Goal: Task Accomplishment & Management: Manage account settings

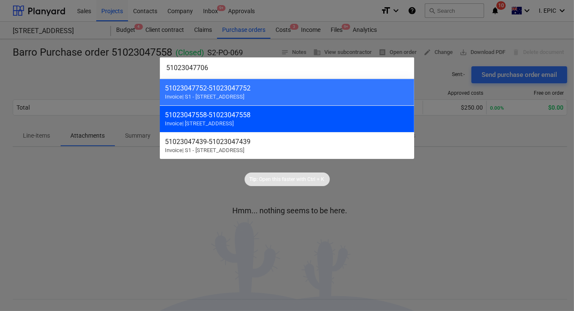
click at [231, 115] on div "51023047558 - 51023047558" at bounding box center [287, 115] width 244 height 8
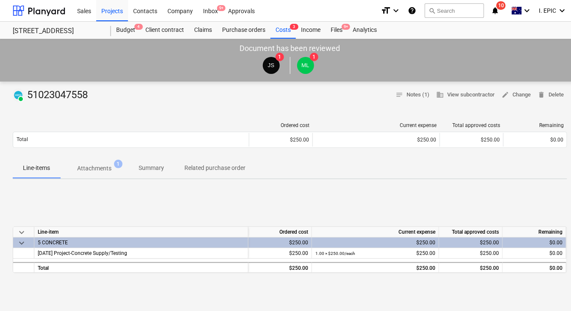
drag, startPoint x: 91, startPoint y: 167, endPoint x: 156, endPoint y: 187, distance: 67.4
click at [91, 167] on p "Attachments" at bounding box center [94, 168] width 34 height 9
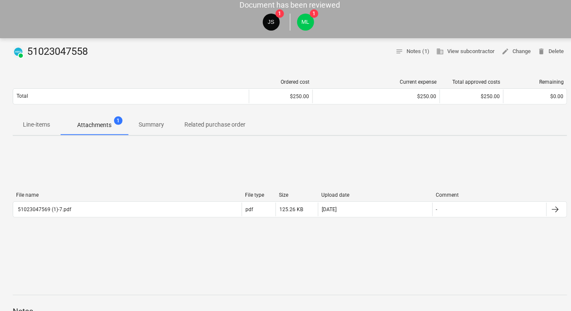
scroll to position [53, 0]
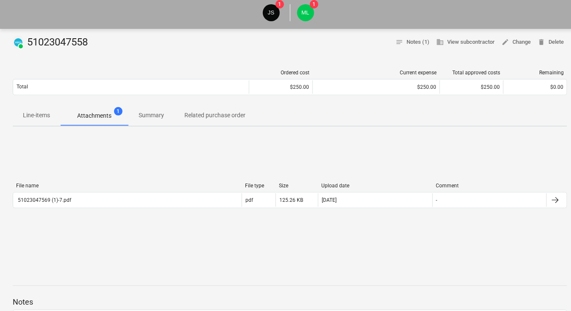
click at [326, 159] on div "File name File type Size Upload date Comment 51023047569 (1)-7.pdf pdf 125.26 K…" at bounding box center [290, 196] width 555 height 127
click at [70, 42] on div "PAID 51023047558" at bounding box center [52, 43] width 78 height 14
copy div "51023047558"
click at [423, 133] on div "File name File type Size Upload date Comment 51023047569 (1)-7.pdf pdf 125.26 K…" at bounding box center [290, 196] width 555 height 127
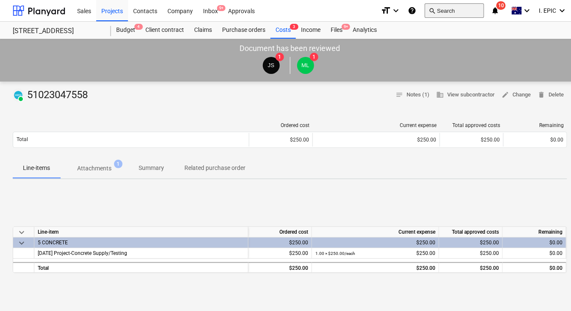
click at [450, 11] on button "search Search" at bounding box center [454, 10] width 59 height 14
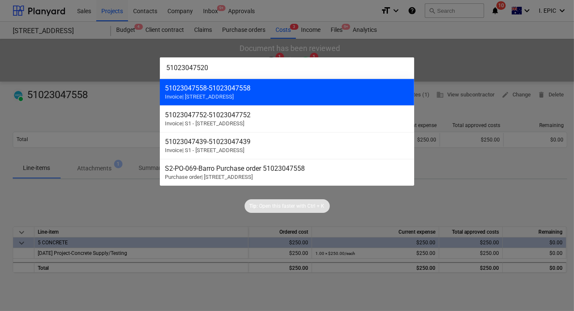
type input "51023047520"
drag, startPoint x: 214, startPoint y: 93, endPoint x: 195, endPoint y: 91, distance: 19.6
click at [195, 91] on div "51023047558 - 51023047558" at bounding box center [287, 88] width 244 height 8
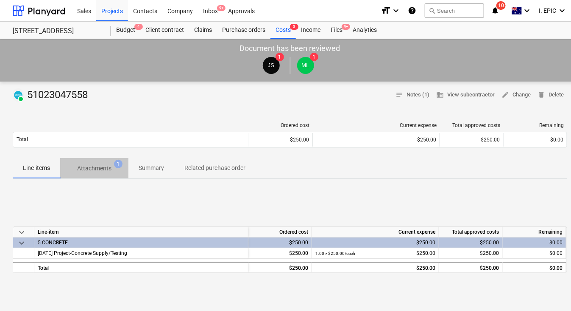
click at [98, 171] on p "Attachments" at bounding box center [94, 168] width 34 height 9
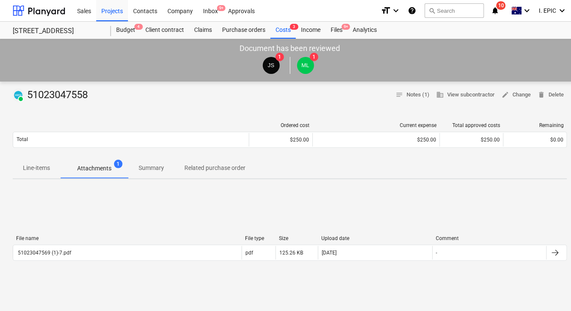
click at [397, 198] on div "File name File type Size Upload date Comment 51023047569 (1)-7.pdf pdf 125.26 K…" at bounding box center [290, 249] width 555 height 127
click at [439, 7] on button "search Search" at bounding box center [454, 10] width 59 height 14
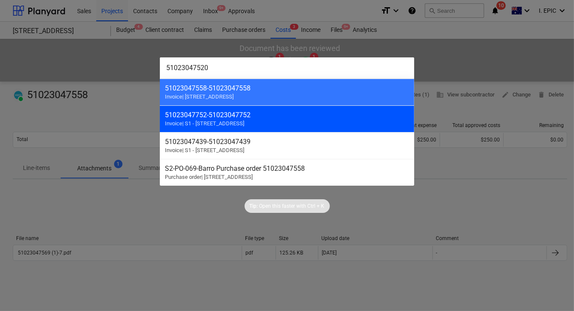
type input "51023047520"
click at [210, 117] on div "51023047752 - 51023047752" at bounding box center [287, 115] width 244 height 8
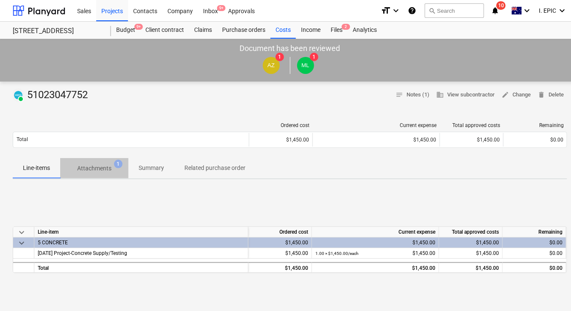
click at [100, 168] on p "Attachments" at bounding box center [94, 168] width 34 height 9
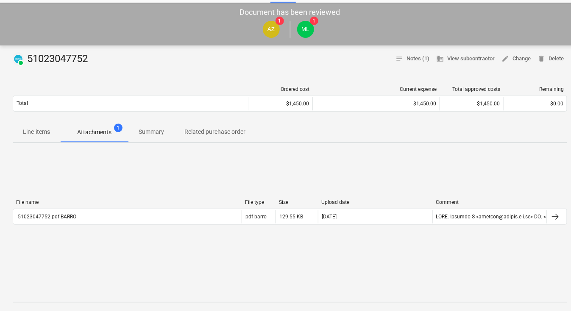
scroll to position [53, 0]
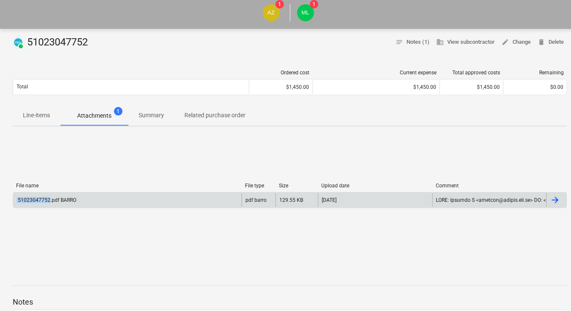
drag, startPoint x: 11, startPoint y: 199, endPoint x: 48, endPoint y: 203, distance: 38.0
click at [48, 203] on div "PAID 51023047752 notes Notes (1) business View subcontractor edit Change delete…" at bounding box center [290, 261] width 580 height 465
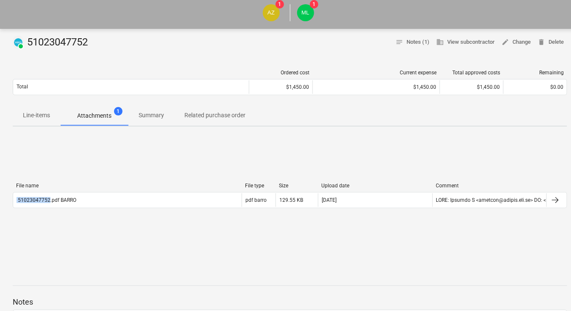
copy div "51023047752"
click at [416, 14] on div "AZ 1 ML 1" at bounding box center [290, 13] width 572 height 24
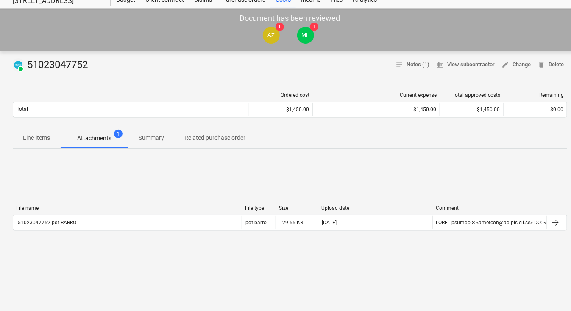
scroll to position [0, 0]
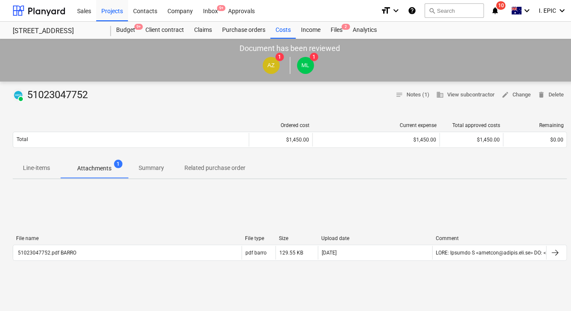
click at [302, 171] on div "Line-items Attachments 1 Summary Related purchase order" at bounding box center [290, 168] width 555 height 20
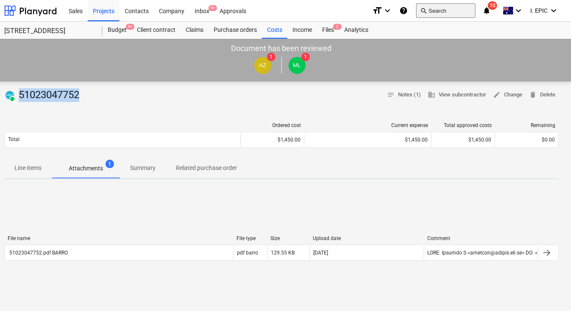
click at [426, 12] on span "search" at bounding box center [423, 10] width 7 height 7
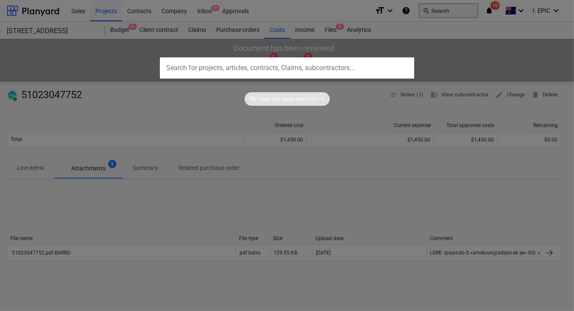
type input "51023047752"
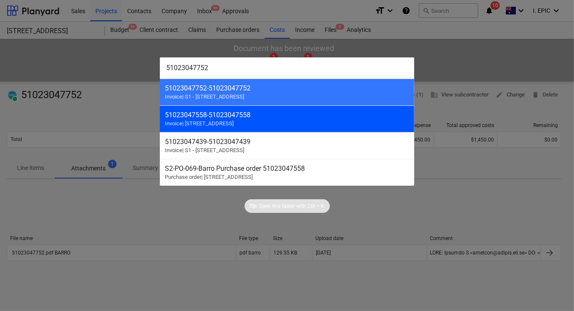
click at [205, 116] on div "51023047558 - 51023047558" at bounding box center [287, 115] width 244 height 8
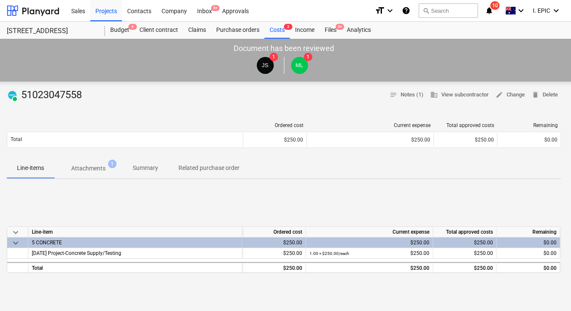
click at [95, 166] on p "Attachments" at bounding box center [88, 168] width 34 height 9
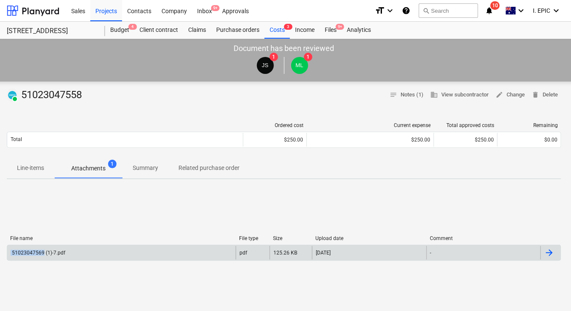
drag, startPoint x: 10, startPoint y: 251, endPoint x: 42, endPoint y: 253, distance: 32.7
click at [42, 253] on div "51023047569 (1)-7.pdf" at bounding box center [121, 253] width 229 height 14
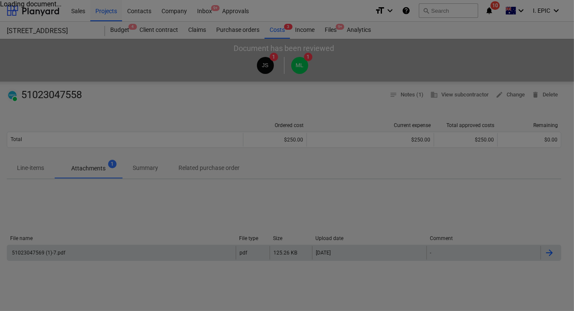
copy div "51023047569"
click at [93, 187] on div at bounding box center [287, 155] width 574 height 311
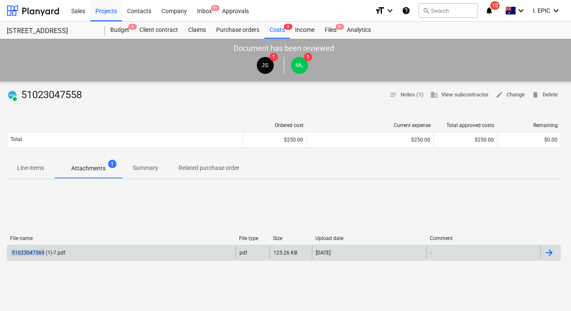
drag, startPoint x: 4, startPoint y: 251, endPoint x: 42, endPoint y: 261, distance: 39.5
click at [42, 261] on div "PAID 51023047558 notes Notes (1) business View subcontractor edit Change delete…" at bounding box center [284, 313] width 580 height 465
copy div "51023047569"
click at [372, 172] on div "Line-items Attachments 1 Summary Related purchase order" at bounding box center [284, 168] width 555 height 20
click at [73, 91] on div "PAID 51023047558" at bounding box center [46, 95] width 78 height 14
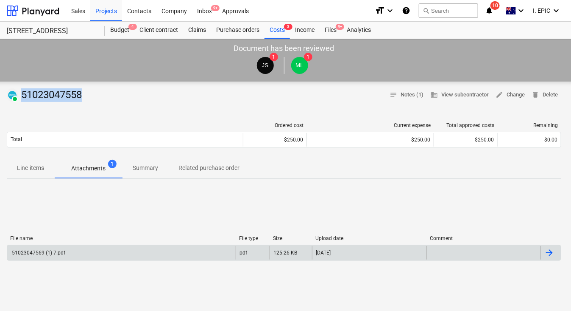
click at [73, 91] on div "PAID 51023047558" at bounding box center [46, 95] width 78 height 14
copy div "51023047558"
drag, startPoint x: 427, startPoint y: 19, endPoint x: 442, endPoint y: 17, distance: 14.9
click at [433, 16] on div "search Search" at bounding box center [448, 10] width 59 height 21
click at [446, 12] on button "search Search" at bounding box center [448, 10] width 59 height 14
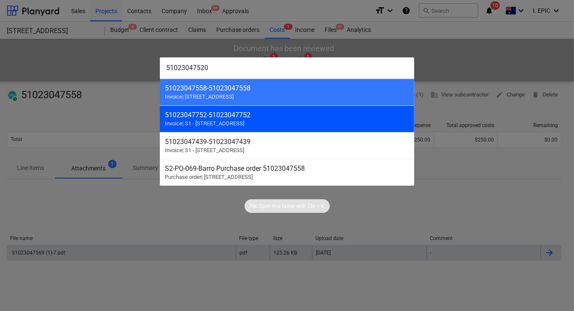
type input "51023047520"
click at [227, 118] on div "51023047752 - 51023047752" at bounding box center [287, 115] width 244 height 8
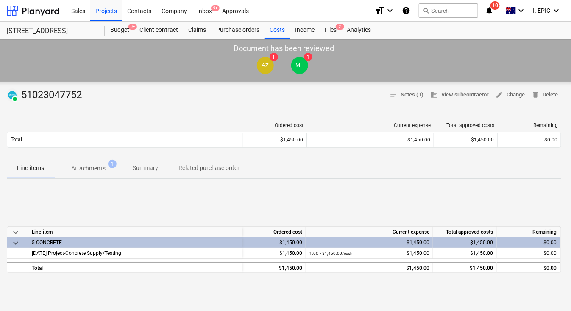
click at [90, 170] on p "Attachments" at bounding box center [88, 168] width 34 height 9
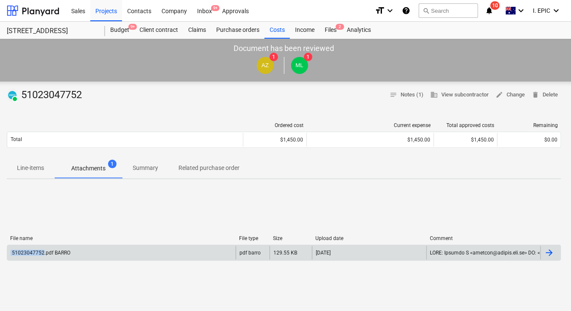
drag, startPoint x: 10, startPoint y: 252, endPoint x: 42, endPoint y: 256, distance: 32.5
click at [42, 256] on div "51023047752.pdf BARRO" at bounding box center [121, 253] width 229 height 14
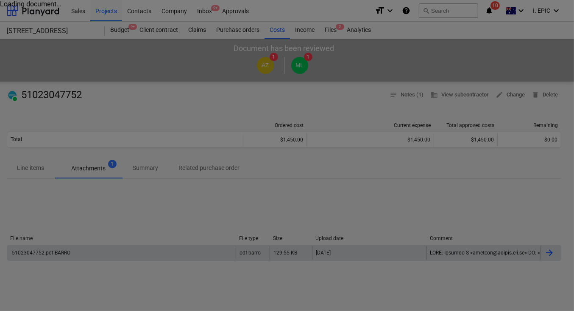
copy div "51023047752"
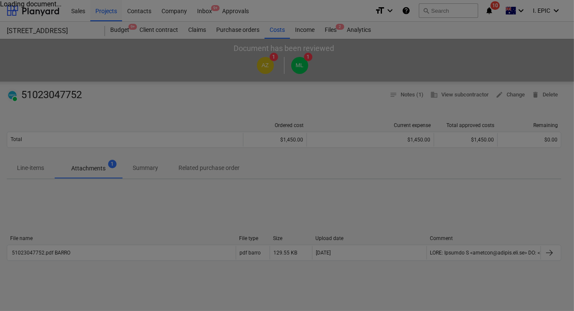
click at [43, 48] on div at bounding box center [287, 155] width 574 height 311
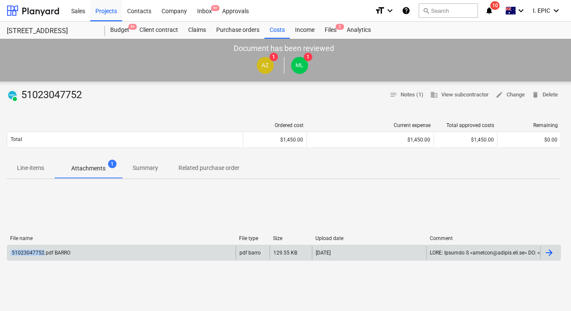
drag, startPoint x: 4, startPoint y: 256, endPoint x: 44, endPoint y: 260, distance: 39.6
click at [44, 260] on div "PAID 51023047752 notes Notes (1) business View subcontractor edit Change delete…" at bounding box center [284, 313] width 580 height 465
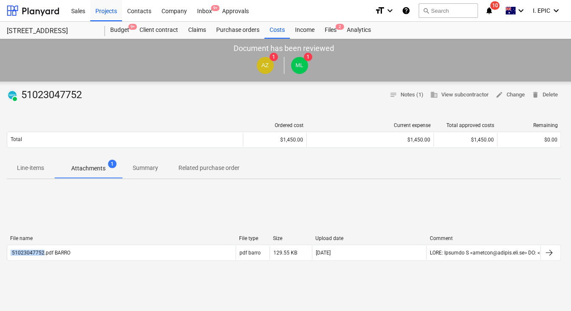
copy div "51023047752"
drag, startPoint x: 401, startPoint y: 103, endPoint x: 395, endPoint y: 103, distance: 6.0
click at [401, 103] on div at bounding box center [284, 105] width 555 height 7
click at [444, 7] on button "search Search" at bounding box center [448, 10] width 59 height 14
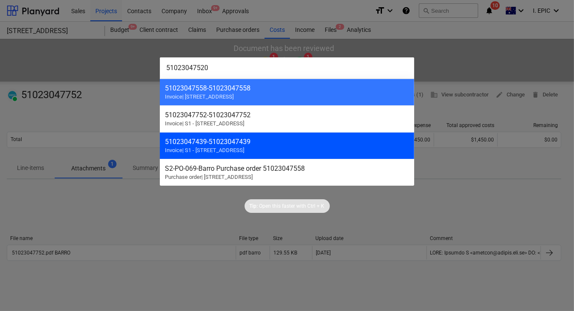
click at [212, 145] on div "51023047439 - 51023047439 Invoice | S1 - 248 Bay Rd, Sandringham" at bounding box center [287, 145] width 255 height 27
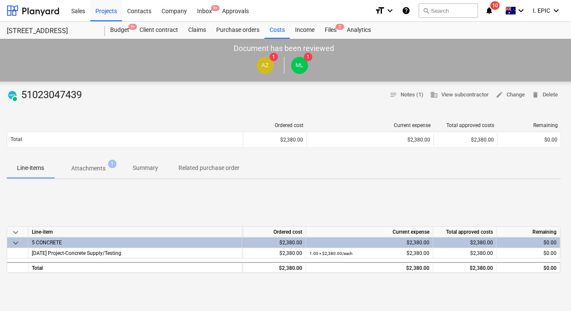
click at [101, 165] on p "Attachments" at bounding box center [88, 168] width 34 height 9
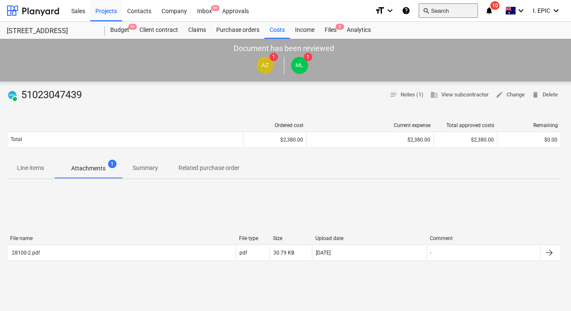
click at [450, 11] on button "search Search" at bounding box center [448, 10] width 59 height 14
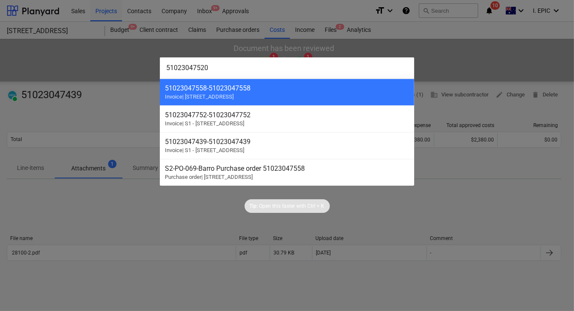
type input "51023047520"
click at [91, 253] on div at bounding box center [287, 155] width 574 height 311
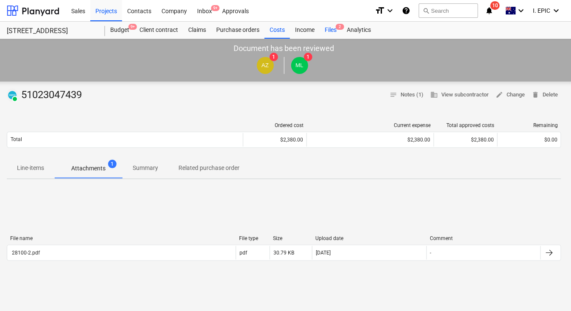
click at [330, 29] on div "Files 2" at bounding box center [331, 30] width 22 height 17
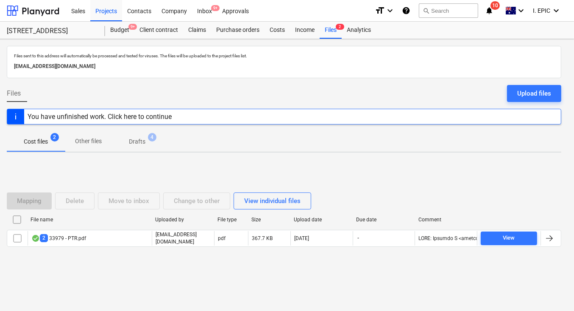
click at [180, 148] on div "Cost files 2 Other files Drafts 4" at bounding box center [284, 141] width 555 height 20
click at [326, 31] on div "Files 2" at bounding box center [331, 30] width 22 height 17
click at [199, 10] on div "Inbox 9+" at bounding box center [204, 11] width 25 height 22
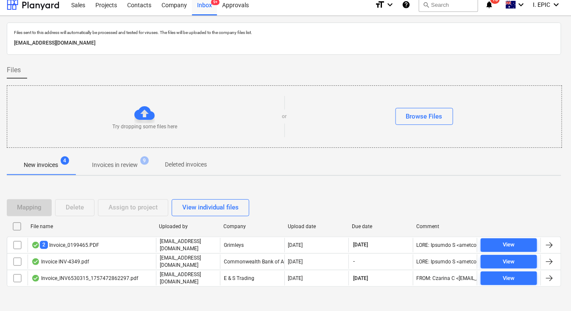
scroll to position [0, 6]
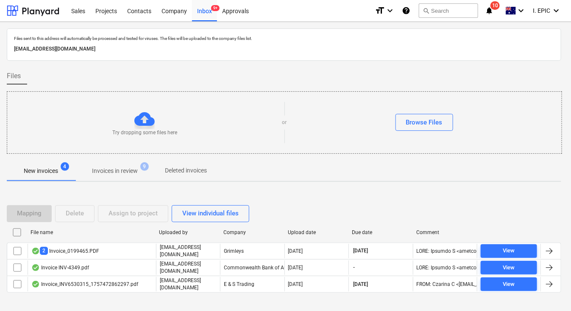
click at [294, 65] on div at bounding box center [284, 64] width 555 height 7
click at [144, 120] on div at bounding box center [144, 119] width 20 height 20
drag, startPoint x: 348, startPoint y: 73, endPoint x: 348, endPoint y: 90, distance: 16.5
click at [348, 73] on div "Files" at bounding box center [284, 75] width 555 height 17
click at [569, 138] on div "Files sent to this address will automatically be processed and tested for virus…" at bounding box center [284, 176] width 580 height 308
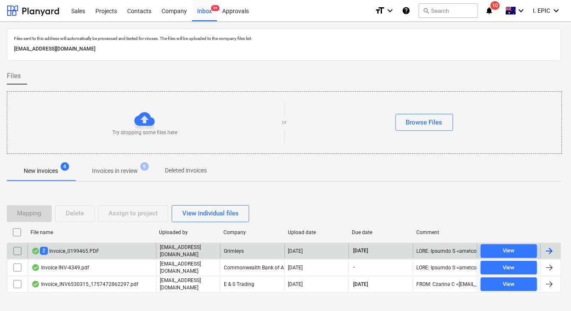
click at [60, 249] on div "2 Invoice_0199465.PDF" at bounding box center [65, 250] width 68 height 8
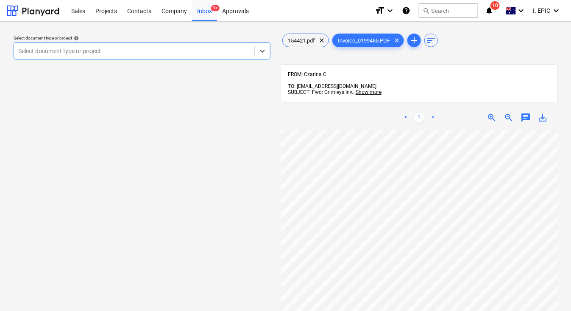
scroll to position [255, 0]
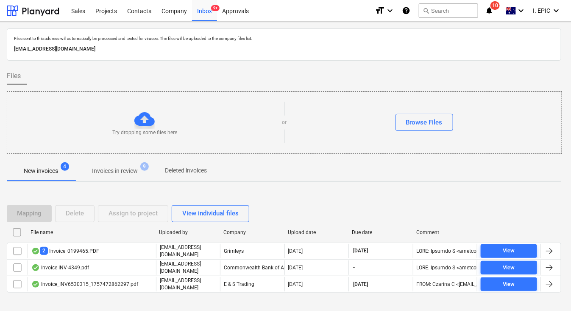
click at [369, 127] on div "Browse Files" at bounding box center [424, 122] width 275 height 17
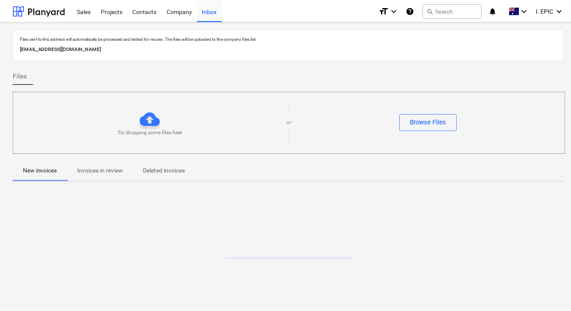
scroll to position [0, 6]
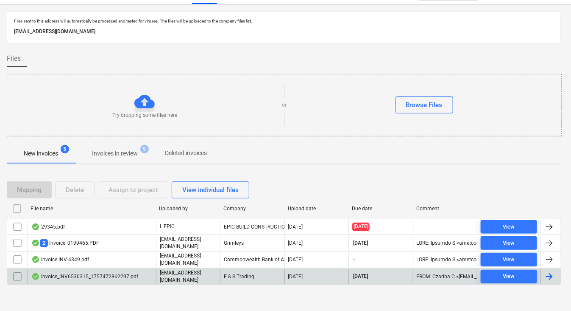
scroll to position [18, 6]
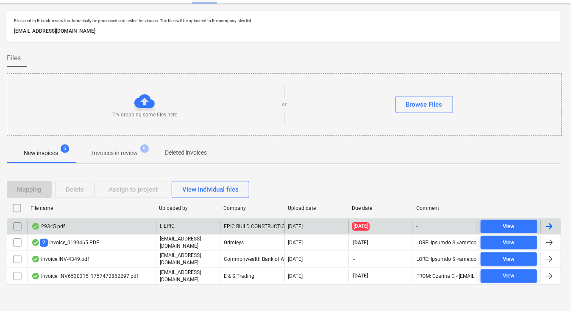
click at [56, 220] on div "29345.pdf" at bounding box center [92, 226] width 129 height 14
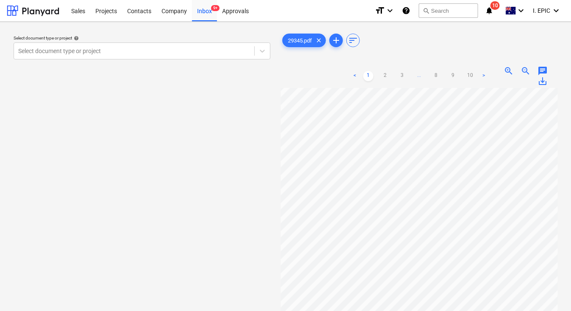
scroll to position [22, 72]
click at [115, 115] on div "Select document type or project help Select document type or project" at bounding box center [142, 203] width 271 height 350
click at [263, 54] on icon at bounding box center [262, 51] width 8 height 8
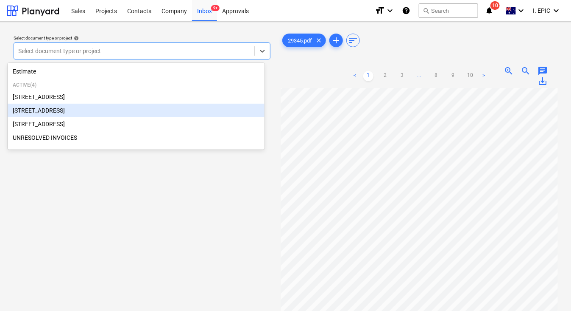
click at [41, 112] on div "[STREET_ADDRESS]" at bounding box center [136, 111] width 257 height 14
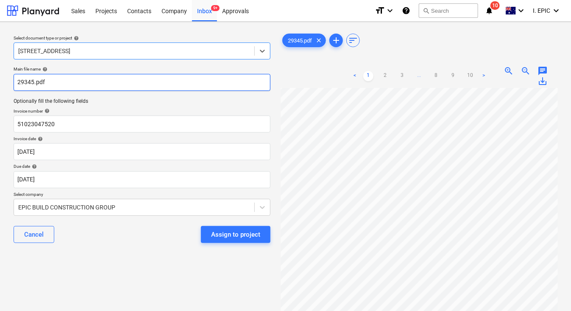
click at [17, 81] on input "29345.pdf" at bounding box center [142, 82] width 257 height 17
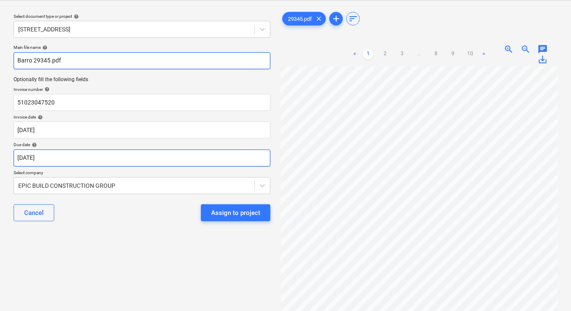
scroll to position [0, 6]
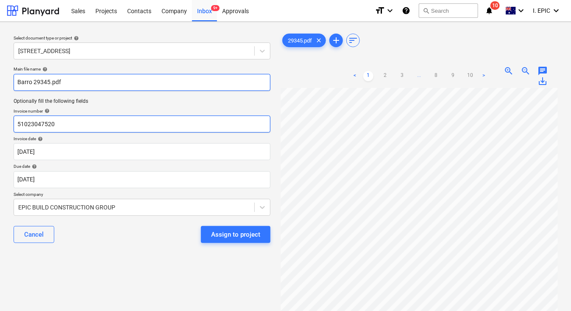
type input "Barro 29345.pdf"
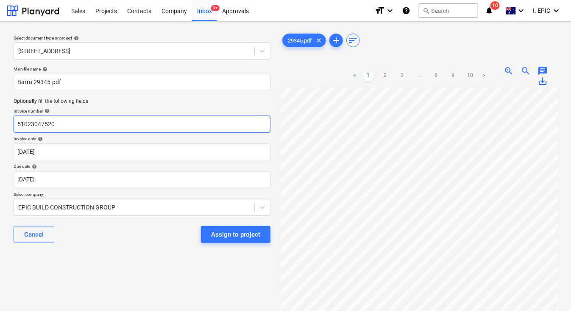
click at [73, 120] on input "51023047520" at bounding box center [142, 123] width 257 height 17
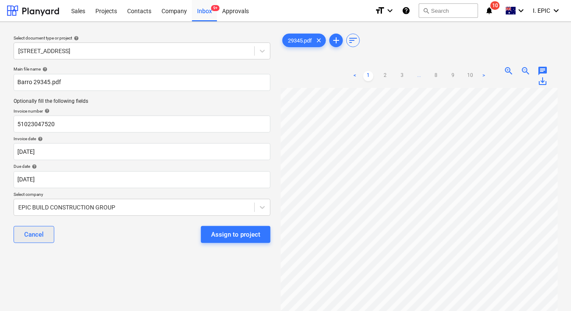
click at [30, 232] on div "Cancel" at bounding box center [34, 234] width 20 height 11
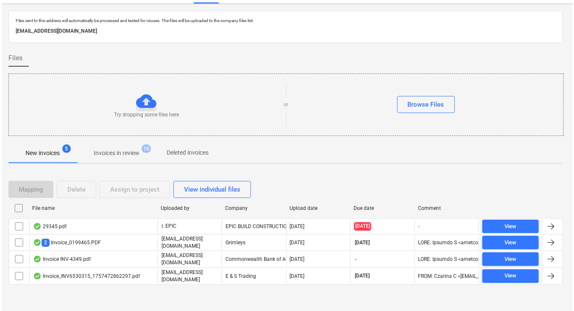
scroll to position [0, 6]
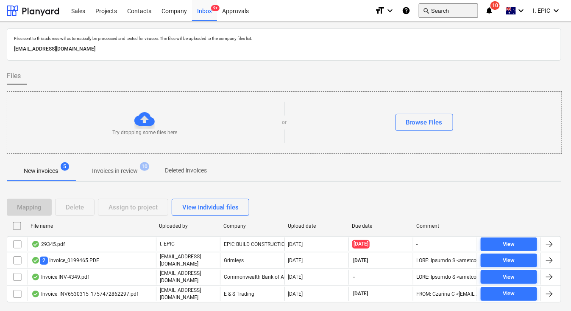
click at [443, 7] on button "search Search" at bounding box center [448, 10] width 59 height 14
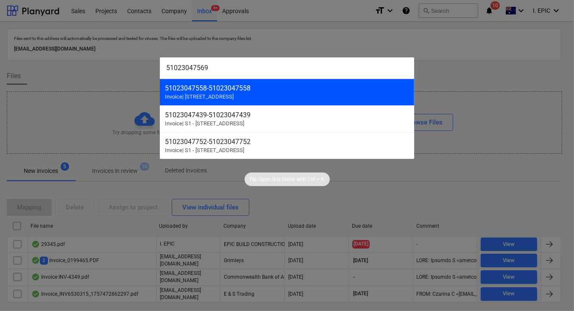
type input "51023047569"
click at [203, 97] on span "Invoice | S2 - 76 Beach Rd, Sandringham" at bounding box center [199, 96] width 69 height 6
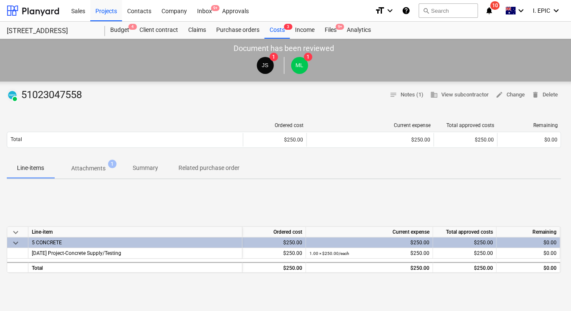
click at [102, 170] on p "Attachments" at bounding box center [88, 168] width 34 height 9
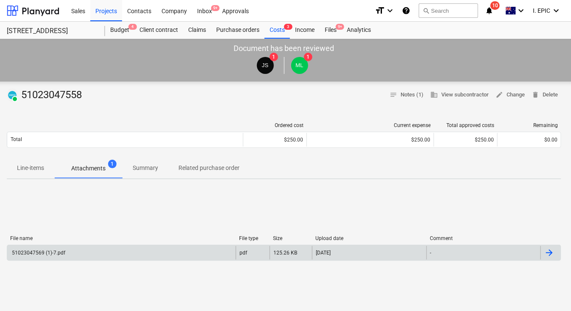
click at [23, 247] on div "51023047569 (1)-7.pdf" at bounding box center [121, 253] width 229 height 14
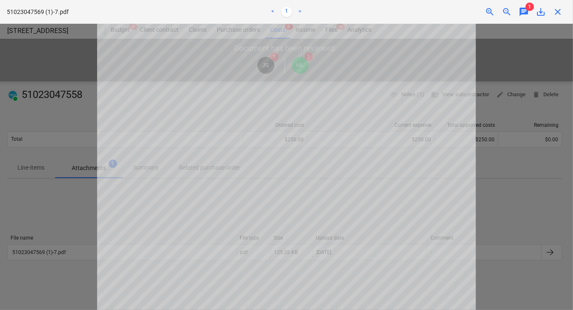
scroll to position [0, 0]
click at [551, 10] on div "close" at bounding box center [557, 12] width 17 height 10
click at [557, 13] on span "close" at bounding box center [558, 12] width 10 height 10
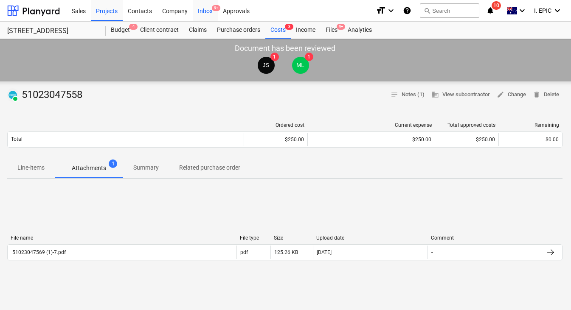
click at [205, 11] on div "Inbox 9+" at bounding box center [205, 11] width 25 height 22
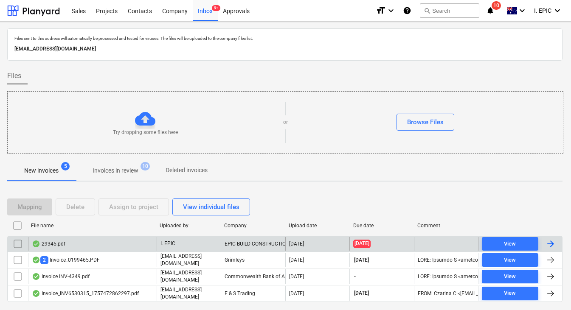
click at [13, 242] on input "checkbox" at bounding box center [18, 244] width 14 height 14
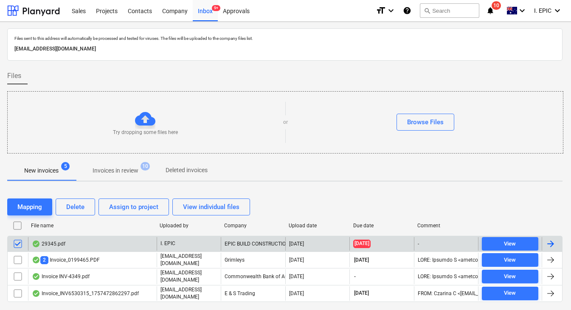
click at [79, 194] on div "Mapping Delete Assign to project View individual files File name Uploaded by Co…" at bounding box center [284, 253] width 555 height 131
click at [73, 207] on div "Delete" at bounding box center [75, 206] width 18 height 11
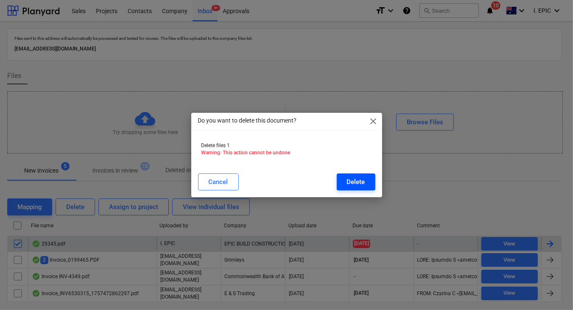
click at [355, 179] on div "Delete" at bounding box center [356, 181] width 18 height 11
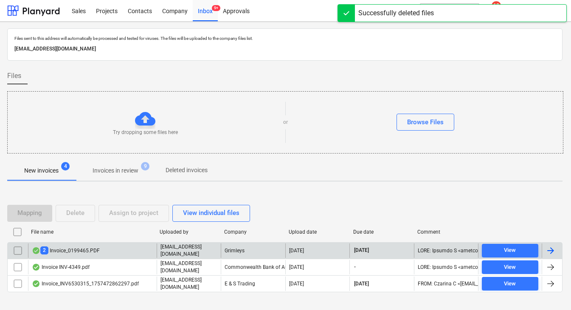
click at [303, 47] on p "[EMAIL_ADDRESS][DOMAIN_NAME]" at bounding box center [284, 49] width 540 height 9
click at [147, 137] on div "Try dropping some files here or Browse Files" at bounding box center [285, 122] width 555 height 48
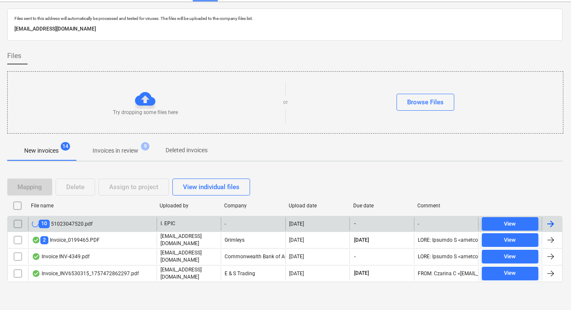
scroll to position [0, 6]
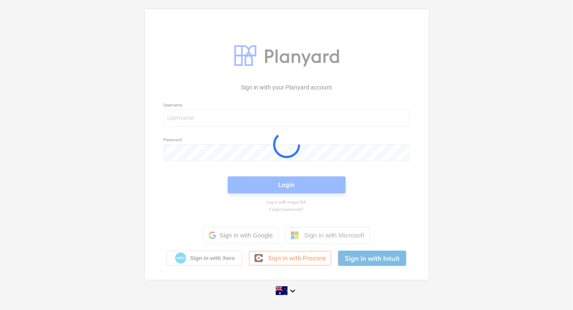
click at [196, 116] on div at bounding box center [287, 144] width 284 height 271
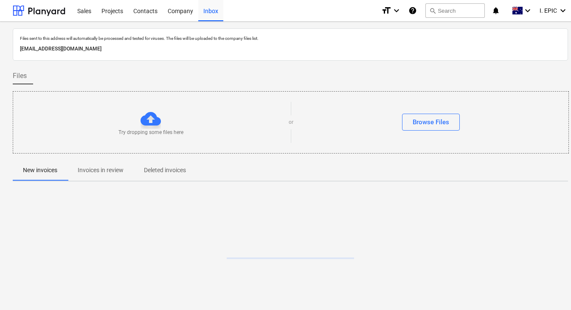
click at [196, 116] on div "Try dropping some files here" at bounding box center [150, 123] width 275 height 28
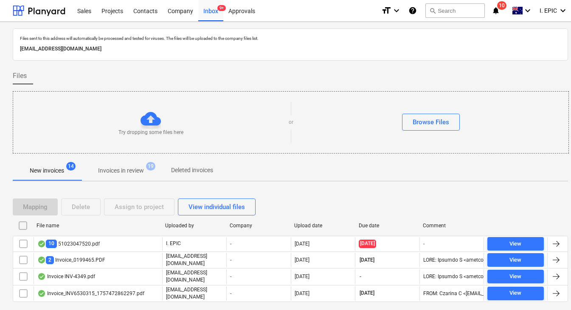
scroll to position [20, 0]
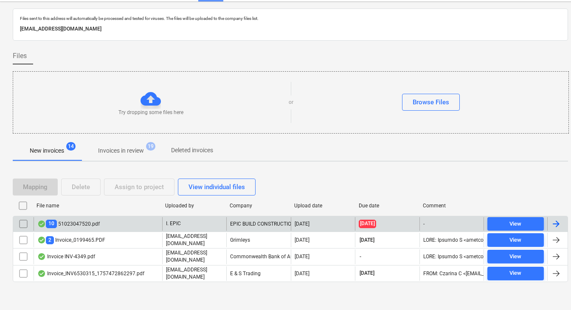
click at [79, 222] on div "10 51023047520.pdf" at bounding box center [68, 224] width 62 height 8
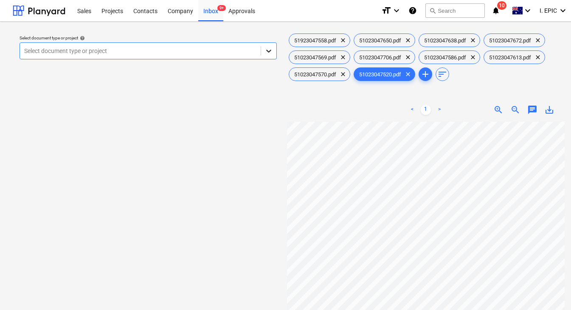
click at [268, 50] on icon at bounding box center [268, 51] width 8 height 8
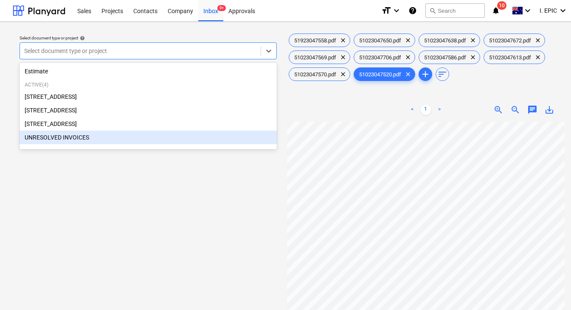
click at [179, 226] on div "Select document type or project help option UNRESOLVED INVOICES focused, 5 of 5…" at bounding box center [148, 219] width 271 height 383
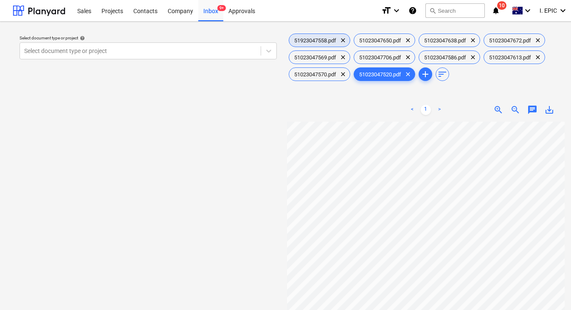
click at [301, 39] on span "51923047558.pdf" at bounding box center [315, 40] width 52 height 6
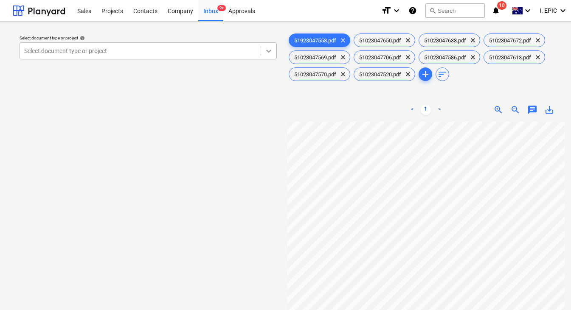
click at [272, 49] on icon at bounding box center [268, 51] width 8 height 8
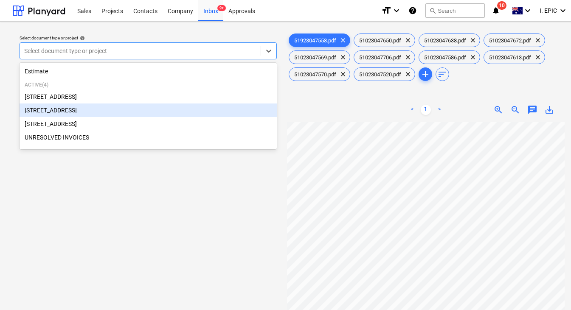
click at [57, 112] on div "[STREET_ADDRESS]" at bounding box center [148, 111] width 257 height 14
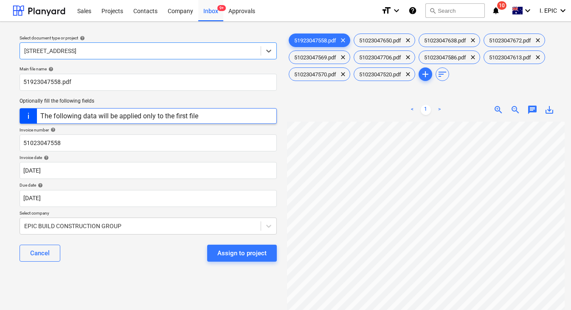
click at [107, 255] on div "Cancel Assign to project" at bounding box center [148, 253] width 257 height 31
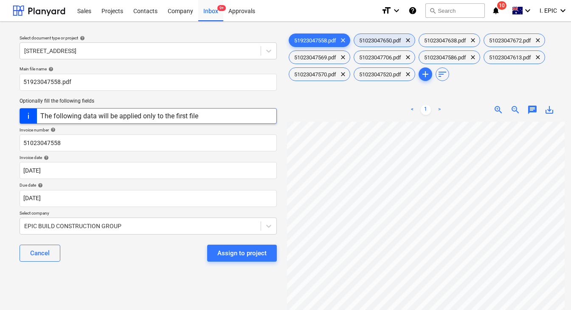
click at [389, 43] on span "51023047650.pdf" at bounding box center [380, 40] width 52 height 6
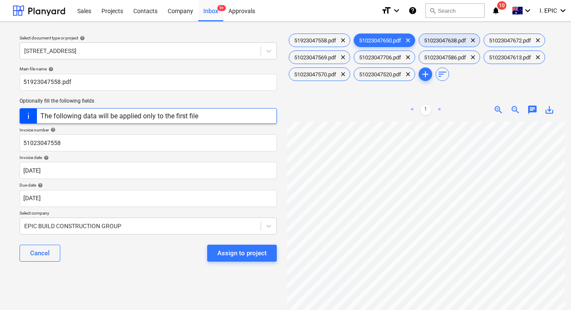
click at [445, 38] on span "51023047638.pdf" at bounding box center [445, 40] width 52 height 6
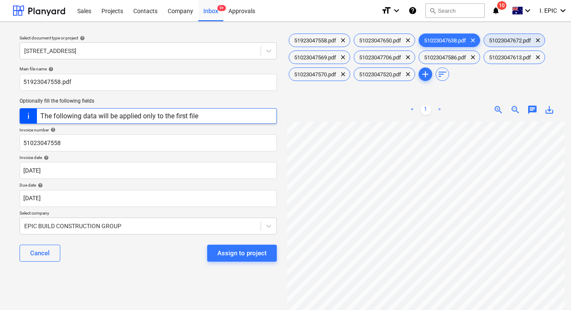
click at [503, 36] on div "51023047672.pdf clear" at bounding box center [514, 41] width 62 height 14
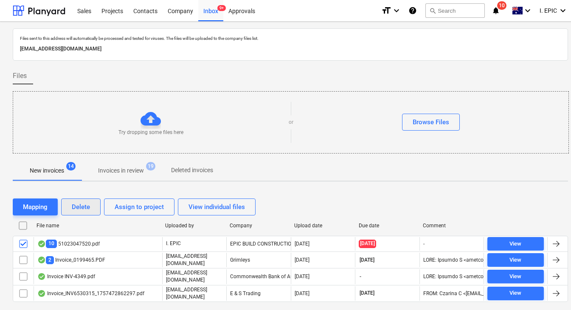
click at [92, 201] on button "Delete" at bounding box center [80, 207] width 39 height 17
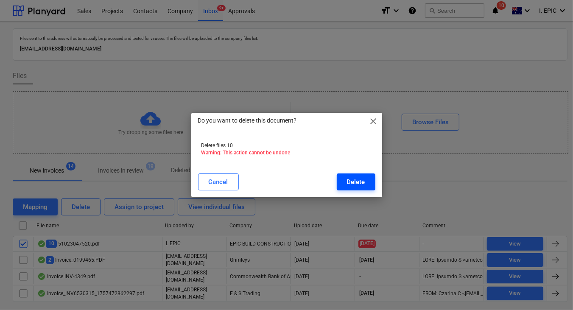
drag, startPoint x: 358, startPoint y: 181, endPoint x: 342, endPoint y: 177, distance: 15.6
click at [358, 180] on div "Delete" at bounding box center [356, 181] width 18 height 11
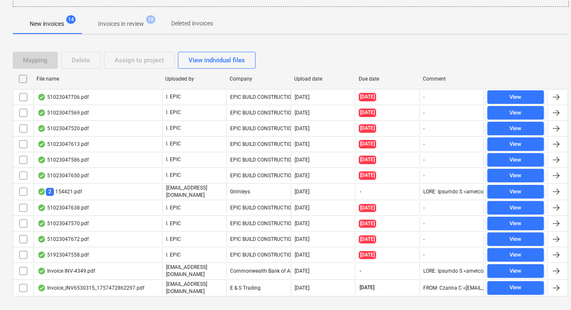
scroll to position [159, 0]
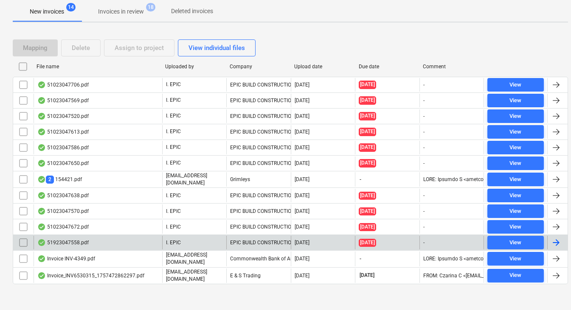
click at [66, 241] on div "51923047558.pdf" at bounding box center [62, 242] width 51 height 7
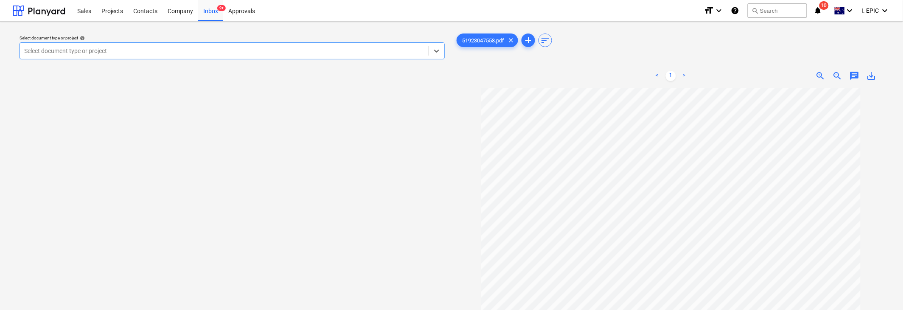
drag, startPoint x: 442, startPoint y: 51, endPoint x: 424, endPoint y: 60, distance: 20.1
click at [440, 50] on div at bounding box center [436, 50] width 15 height 15
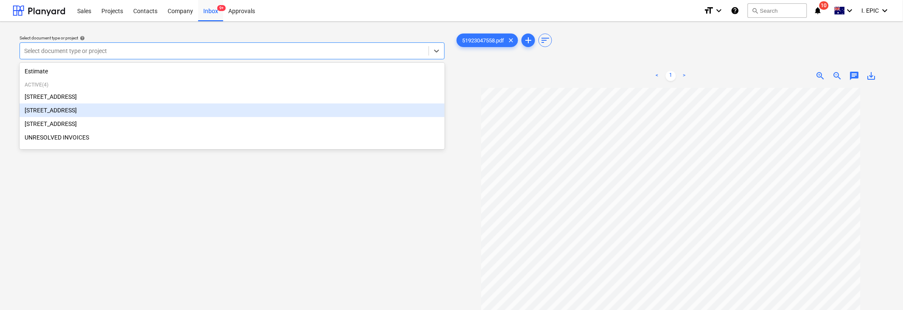
click at [56, 112] on div "[STREET_ADDRESS]" at bounding box center [232, 111] width 425 height 14
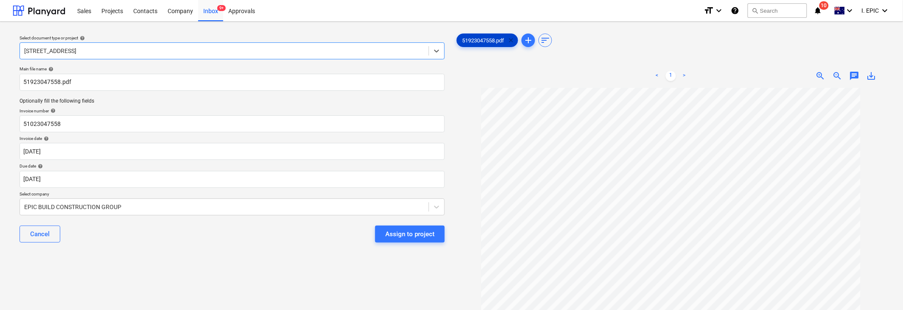
click at [512, 40] on span "clear" at bounding box center [511, 40] width 10 height 10
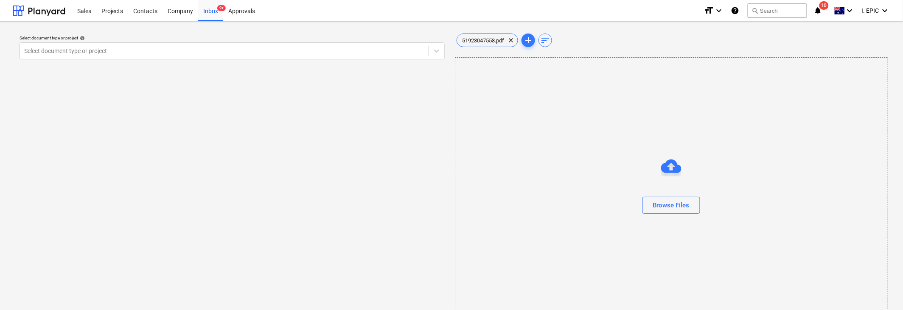
drag, startPoint x: 283, startPoint y: 187, endPoint x: 361, endPoint y: 126, distance: 98.6
click at [283, 187] on div "Select document type or project help Select document type or project" at bounding box center [232, 175] width 439 height 295
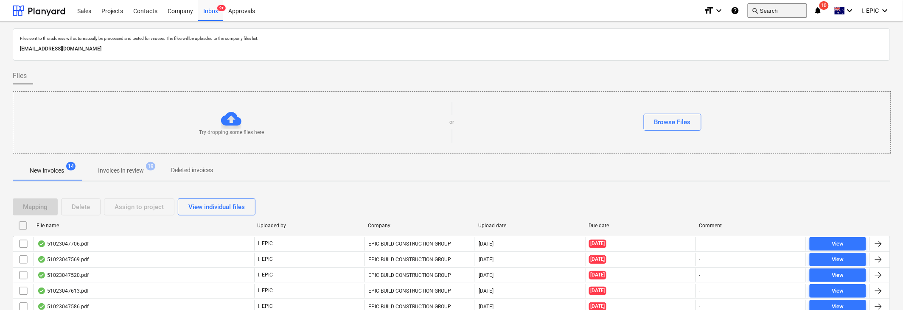
click at [573, 16] on button "search Search" at bounding box center [776, 10] width 59 height 14
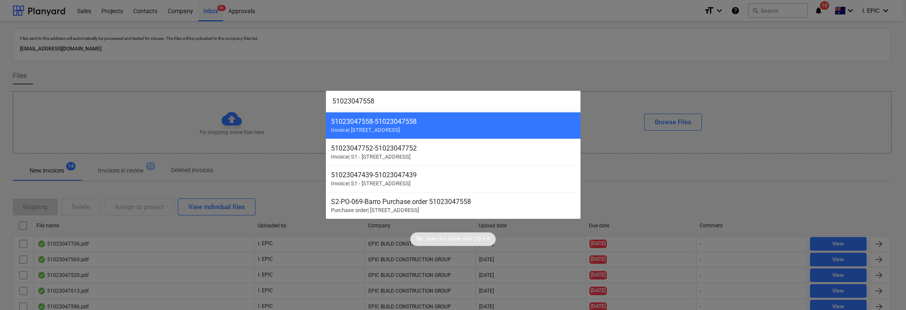
type input "51023047558"
click at [573, 15] on div at bounding box center [453, 155] width 906 height 310
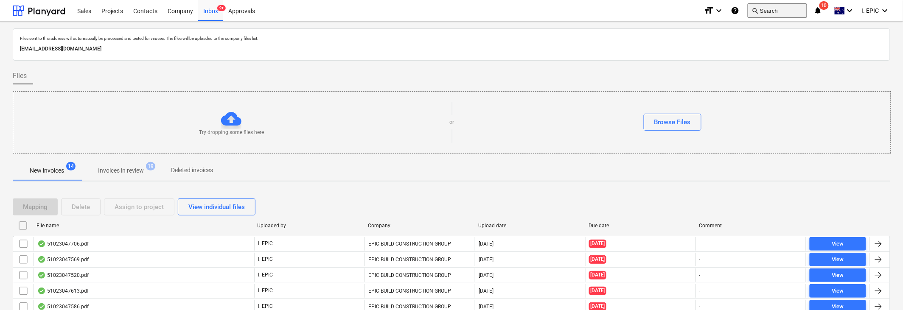
click at [573, 11] on button "search Search" at bounding box center [776, 10] width 59 height 14
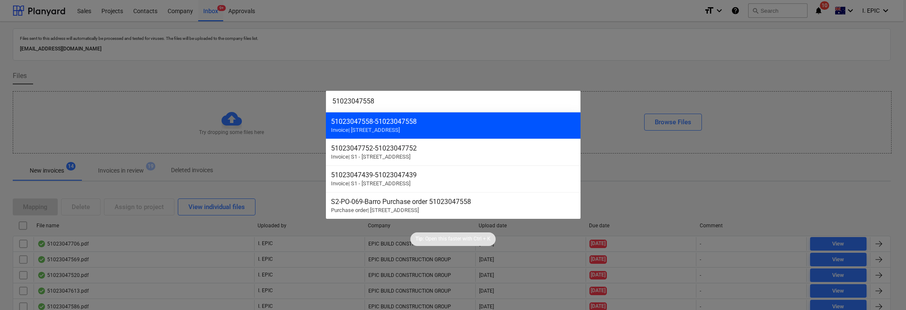
type input "51023047558"
click at [384, 125] on div "51023047558 - 51023047558 Invoice | [STREET_ADDRESS]" at bounding box center [453, 125] width 255 height 27
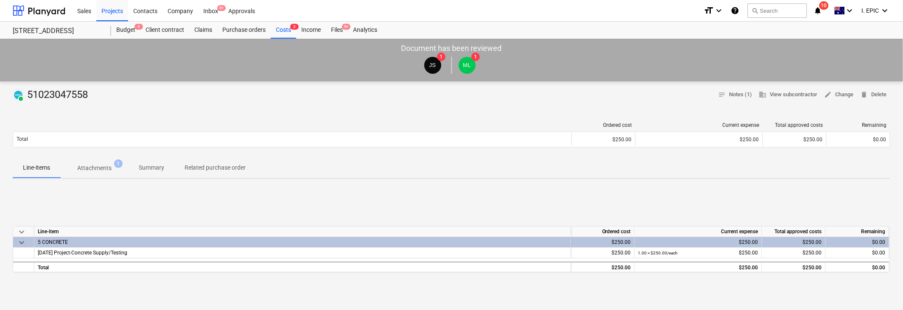
click at [386, 175] on div "Line-items Attachments 1 Summary Related purchase order" at bounding box center [451, 168] width 877 height 20
click at [98, 163] on span "Attachments 1" at bounding box center [94, 167] width 68 height 15
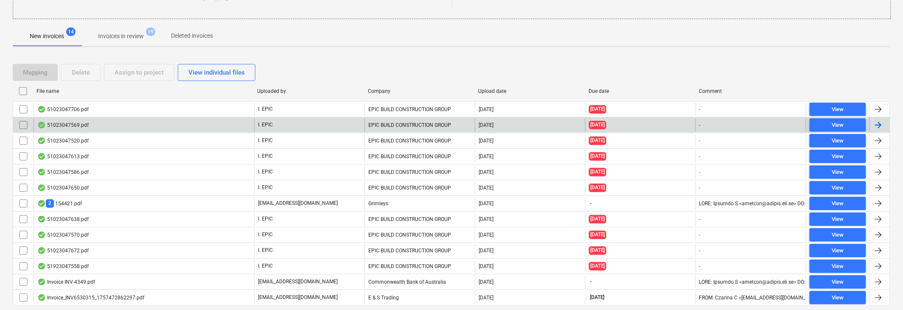
scroll to position [162, 0]
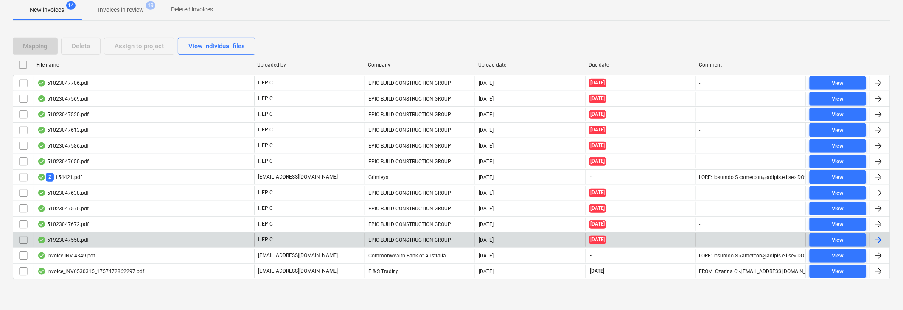
click at [23, 238] on input "checkbox" at bounding box center [24, 240] width 14 height 14
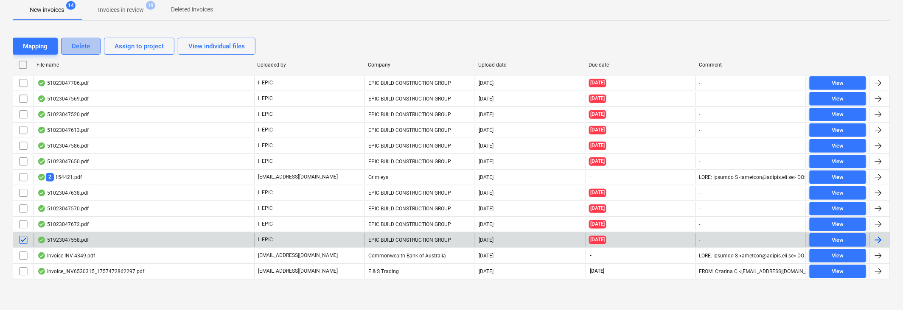
click at [77, 49] on div "Delete" at bounding box center [81, 46] width 18 height 11
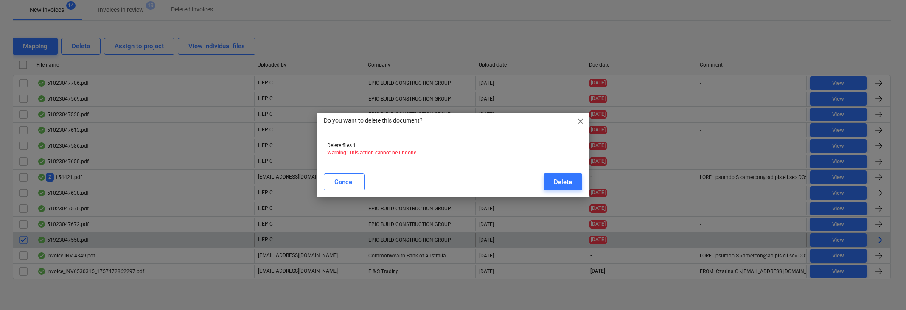
click at [568, 176] on div "Delete" at bounding box center [563, 181] width 18 height 11
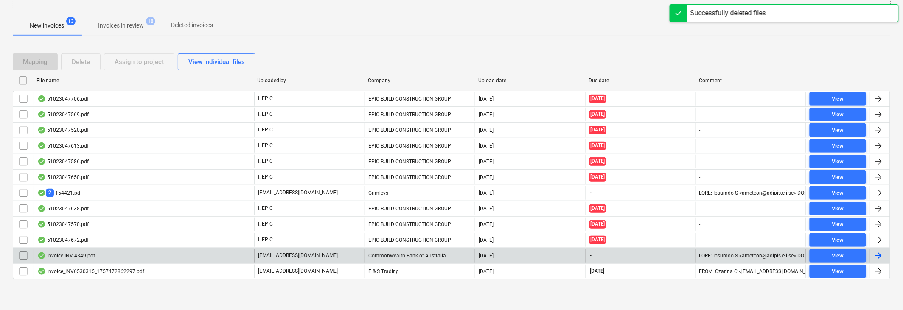
scroll to position [146, 0]
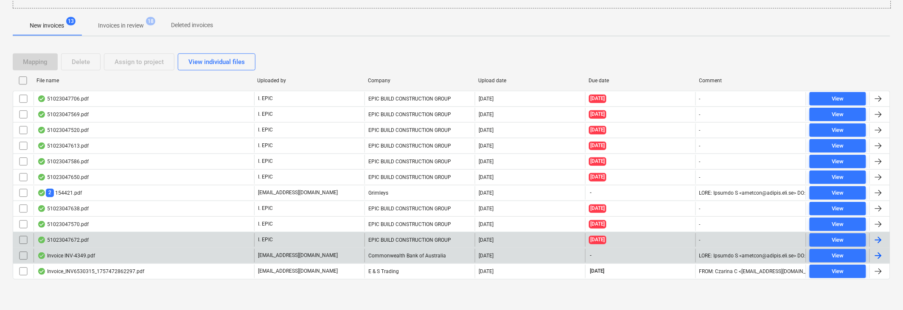
click at [62, 245] on div "51023047672.pdf" at bounding box center [144, 240] width 221 height 14
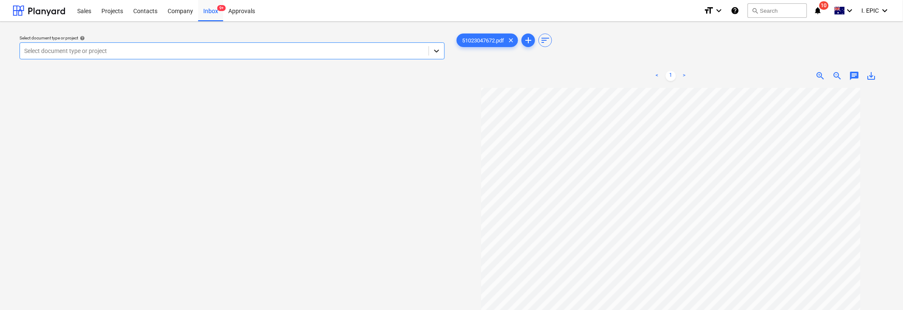
click at [433, 51] on icon at bounding box center [436, 51] width 8 height 8
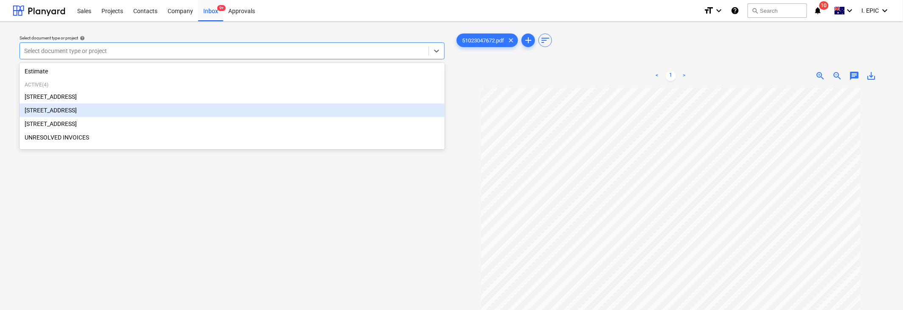
click at [55, 113] on div "[STREET_ADDRESS]" at bounding box center [232, 111] width 425 height 14
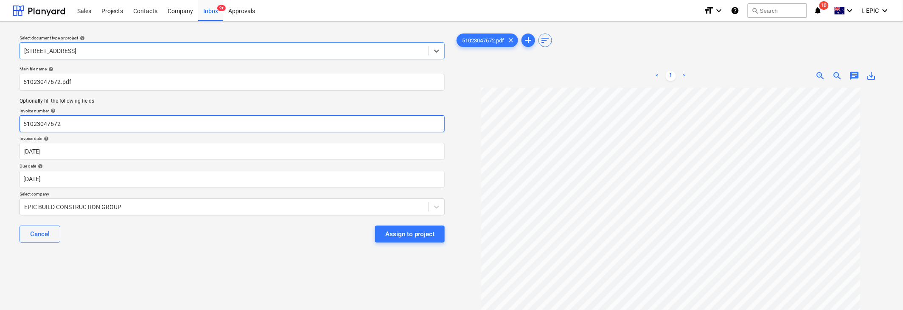
click at [24, 125] on input "51023047672" at bounding box center [232, 123] width 425 height 17
type input "Barro 51023047672"
click at [73, 181] on body "Sales Projects Contacts Company Inbox 9+ Approvals format_size keyboard_arrow_d…" at bounding box center [451, 155] width 903 height 310
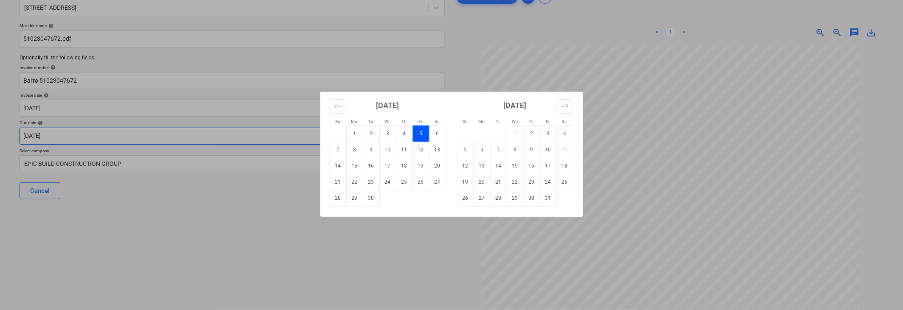
scroll to position [74, 0]
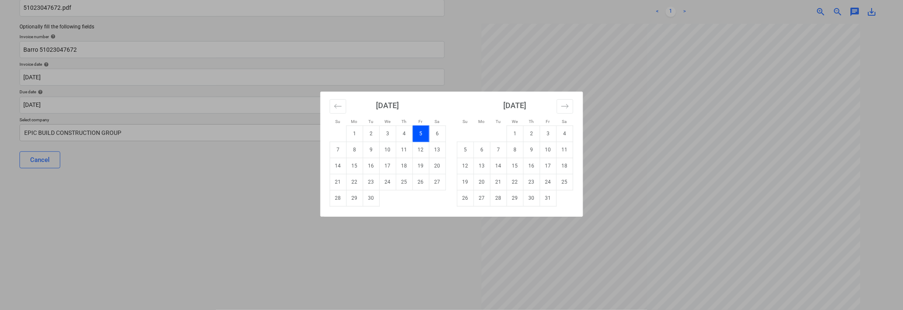
click at [98, 198] on div "Su Mo Tu We Th Fr Sa Su Mo Tu We Th Fr Sa [DATE] 1 2 3 4 5 6 7 8 9 10 11 12 13 …" at bounding box center [451, 155] width 903 height 310
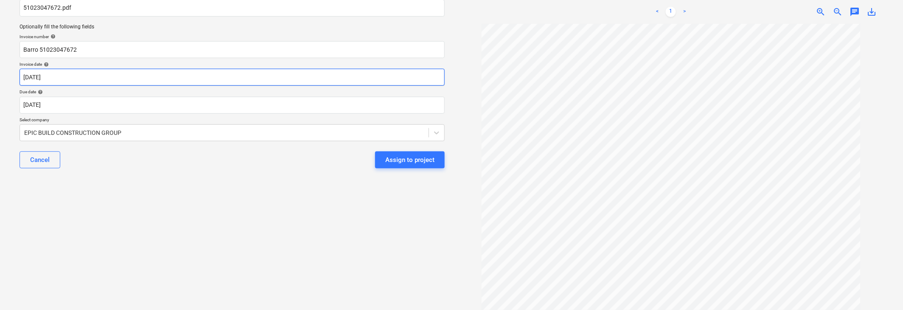
click at [88, 77] on body "Sales Projects Contacts Company Inbox 9+ Approvals format_size keyboard_arrow_d…" at bounding box center [451, 81] width 903 height 310
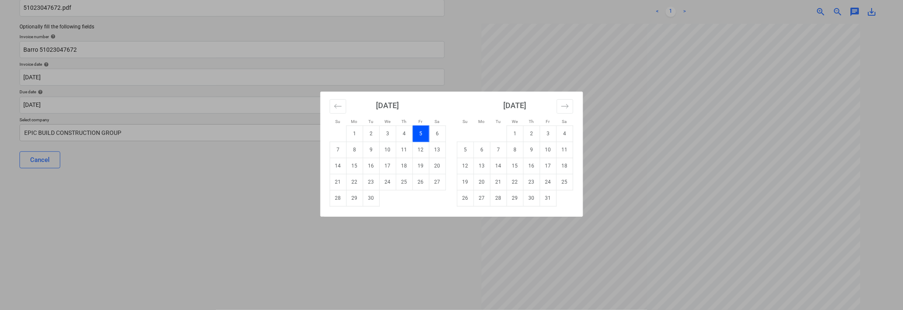
click at [285, 193] on div "Su Mo Tu We Th Fr Sa Su Mo Tu We Th Fr Sa [DATE] 1 2 3 4 5 6 7 8 9 10 11 12 13 …" at bounding box center [451, 155] width 903 height 310
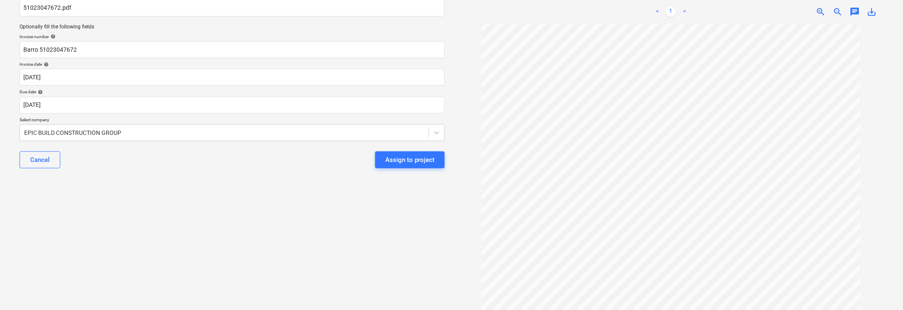
scroll to position [251, 0]
click at [51, 110] on body "Sales Projects Contacts Company Inbox 9+ Approvals format_size keyboard_arrow_d…" at bounding box center [451, 81] width 903 height 310
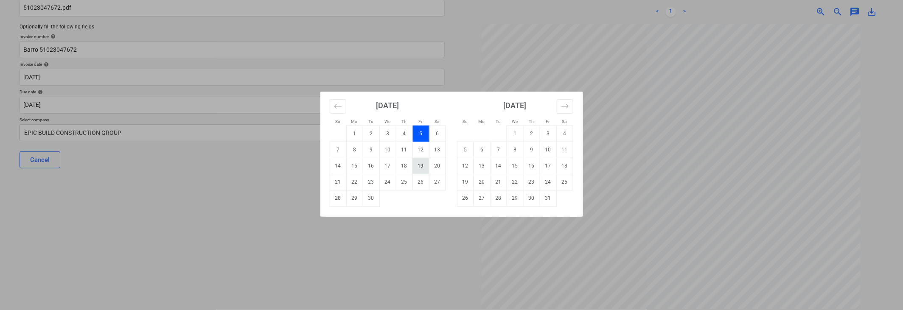
click at [421, 170] on td "19" at bounding box center [420, 166] width 17 height 16
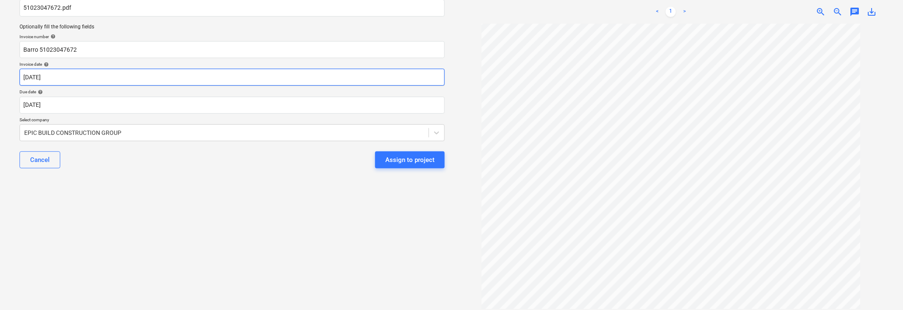
type input "[DATE]"
click at [60, 77] on body "Sales Projects Contacts Company Inbox 9+ Approvals format_size keyboard_arrow_d…" at bounding box center [451, 81] width 903 height 310
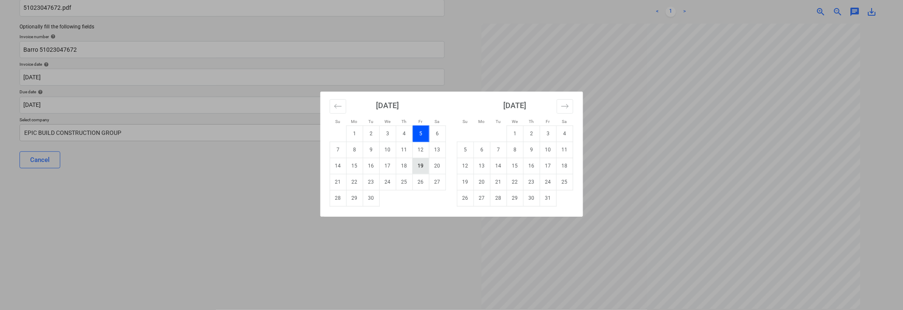
click at [423, 168] on td "19" at bounding box center [420, 166] width 17 height 16
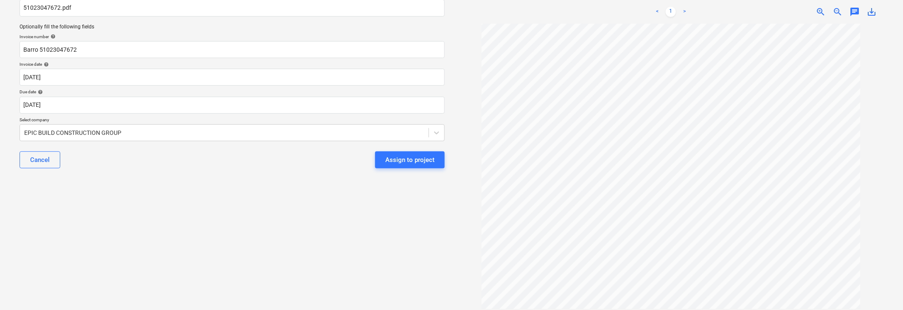
type input "[DATE]"
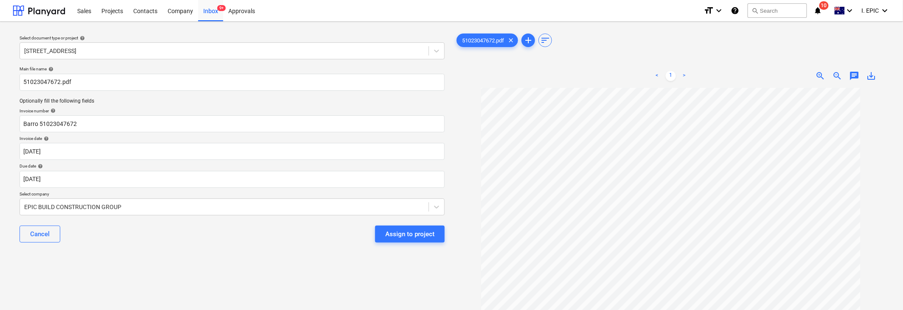
scroll to position [0, 0]
click at [573, 77] on span "chat" at bounding box center [854, 76] width 10 height 10
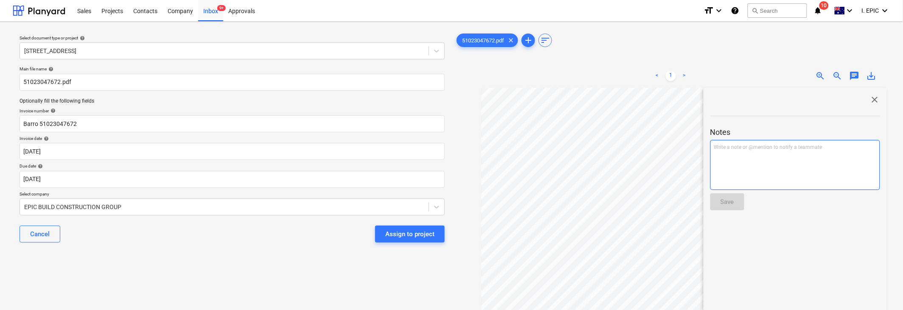
click at [573, 177] on div "Write a note or @mention to notify a teammate [PERSON_NAME]" at bounding box center [795, 165] width 170 height 50
click at [573, 204] on div "Save" at bounding box center [727, 201] width 14 height 11
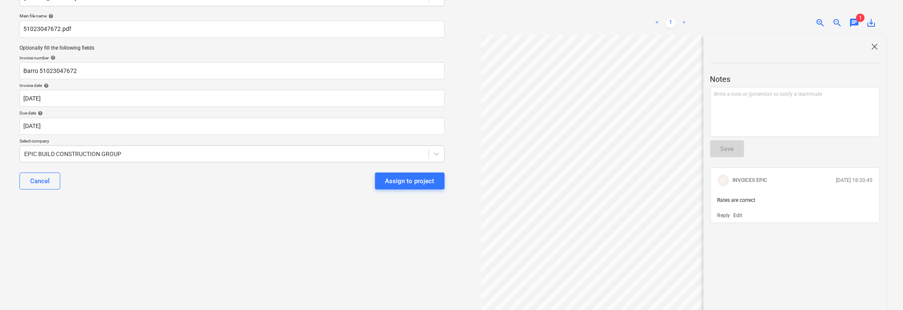
scroll to position [53, 0]
click at [573, 49] on span "close" at bounding box center [875, 47] width 10 height 10
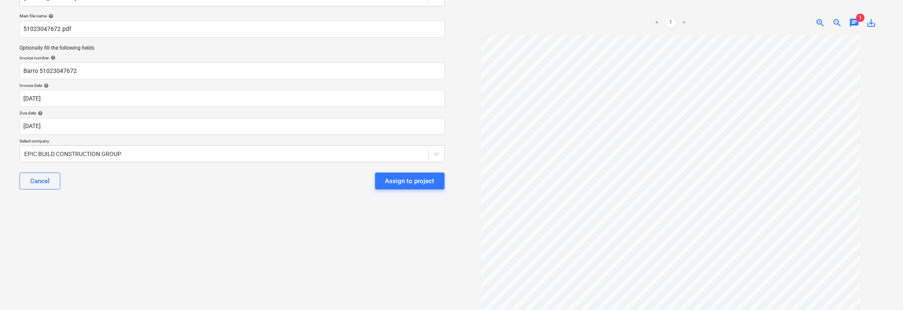
click at [573, 22] on span "chat" at bounding box center [854, 23] width 10 height 10
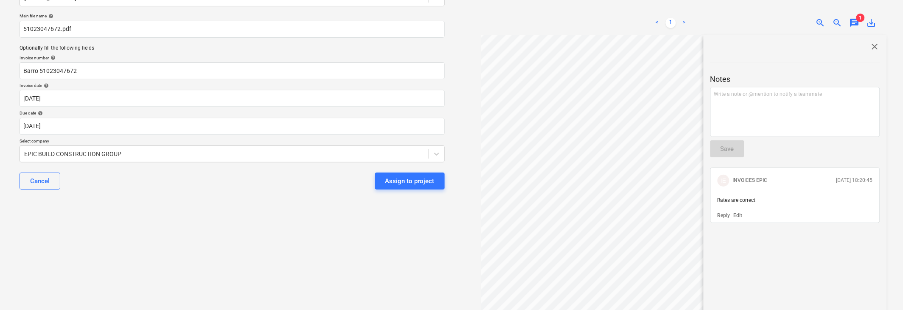
click at [573, 211] on div "Reply Edit" at bounding box center [795, 215] width 162 height 8
click at [573, 215] on p "Edit" at bounding box center [737, 215] width 9 height 7
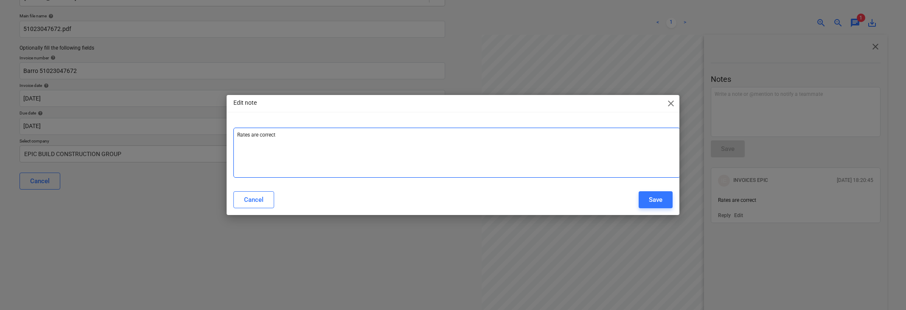
click at [319, 134] on p "Rates are correct ﻿" at bounding box center [456, 134] width 439 height 7
drag, startPoint x: 208, startPoint y: 128, endPoint x: 76, endPoint y: 121, distance: 132.5
click at [76, 121] on div "Edit note close Rates are correct - AS Cancel Save" at bounding box center [453, 155] width 906 height 310
copy span "Rates are correct - AS"
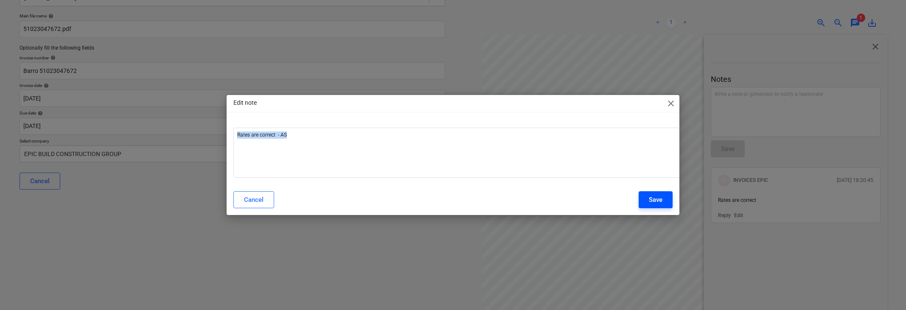
click at [573, 202] on div "Save" at bounding box center [656, 199] width 14 height 11
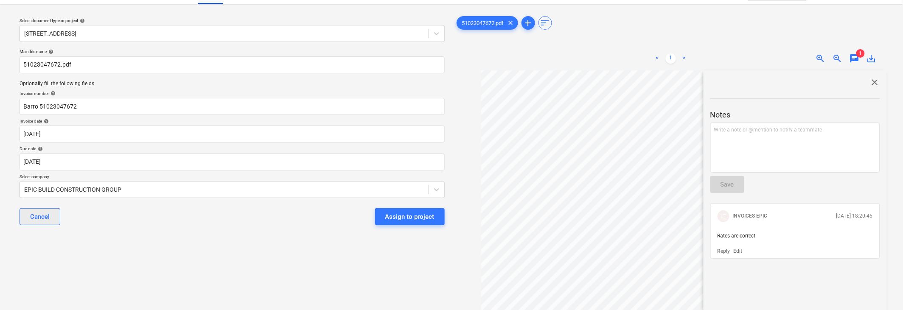
scroll to position [0, 0]
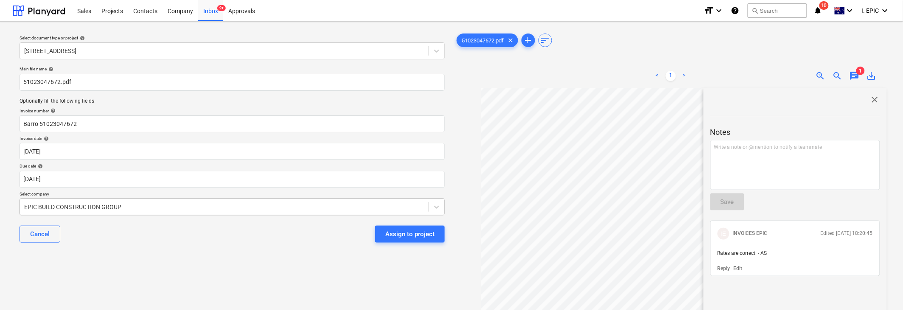
click at [54, 208] on div "EPIC BUILD CONSTRUCTION GROUP" at bounding box center [232, 207] width 425 height 17
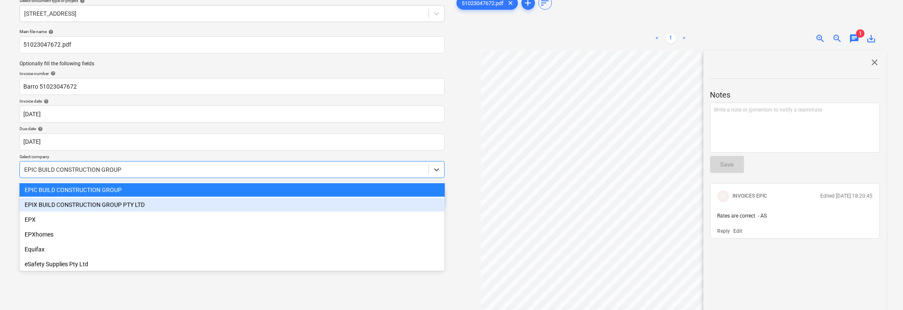
scroll to position [41, 0]
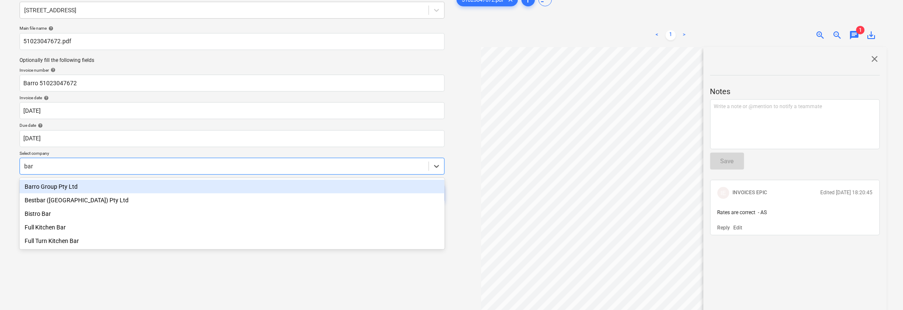
type input "[PERSON_NAME]"
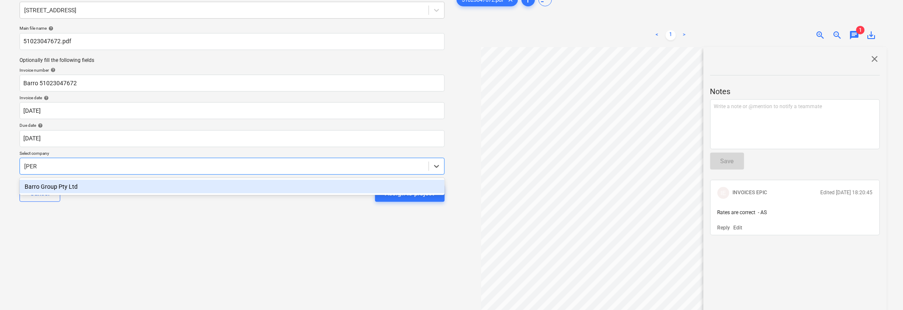
click at [95, 188] on div "Barro Group Pty Ltd" at bounding box center [232, 187] width 425 height 14
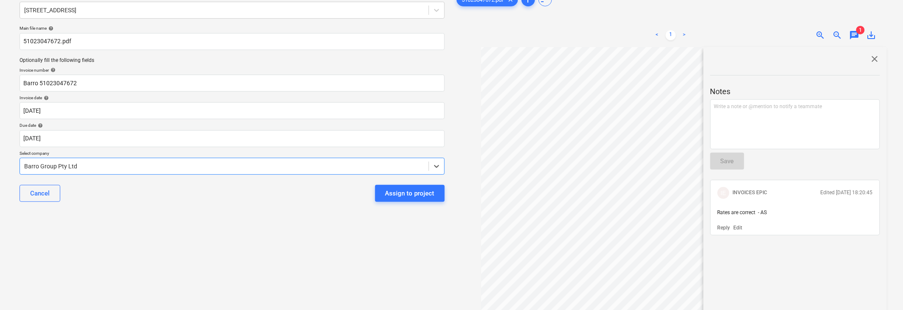
scroll to position [0, 0]
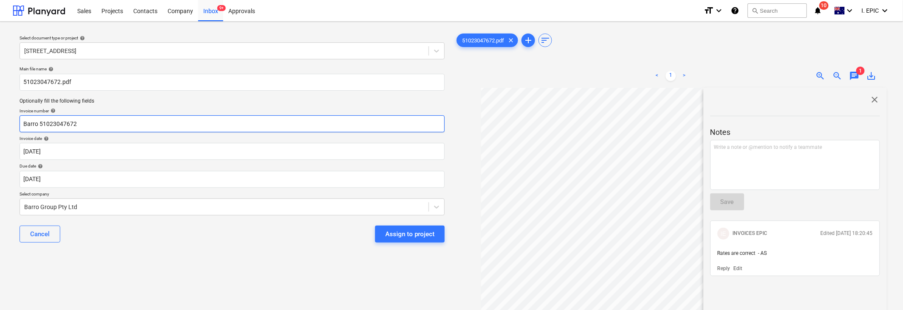
drag, startPoint x: 39, startPoint y: 126, endPoint x: 9, endPoint y: 124, distance: 29.7
click at [9, 124] on div "Select document type or project help [STREET_ADDRESS] file name help 5102304767…" at bounding box center [451, 203] width 903 height 363
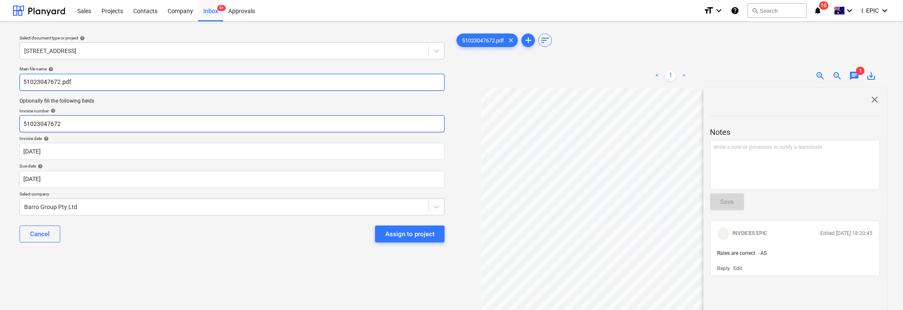
type input "51023047672"
click at [25, 78] on input "51023047672.pdf" at bounding box center [232, 82] width 425 height 17
paste input "Barro"
type input "Barro 51023047672.pdf"
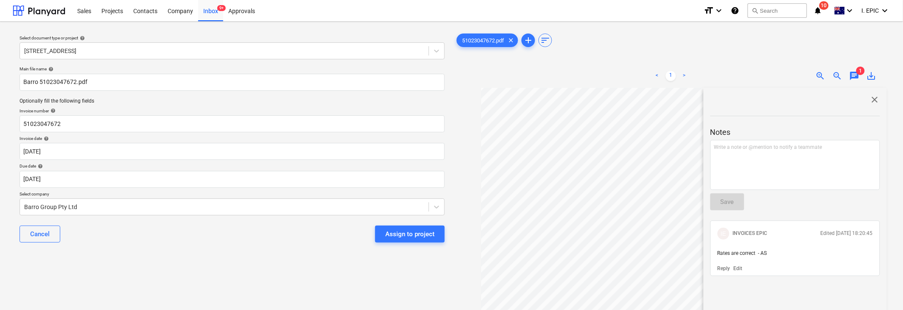
click at [573, 101] on span "close" at bounding box center [875, 100] width 10 height 10
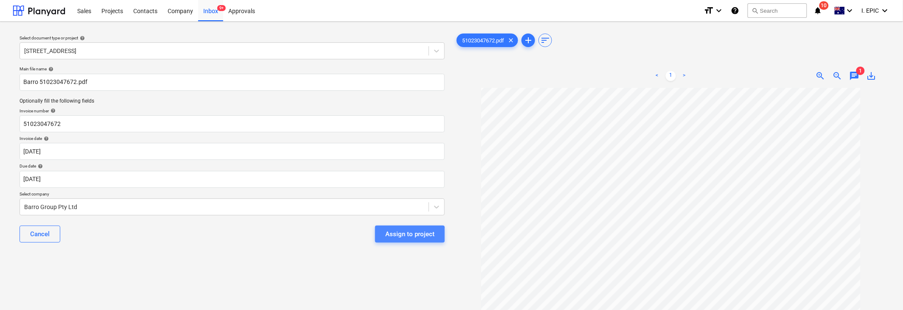
click at [386, 235] on div "Assign to project" at bounding box center [409, 234] width 49 height 11
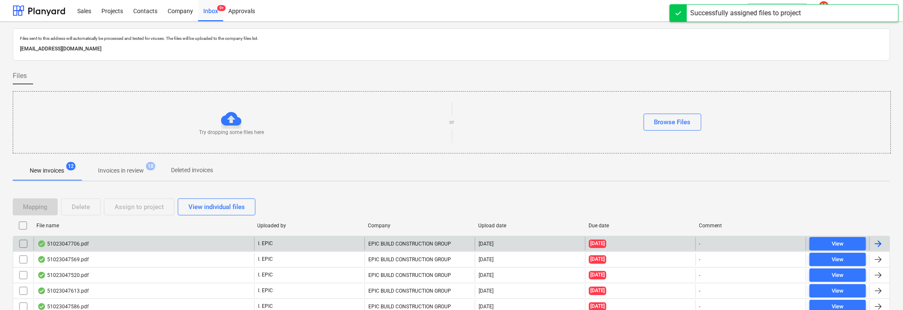
click at [64, 244] on div "51023047706.pdf" at bounding box center [62, 244] width 51 height 7
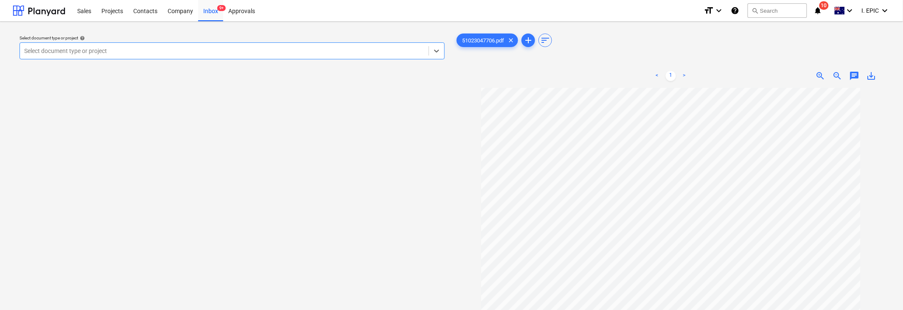
scroll to position [92, 0]
click at [86, 49] on div at bounding box center [224, 51] width 400 height 8
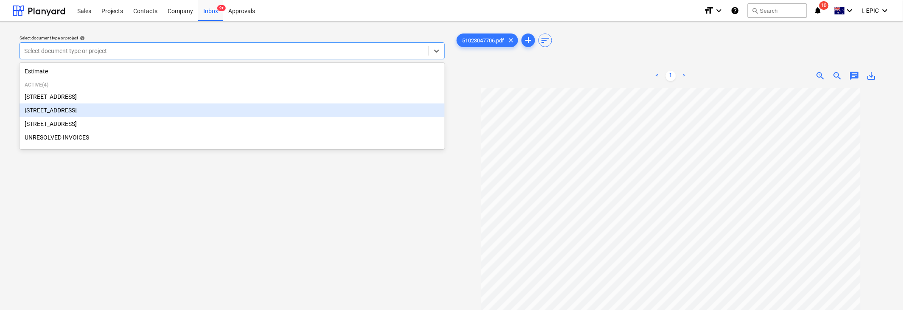
click at [57, 114] on div "[STREET_ADDRESS]" at bounding box center [232, 111] width 425 height 14
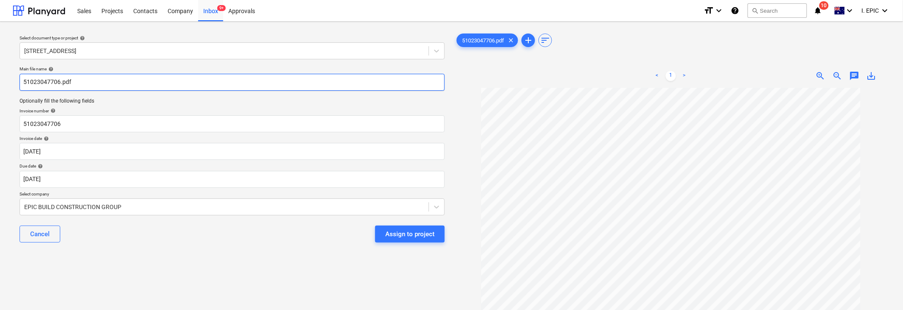
click at [24, 81] on input "51023047706.pdf" at bounding box center [232, 82] width 425 height 17
paste input "Barro"
type input "Barro 51023047706.pdf"
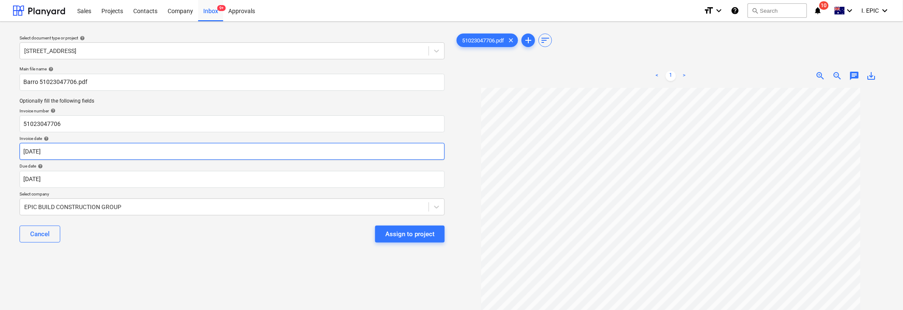
click at [48, 148] on body "Sales Projects Contacts Company Inbox 9+ Approvals format_size keyboard_arrow_d…" at bounding box center [451, 155] width 903 height 310
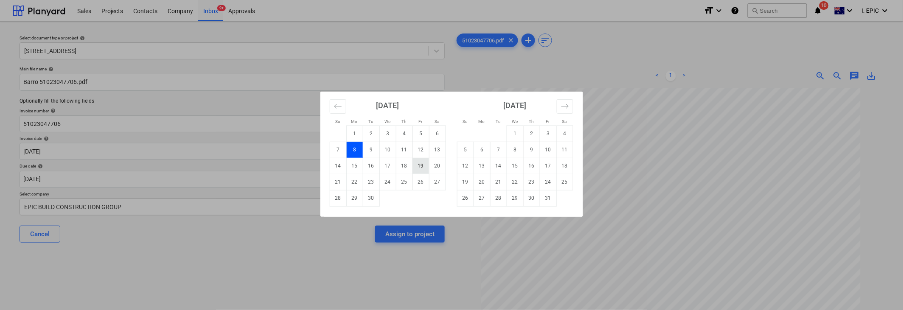
click at [419, 170] on td "19" at bounding box center [420, 166] width 17 height 16
type input "[DATE]"
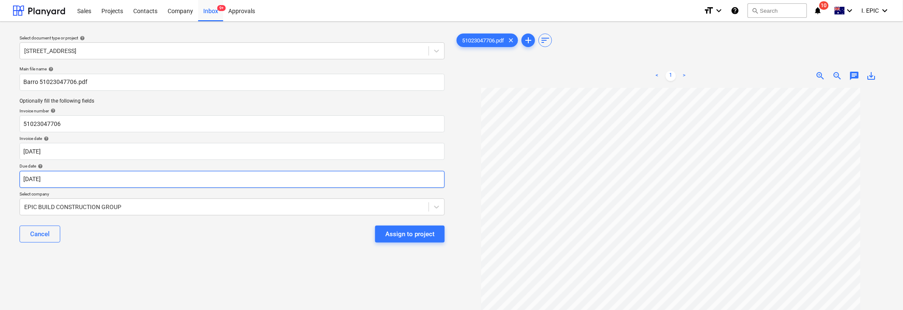
click at [54, 179] on body "Sales Projects Contacts Company Inbox 9+ Approvals format_size keyboard_arrow_d…" at bounding box center [451, 155] width 903 height 310
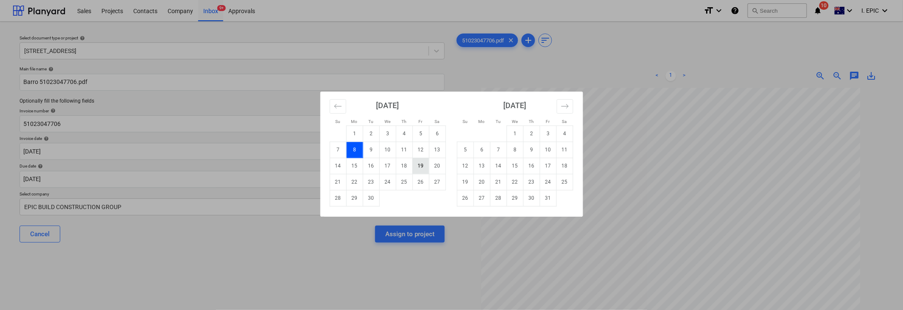
click at [420, 166] on td "19" at bounding box center [420, 166] width 17 height 16
type input "[DATE]"
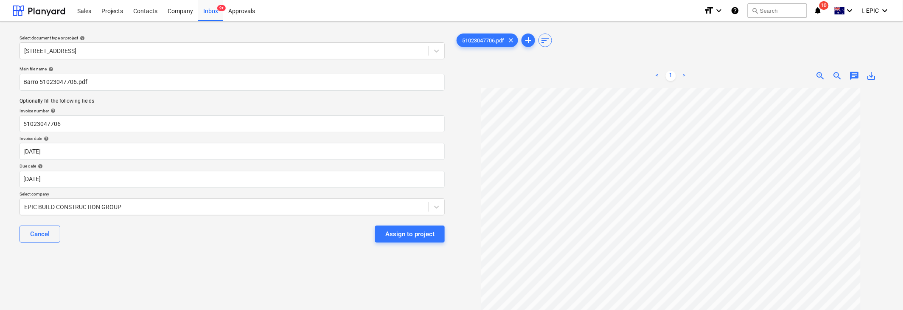
click at [133, 257] on div "Select document type or project help [STREET_ADDRESS] file name help Barro 5102…" at bounding box center [232, 202] width 439 height 349
click at [181, 199] on body "Sales Projects Contacts Company Inbox 9+ Approvals format_size keyboard_arrow_d…" at bounding box center [451, 155] width 903 height 310
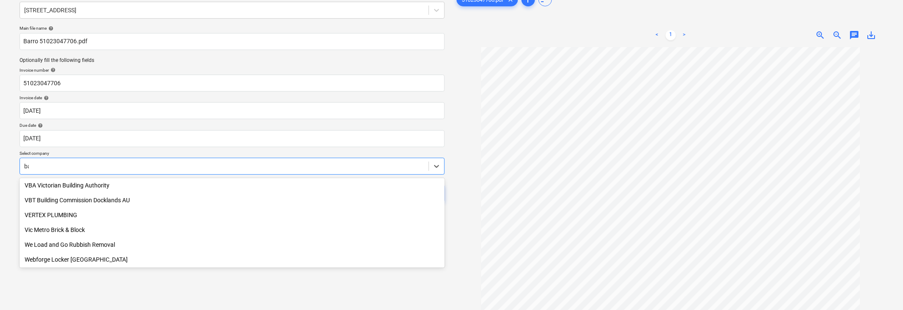
scroll to position [506, 0]
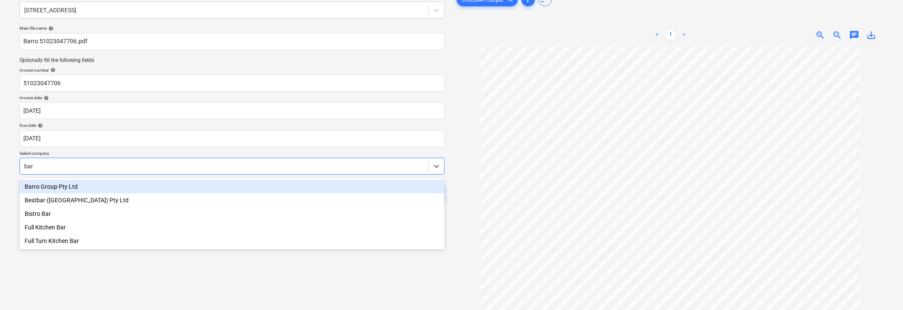
type input "[PERSON_NAME]"
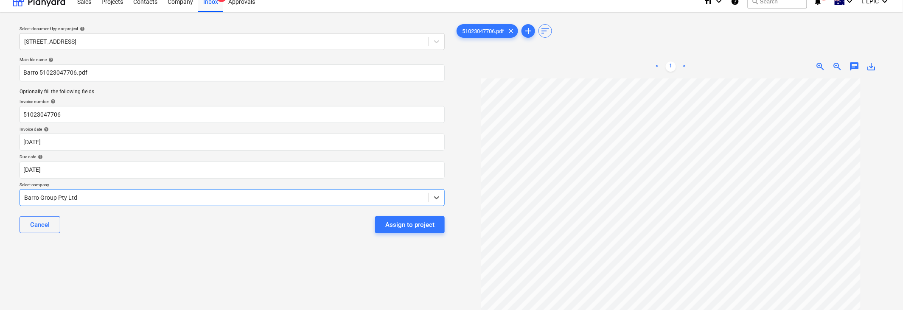
scroll to position [0, 0]
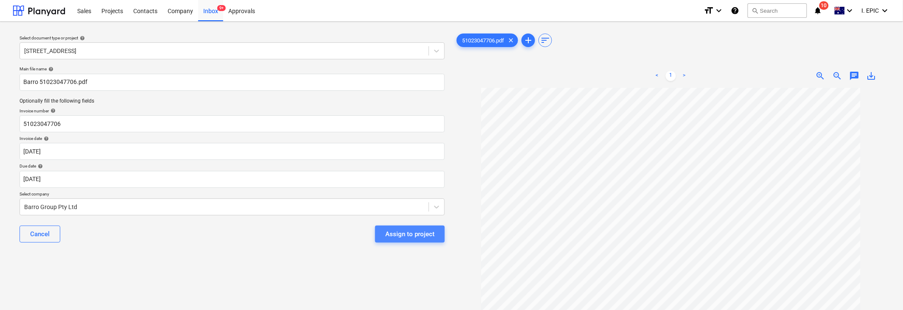
click at [420, 236] on div "Assign to project" at bounding box center [409, 234] width 49 height 11
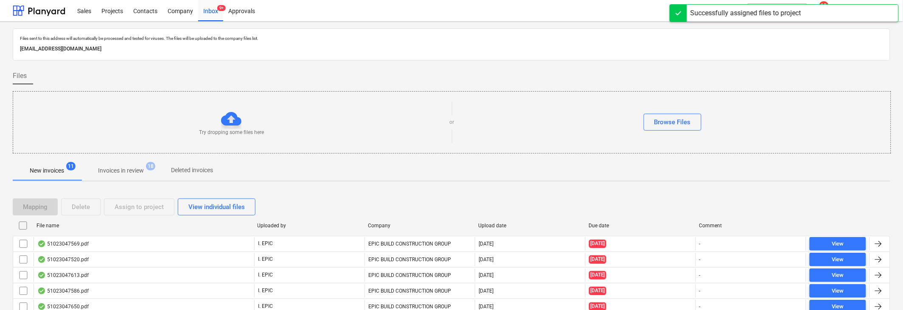
scroll to position [53, 0]
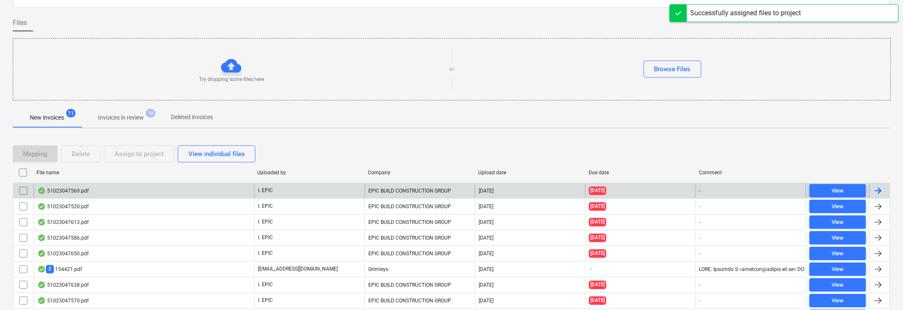
click at [62, 183] on div "51023047569.pdf I. EPIC EPIC BUILD CONSTRUCTION GROUP [DATE] [DATE] - View" at bounding box center [451, 191] width 877 height 16
click at [78, 187] on div "51023047569.pdf" at bounding box center [62, 190] width 51 height 7
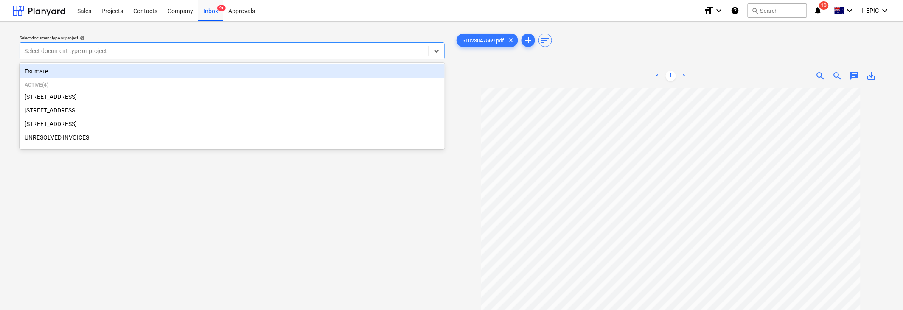
click at [56, 45] on div "Select document type or project" at bounding box center [224, 51] width 408 height 12
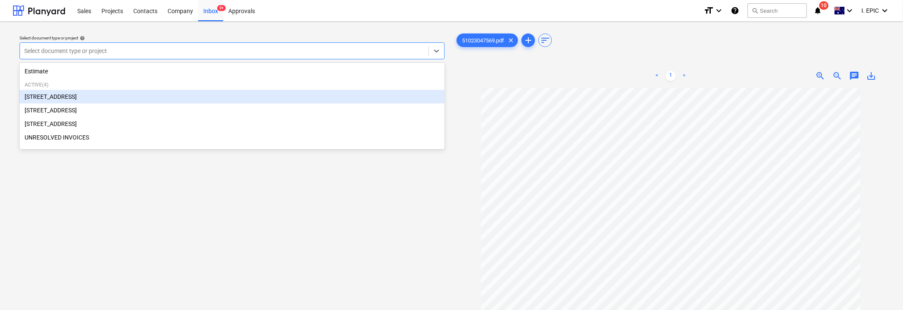
click at [60, 95] on div "[STREET_ADDRESS]" at bounding box center [232, 97] width 425 height 14
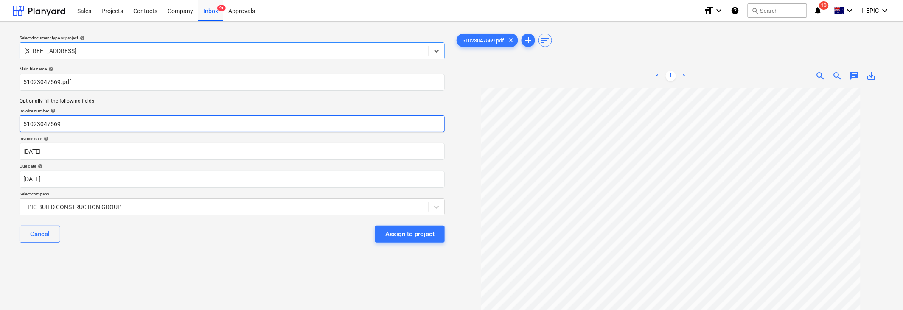
click at [26, 124] on input "51023047569" at bounding box center [232, 123] width 425 height 17
paste input "Barro"
type input "Barro 51023047569"
click at [31, 154] on body "Sales Projects Contacts Company Inbox 9+ Approvals format_size keyboard_arrow_d…" at bounding box center [451, 155] width 903 height 310
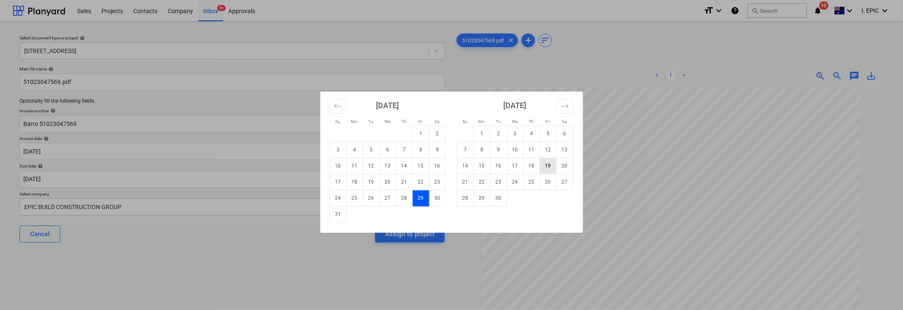
click at [545, 164] on td "19" at bounding box center [548, 166] width 17 height 16
type input "[DATE]"
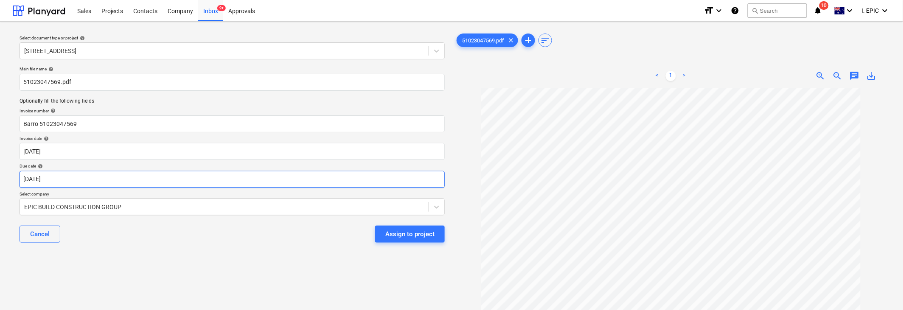
click at [49, 177] on body "Sales Projects Contacts Company Inbox 9+ Approvals format_size keyboard_arrow_d…" at bounding box center [451, 155] width 903 height 310
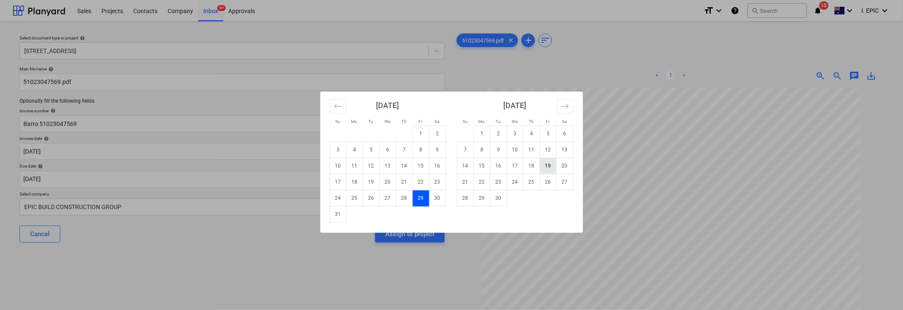
click at [544, 166] on td "19" at bounding box center [548, 166] width 17 height 16
type input "[DATE]"
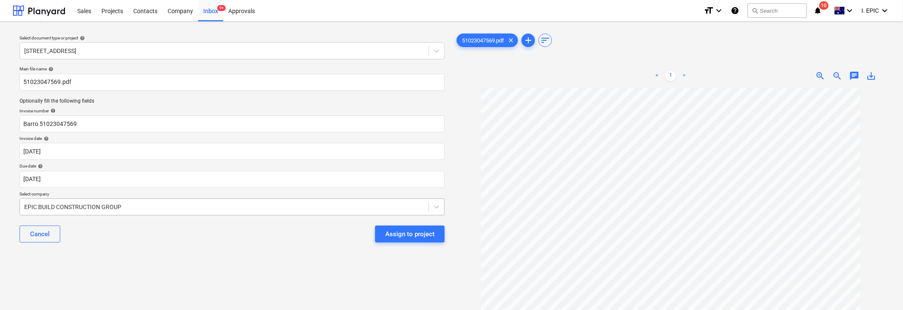
click at [67, 201] on div "EPIC BUILD CONSTRUCTION GROUP" at bounding box center [232, 207] width 425 height 17
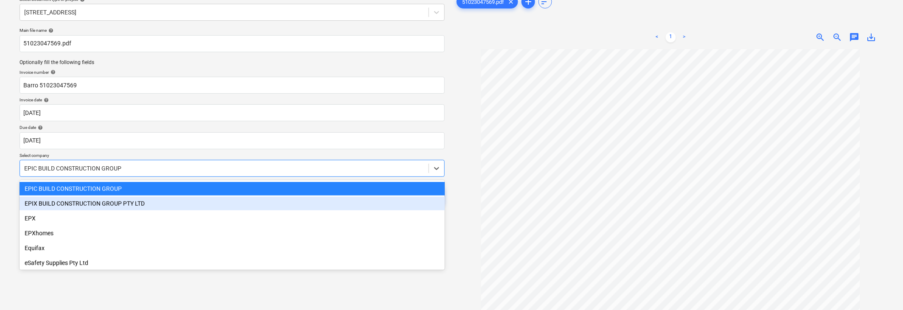
scroll to position [41, 0]
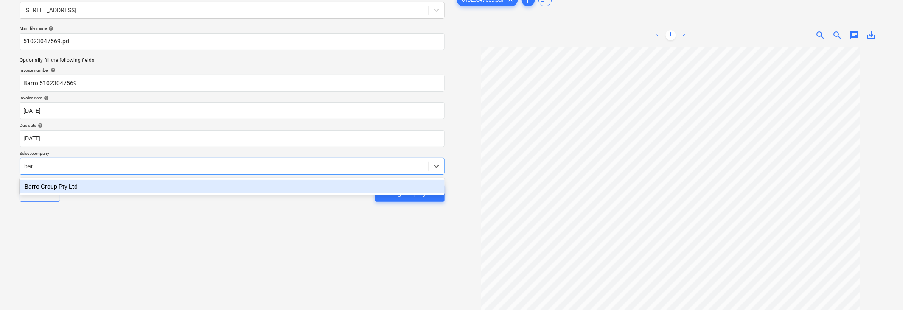
type input "[PERSON_NAME]"
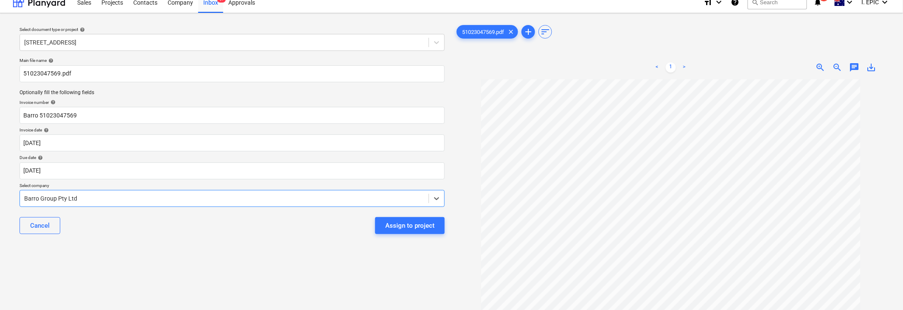
scroll to position [0, 0]
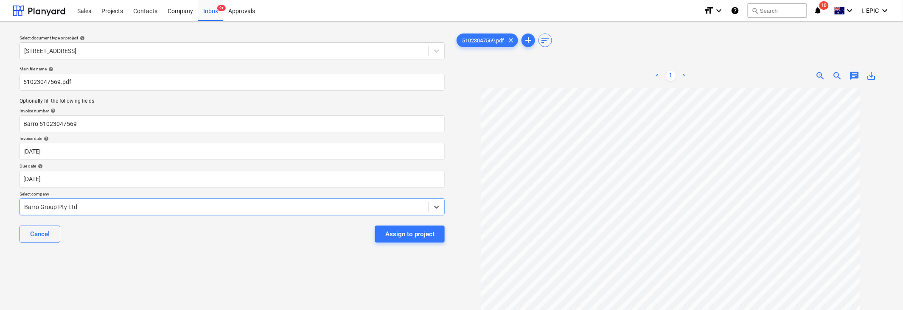
click at [573, 77] on span "chat" at bounding box center [854, 76] width 10 height 10
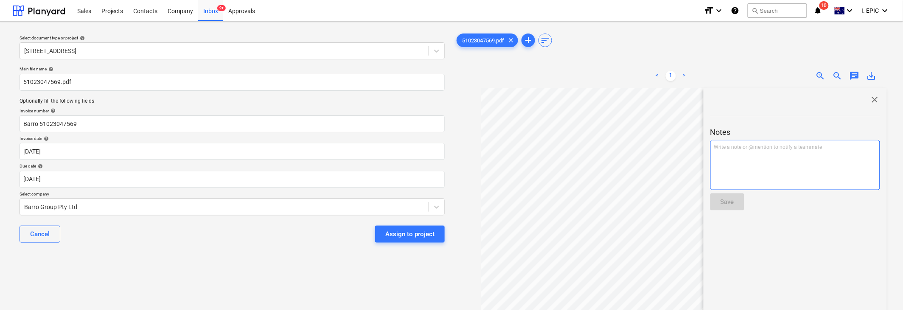
click at [573, 155] on div "Write a note or @mention to notify a teammate [PERSON_NAME]" at bounding box center [795, 165] width 170 height 50
click at [573, 203] on div "Save" at bounding box center [727, 201] width 14 height 11
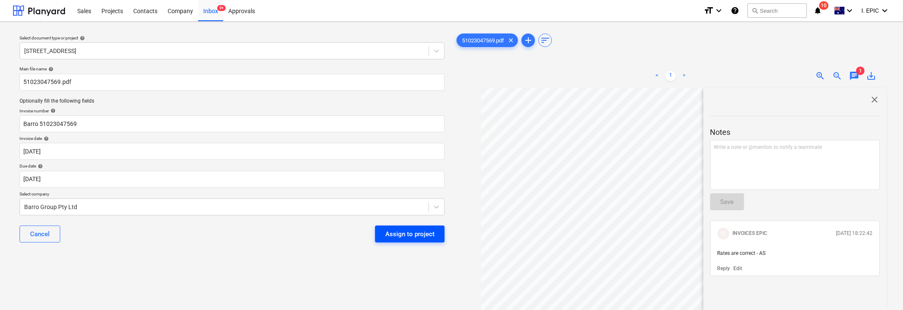
click at [397, 240] on button "Assign to project" at bounding box center [410, 234] width 70 height 17
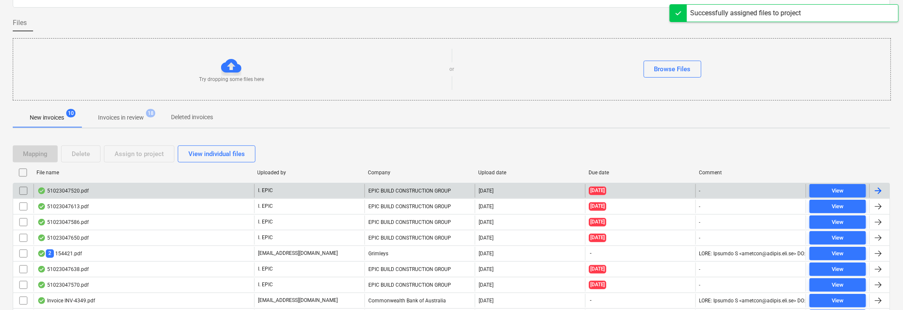
click at [66, 193] on div "51023047520.pdf" at bounding box center [62, 190] width 51 height 7
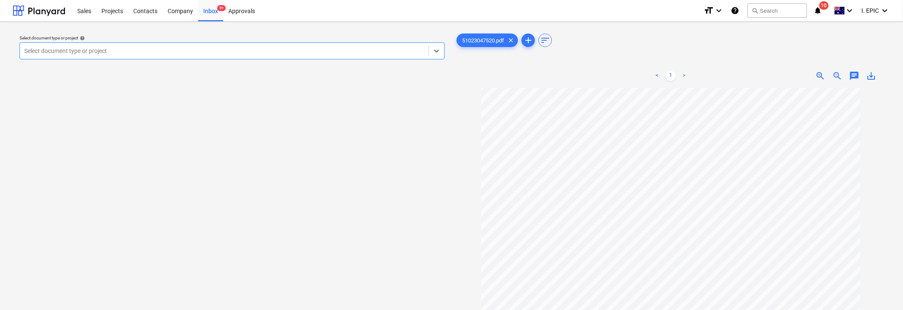
click at [100, 55] on div "Select document type or project" at bounding box center [224, 51] width 408 height 12
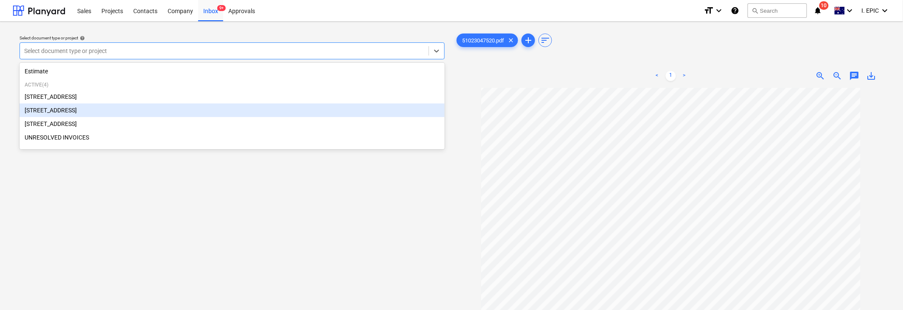
click at [56, 114] on div "[STREET_ADDRESS]" at bounding box center [232, 111] width 425 height 14
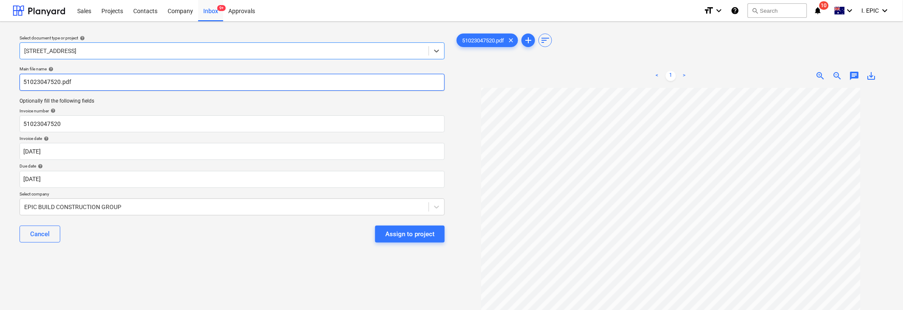
click at [24, 79] on input "51023047520.pdf" at bounding box center [232, 82] width 425 height 17
paste input "Barro"
type input "Barro 51023047520.pdf"
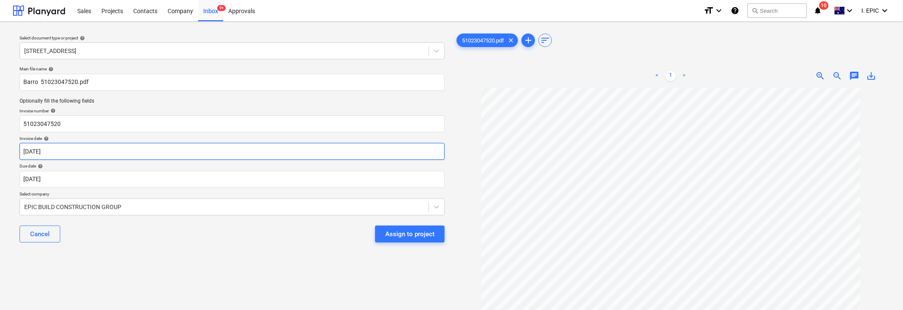
click at [25, 154] on body "Sales Projects Contacts Company Inbox 9+ Approvals format_size keyboard_arrow_d…" at bounding box center [451, 155] width 903 height 310
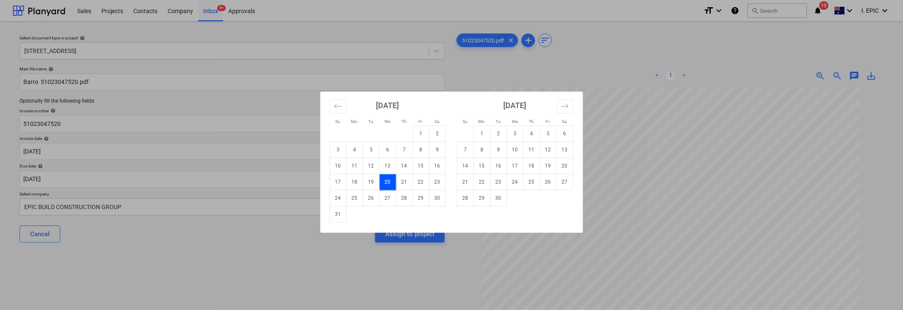
drag, startPoint x: 548, startPoint y: 164, endPoint x: 143, endPoint y: 251, distance: 414.3
click at [548, 163] on td "19" at bounding box center [548, 166] width 17 height 16
type input "[DATE]"
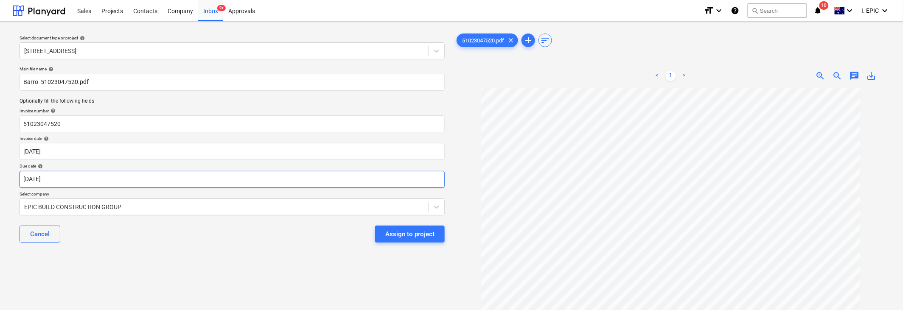
click at [57, 181] on body "Sales Projects Contacts Company Inbox 9+ Approvals format_size keyboard_arrow_d…" at bounding box center [451, 155] width 903 height 310
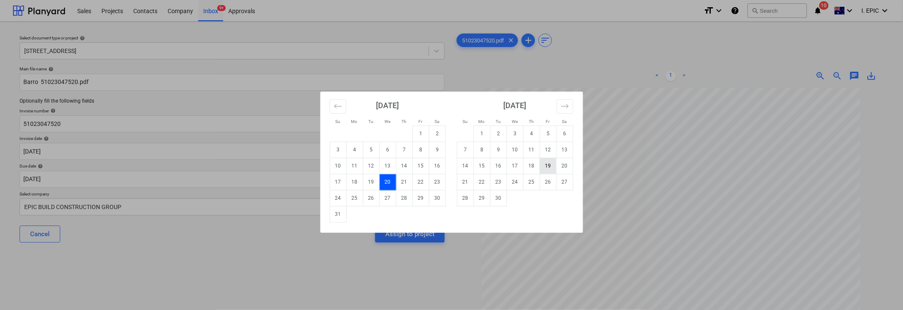
click at [551, 165] on td "19" at bounding box center [548, 166] width 17 height 16
type input "[DATE]"
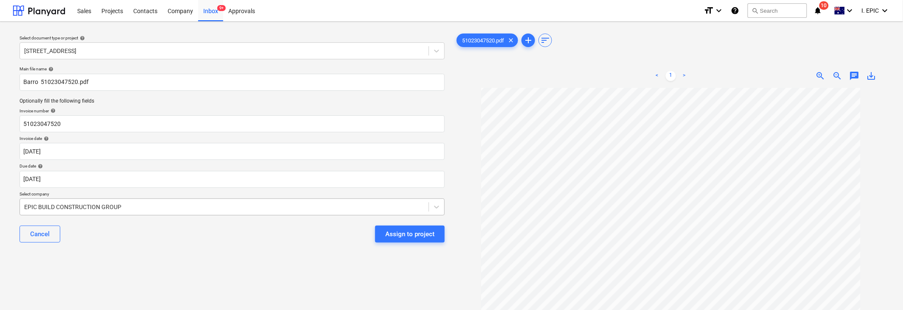
click at [100, 203] on div at bounding box center [224, 207] width 400 height 8
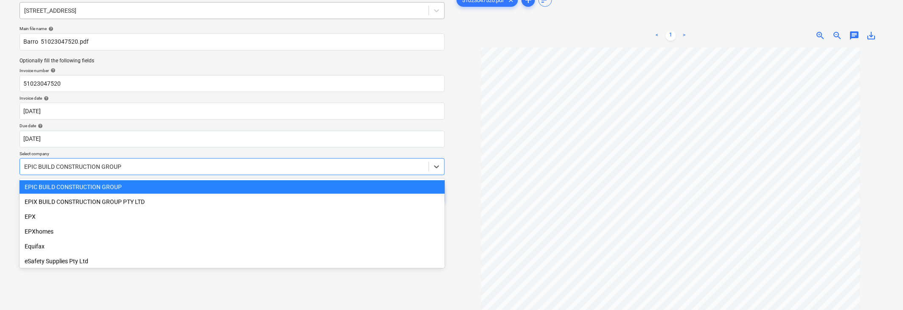
scroll to position [41, 0]
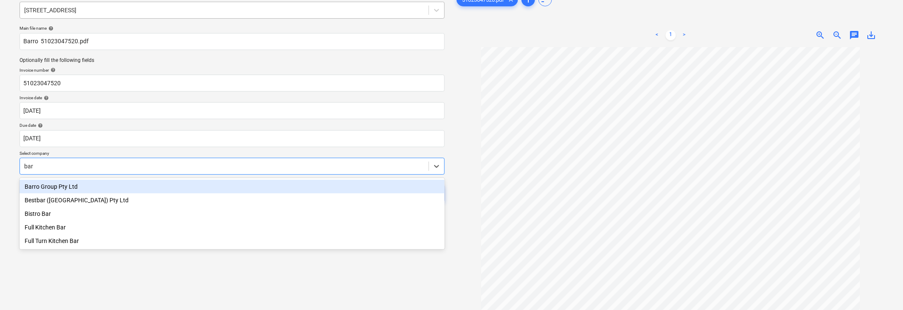
type input "[PERSON_NAME]"
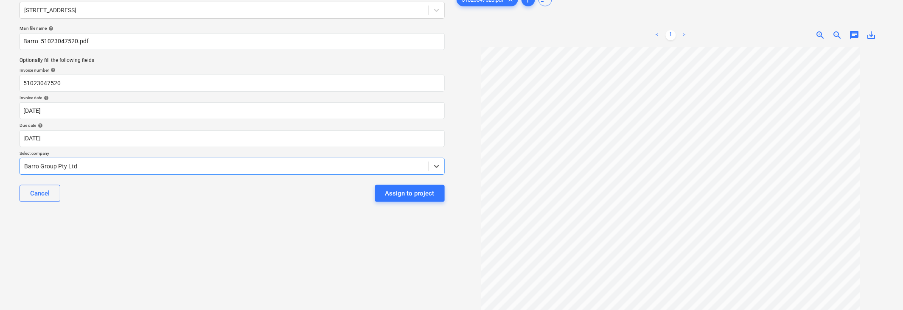
scroll to position [0, 0]
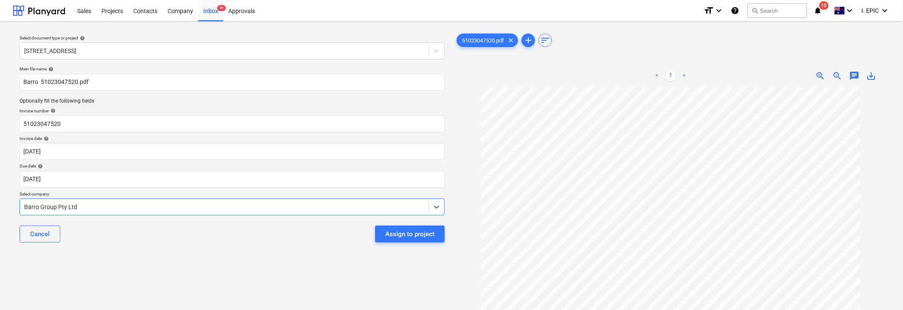
click at [573, 73] on span "chat" at bounding box center [854, 76] width 10 height 10
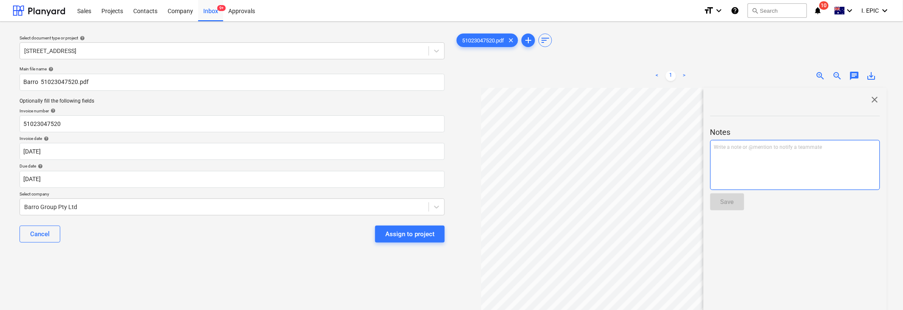
click at [573, 157] on div "Write a note or @mention to notify a teammate [PERSON_NAME]" at bounding box center [795, 165] width 170 height 50
click at [573, 198] on button "Save" at bounding box center [727, 201] width 34 height 17
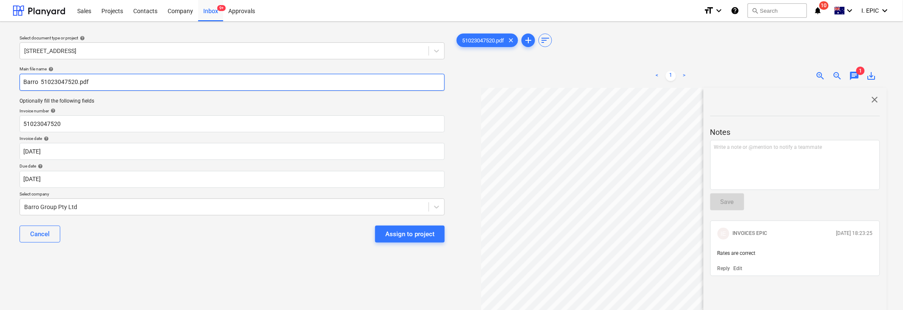
click at [41, 81] on input "Barro 51023047520.pdf" at bounding box center [232, 82] width 425 height 17
type input "Barro 51023047520.pdf"
click at [384, 232] on button "Assign to project" at bounding box center [410, 234] width 70 height 17
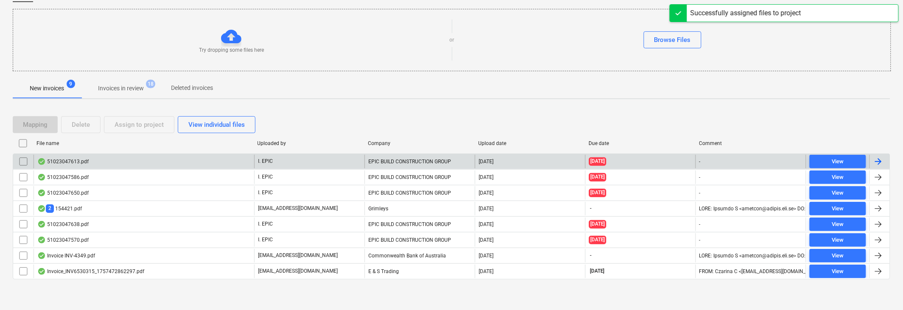
click at [72, 158] on div "51023047613.pdf" at bounding box center [62, 161] width 51 height 7
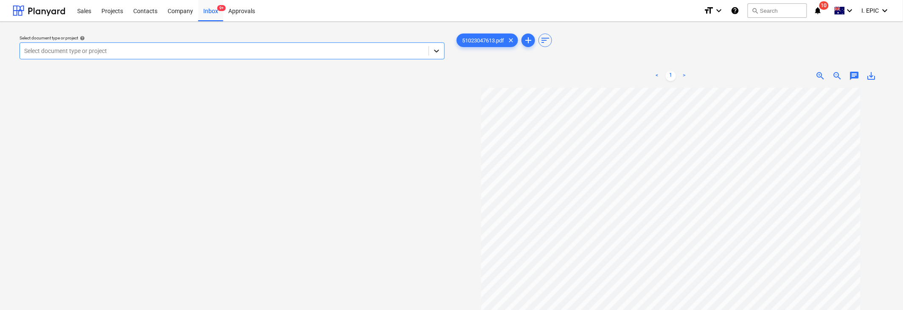
click at [438, 49] on icon at bounding box center [436, 51] width 8 height 8
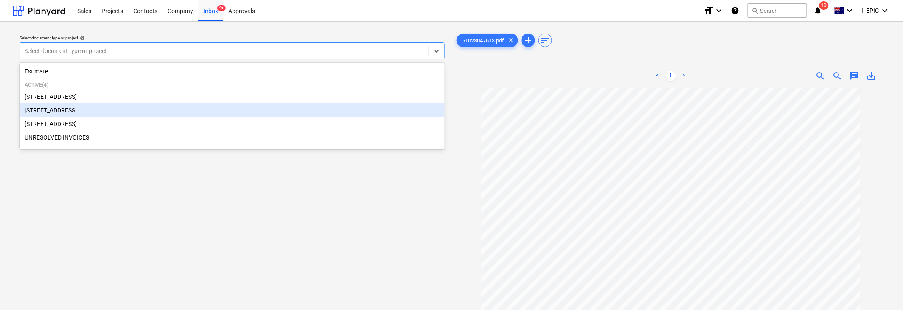
click at [60, 114] on div "[STREET_ADDRESS]" at bounding box center [232, 111] width 425 height 14
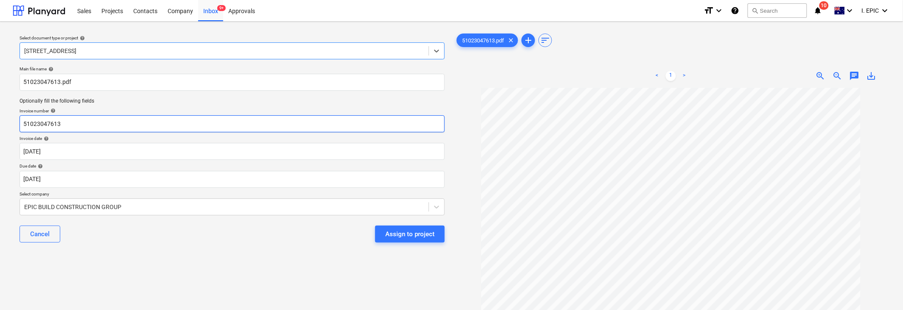
click at [25, 124] on input "51023047613" at bounding box center [232, 123] width 425 height 17
paste input "Barro"
type input "Barro 51023047613"
click at [59, 151] on body "Sales Projects Contacts Company Inbox 9+ Approvals format_size keyboard_arrow_d…" at bounding box center [451, 155] width 903 height 310
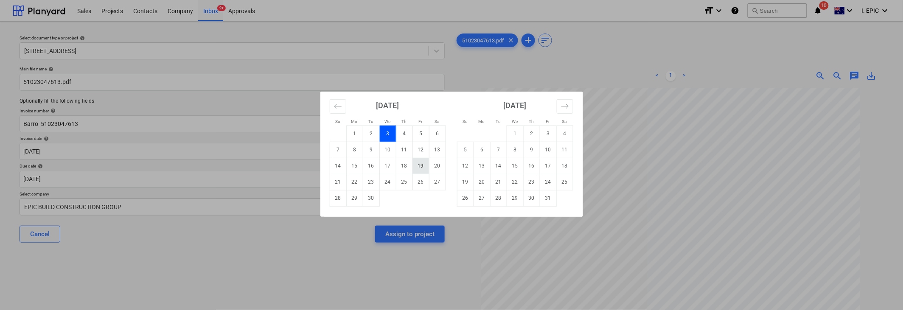
click at [418, 163] on td "19" at bounding box center [420, 166] width 17 height 16
type input "[DATE]"
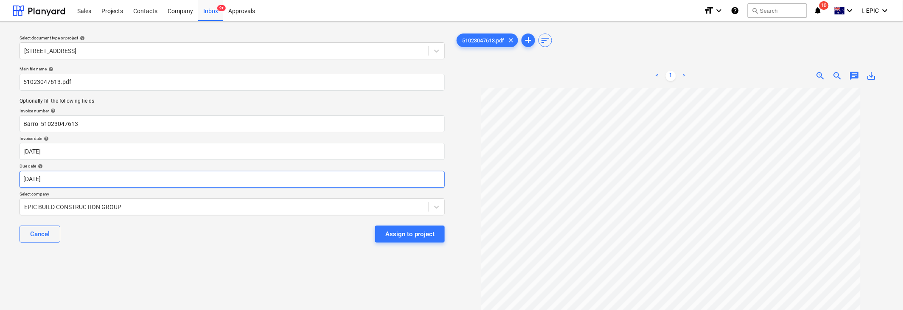
click at [106, 174] on body "Sales Projects Contacts Company Inbox 9+ Approvals format_size keyboard_arrow_d…" at bounding box center [451, 155] width 903 height 310
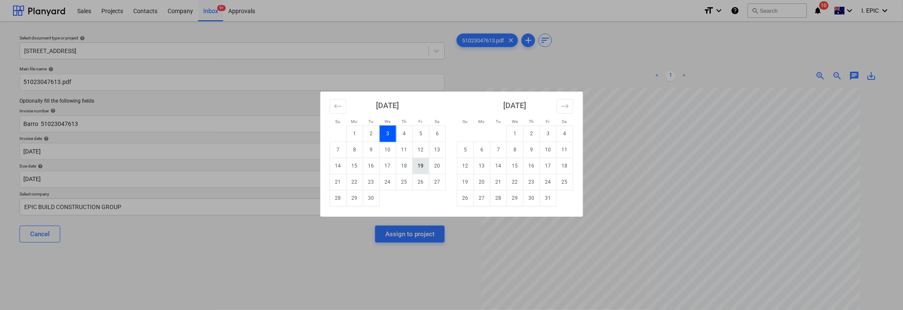
click at [423, 165] on td "19" at bounding box center [420, 166] width 17 height 16
type input "[DATE]"
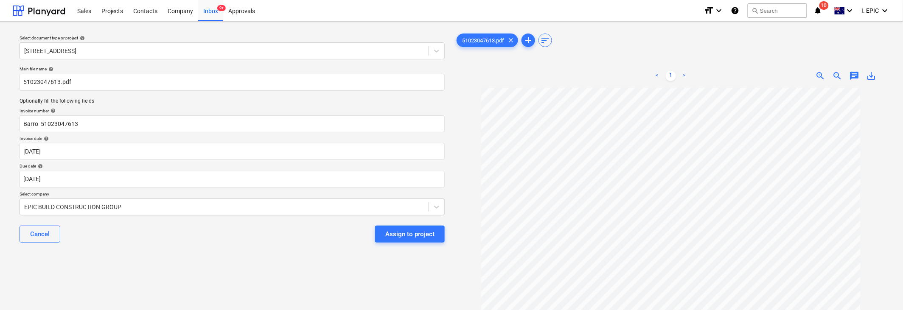
click at [81, 249] on div "Main file name help 51023047613.pdf Optionally fill the following fields Invoic…" at bounding box center [232, 158] width 432 height 190
click at [202, 200] on div "EPIC BUILD CONSTRUCTION GROUP" at bounding box center [232, 207] width 425 height 17
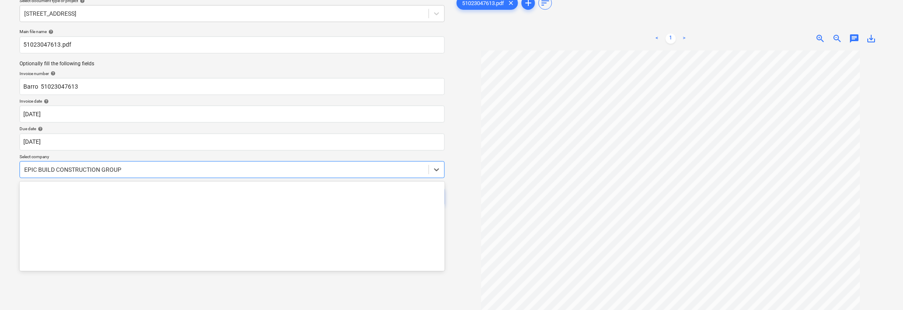
scroll to position [41, 0]
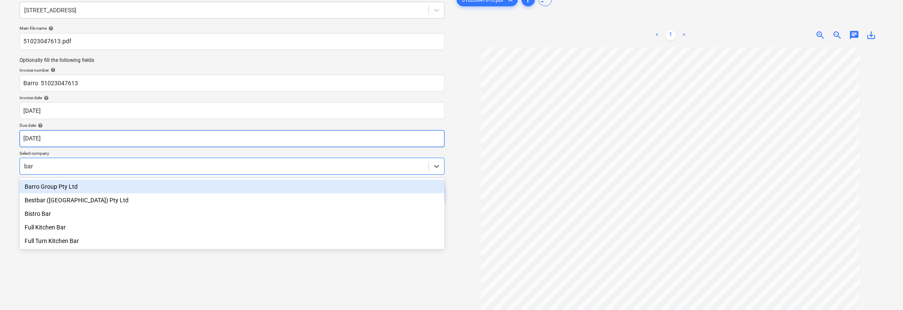
type input "[PERSON_NAME]"
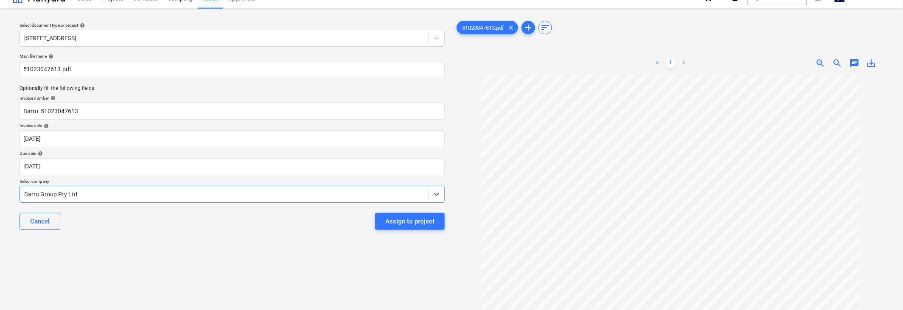
scroll to position [0, 0]
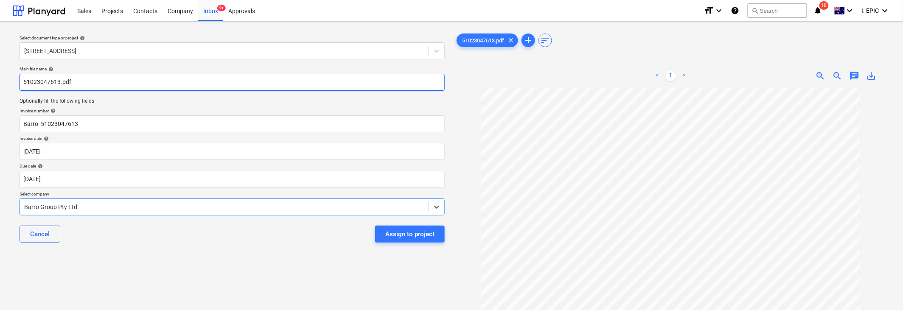
click at [22, 81] on input "51023047613.pdf" at bounding box center [232, 82] width 425 height 17
paste input "Barro"
type input "Barro 51023047613.pdf"
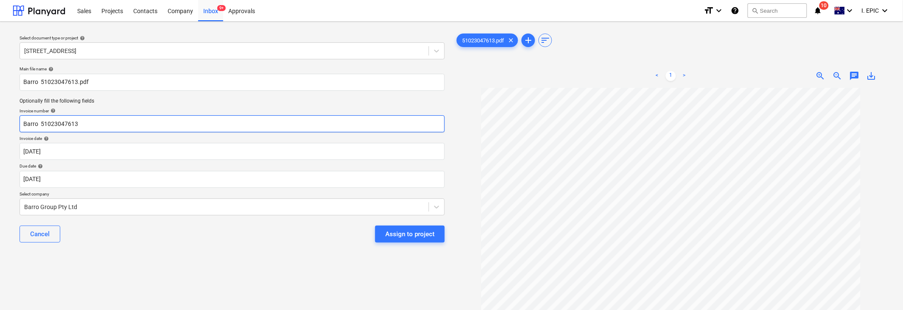
drag, startPoint x: 20, startPoint y: 121, endPoint x: 13, endPoint y: 119, distance: 7.5
click at [13, 119] on div "Select document type or project help [STREET_ADDRESS] file name help Barro 5102…" at bounding box center [232, 202] width 439 height 349
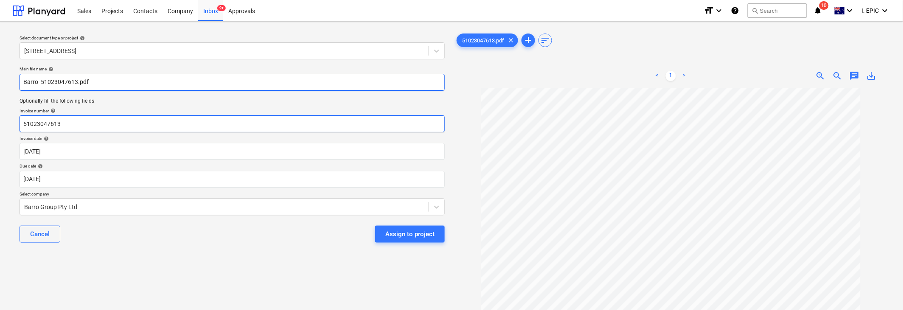
type input "51023047613"
click at [40, 83] on input "Barro 51023047613.pdf" at bounding box center [232, 82] width 425 height 17
type input "Barro 51023047613.pdf"
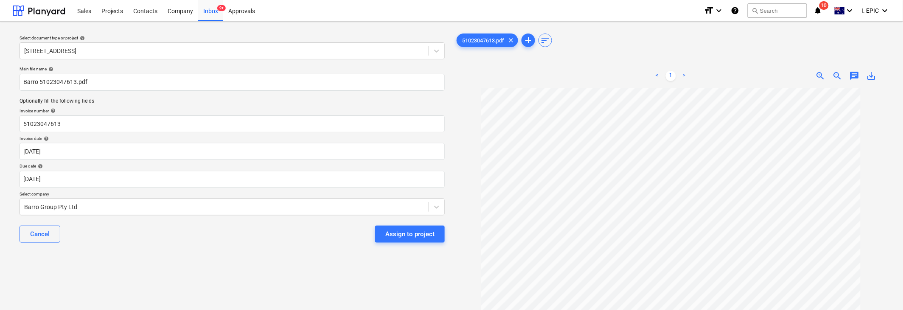
click at [573, 76] on span "chat" at bounding box center [854, 76] width 10 height 10
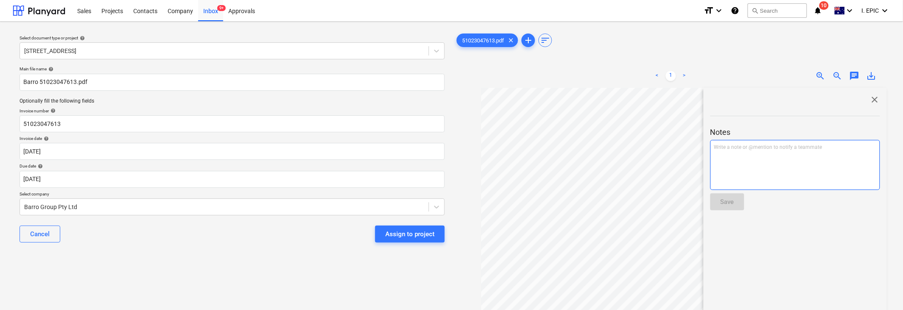
click at [573, 149] on p "Write a note or @mention to notify a teammate [PERSON_NAME]" at bounding box center [795, 147] width 162 height 7
click at [573, 210] on button "Save" at bounding box center [727, 201] width 34 height 17
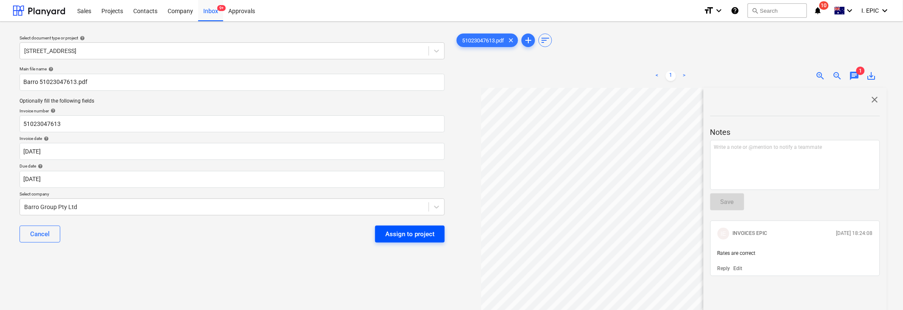
click at [404, 229] on div "Assign to project" at bounding box center [409, 234] width 49 height 11
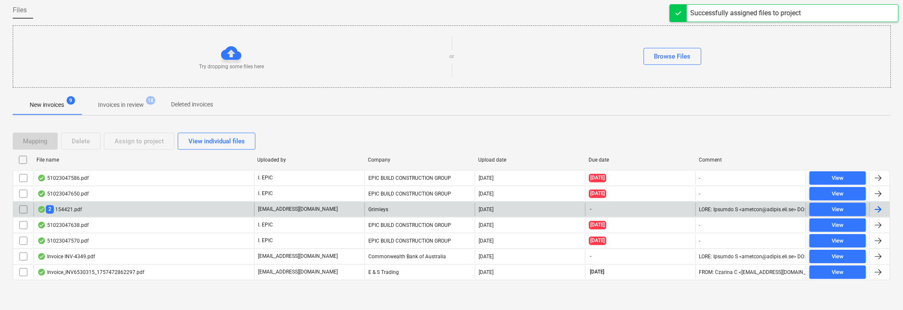
scroll to position [67, 0]
click at [134, 106] on p "Invoices in review" at bounding box center [121, 104] width 46 height 9
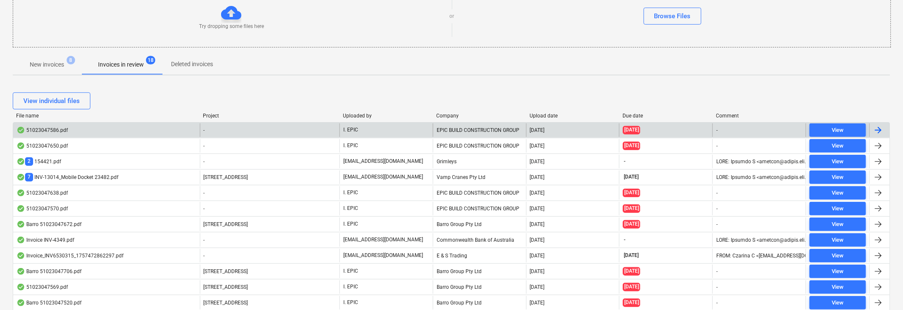
click at [48, 128] on div "51023047586.pdf" at bounding box center [42, 130] width 51 height 7
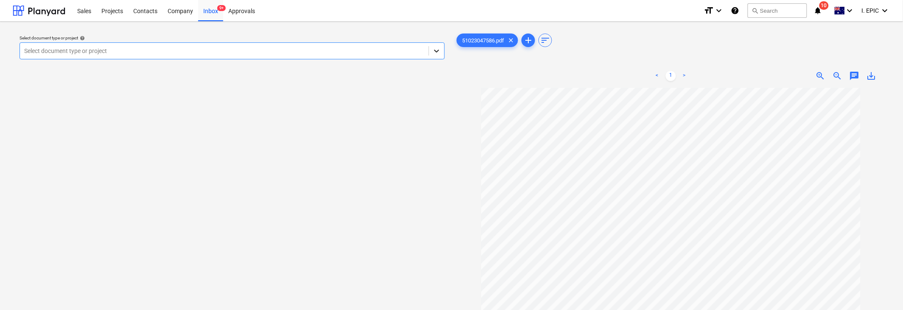
click at [438, 49] on icon at bounding box center [436, 51] width 8 height 8
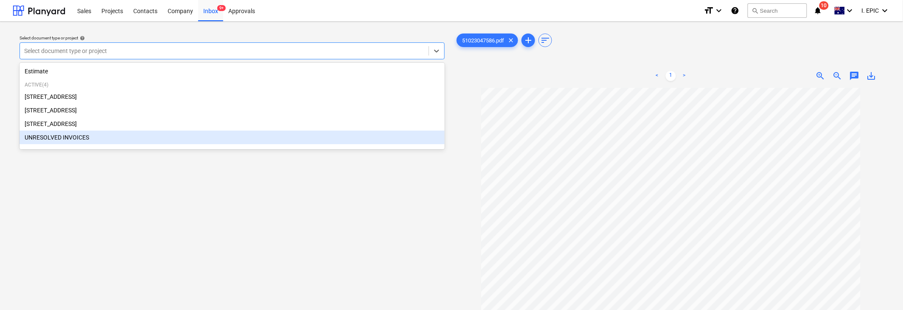
click at [158, 261] on div "Select document type or project help option UNRESOLVED INVOICES focused, 5 of 5…" at bounding box center [232, 202] width 439 height 349
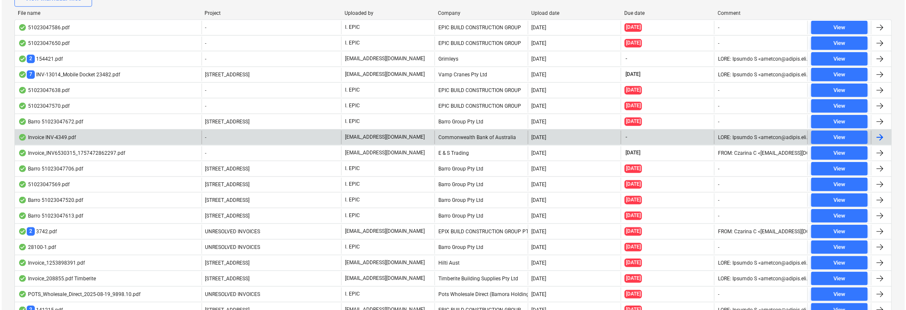
scroll to position [190, 0]
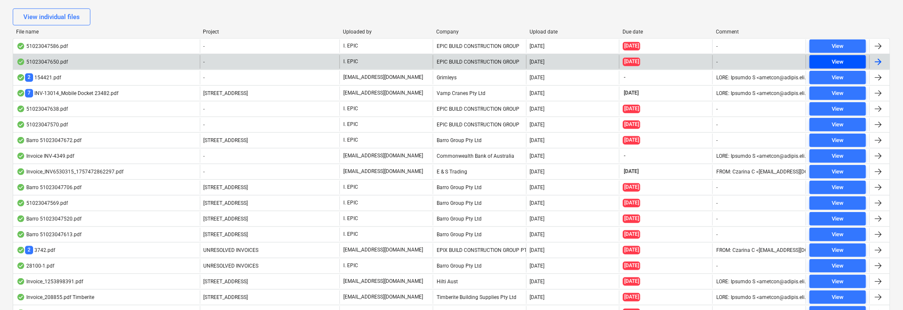
click at [573, 62] on span "View" at bounding box center [838, 62] width 50 height 10
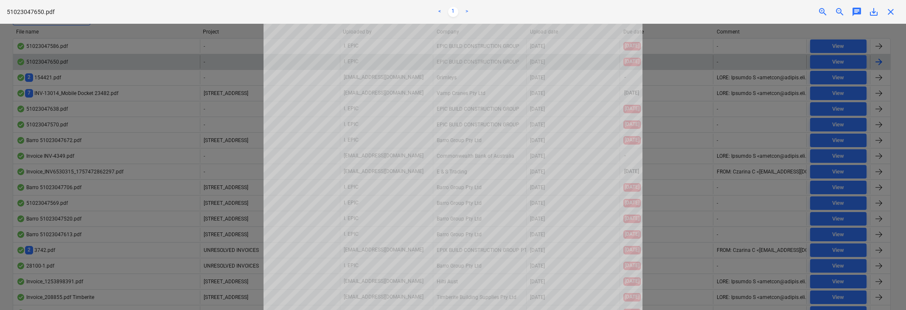
scroll to position [251, 0]
click at [250, 158] on div at bounding box center [453, 167] width 906 height 286
click at [465, 10] on link ">" at bounding box center [467, 12] width 10 height 10
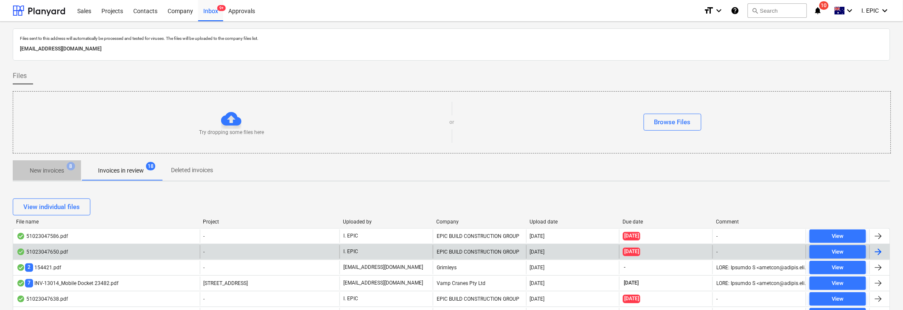
click at [41, 164] on span "New invoices 8" at bounding box center [47, 170] width 68 height 15
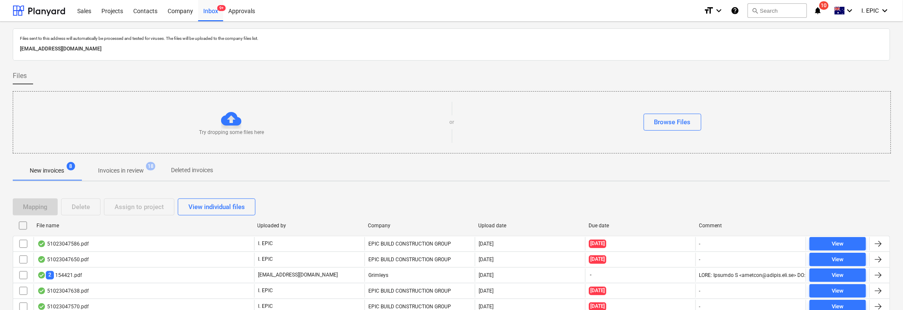
scroll to position [67, 0]
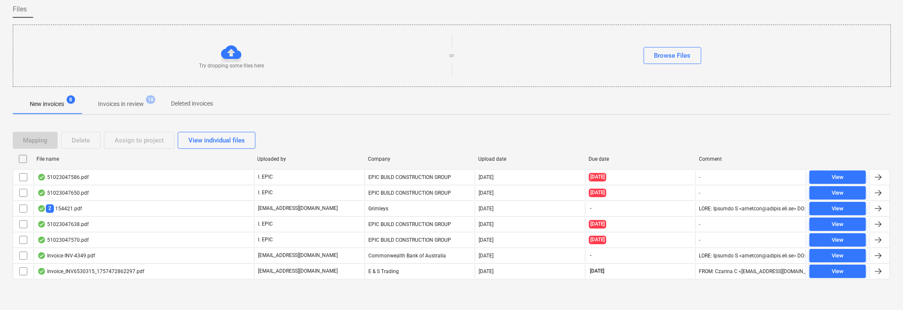
click at [120, 97] on span "Invoices in review 18" at bounding box center [121, 103] width 80 height 15
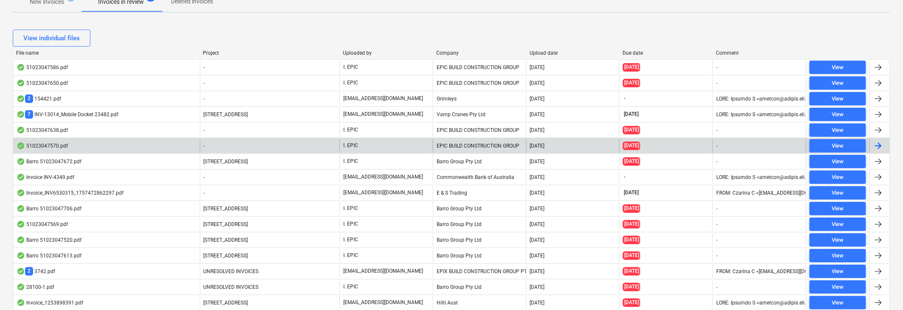
scroll to position [173, 0]
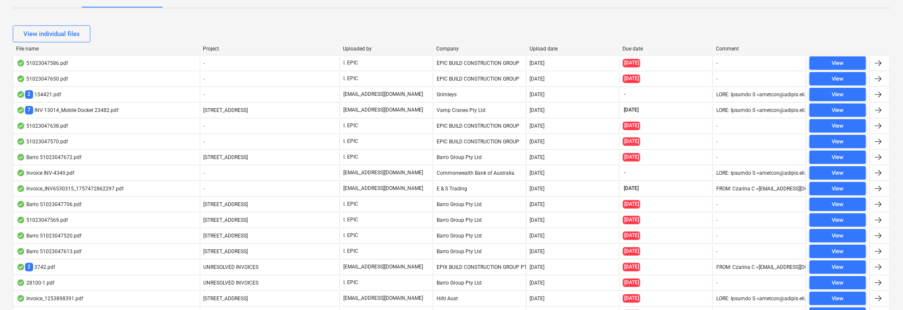
drag, startPoint x: 49, startPoint y: 223, endPoint x: 39, endPoint y: 221, distance: 9.9
click at [41, 221] on div "51023047569.pdf" at bounding box center [42, 220] width 51 height 7
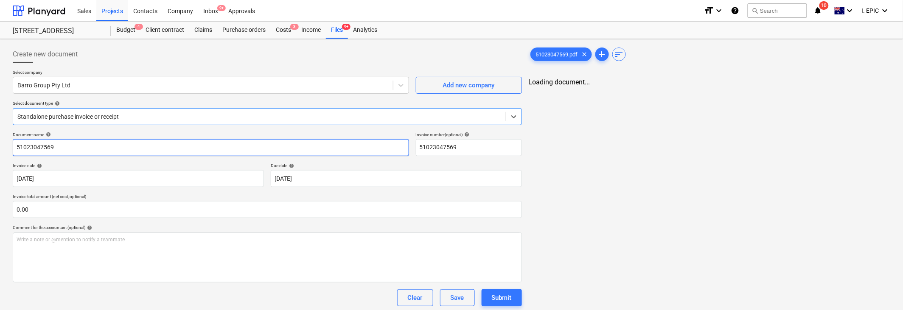
click at [16, 144] on input "51023047569" at bounding box center [211, 147] width 396 height 17
type input "Barro 51023047569"
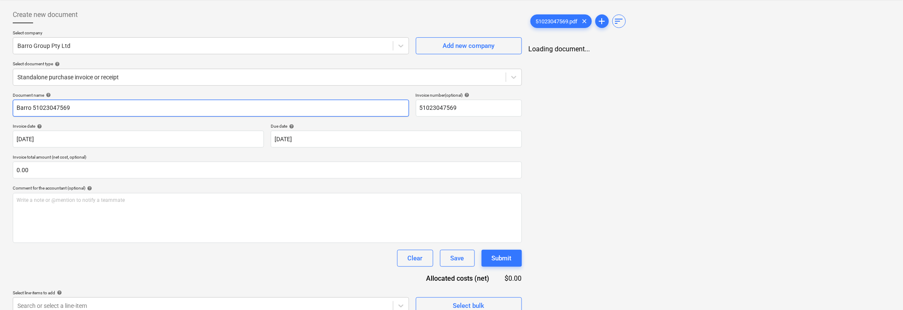
scroll to position [50, 0]
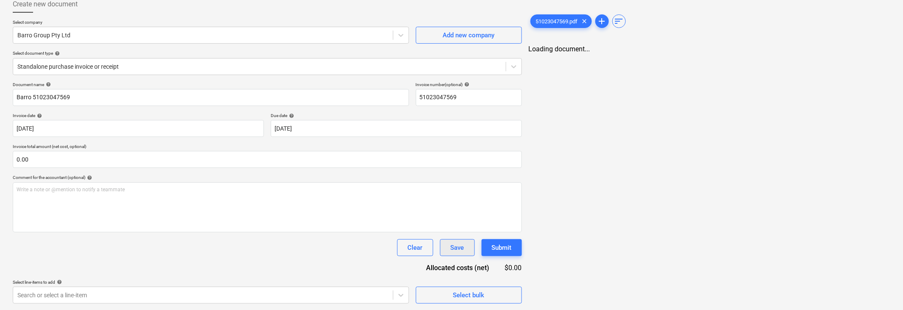
click at [465, 241] on button "Save" at bounding box center [457, 247] width 35 height 17
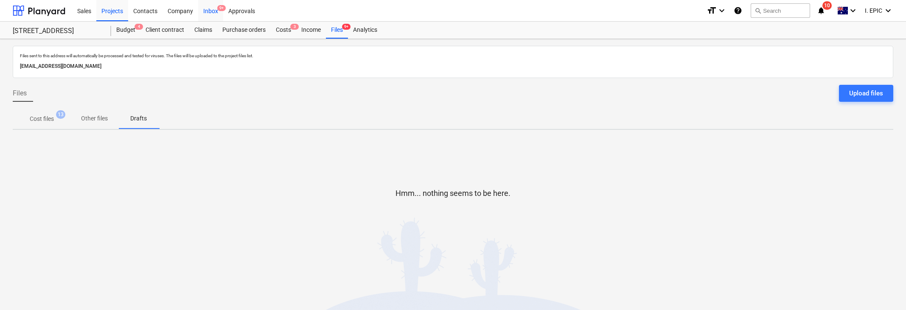
click at [212, 5] on div "Inbox 9+" at bounding box center [210, 11] width 25 height 22
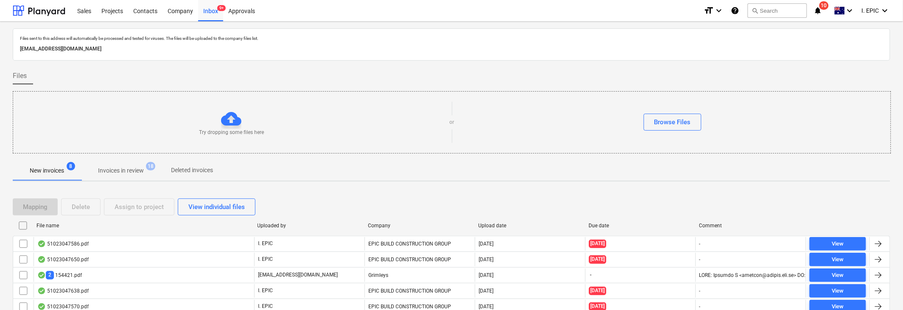
click at [117, 170] on p "Invoices in review" at bounding box center [121, 170] width 46 height 9
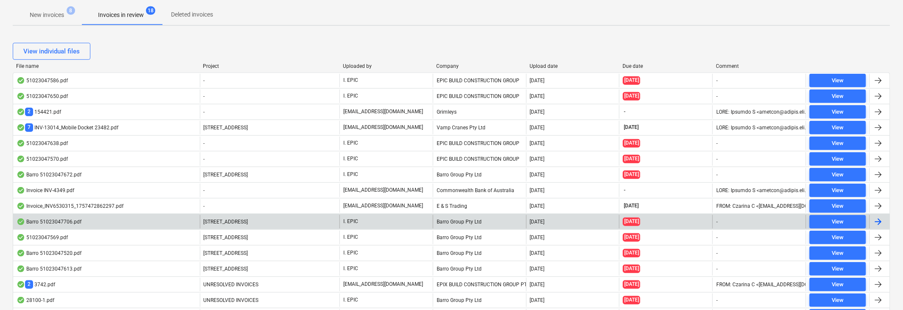
scroll to position [137, 0]
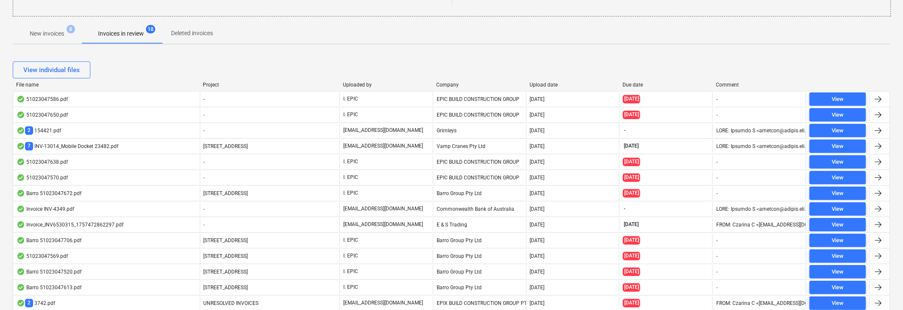
drag, startPoint x: 61, startPoint y: 104, endPoint x: 123, endPoint y: 64, distance: 74.4
click at [123, 64] on div "View individual files" at bounding box center [451, 70] width 877 height 17
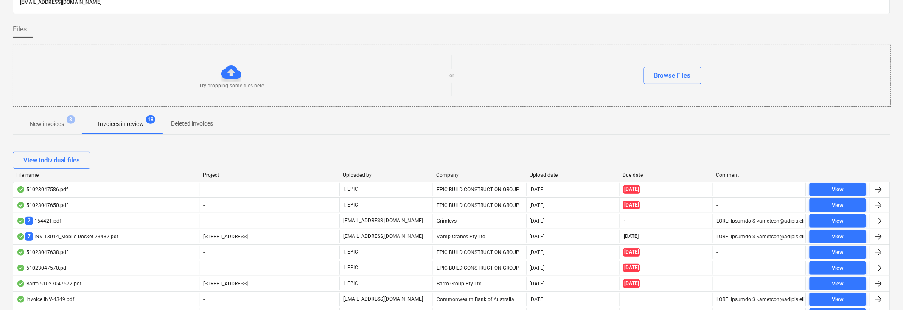
scroll to position [0, 0]
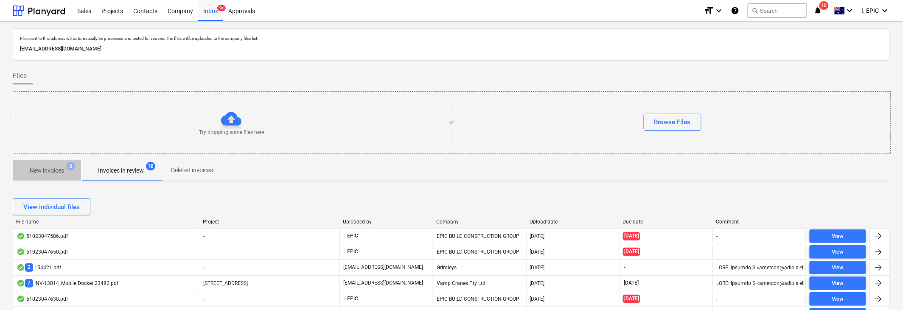
click at [56, 173] on p "New invoices" at bounding box center [47, 170] width 34 height 9
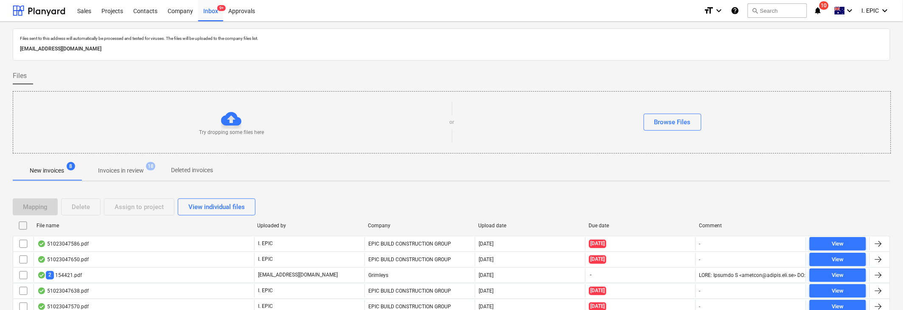
scroll to position [67, 0]
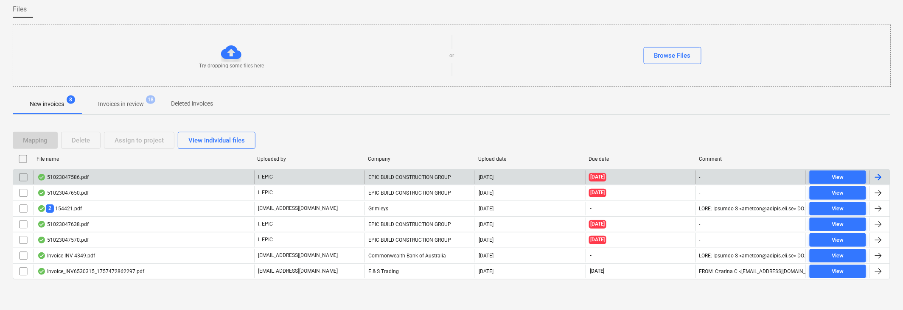
click at [132, 174] on div "51023047586.pdf" at bounding box center [144, 178] width 221 height 14
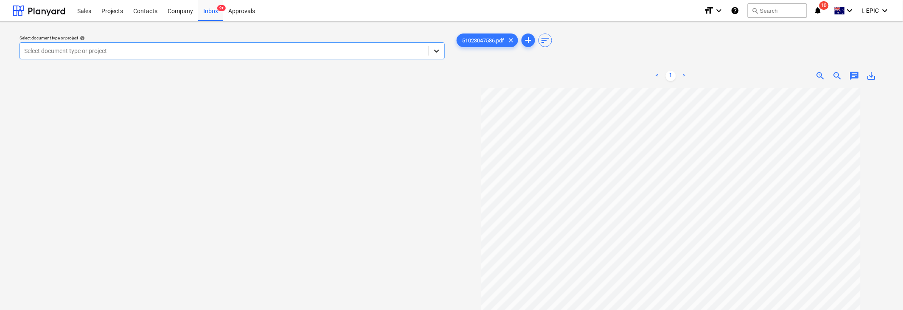
click at [437, 54] on icon at bounding box center [436, 51] width 8 height 8
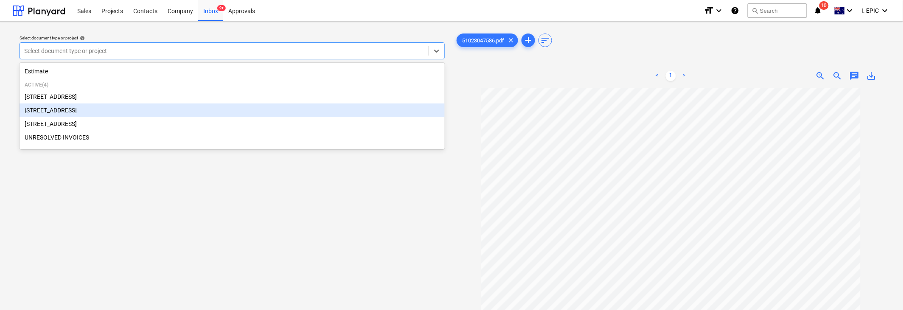
click at [56, 111] on div "[STREET_ADDRESS]" at bounding box center [232, 111] width 425 height 14
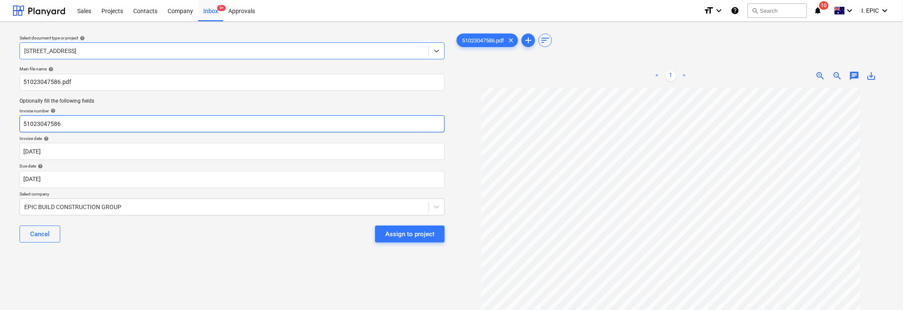
click at [26, 120] on input "51023047586" at bounding box center [232, 123] width 425 height 17
paste input "Barro"
type input "Barro 51023047586"
click at [65, 148] on body "Sales Projects Contacts Company Inbox 9+ Approvals format_size keyboard_arrow_d…" at bounding box center [451, 155] width 903 height 310
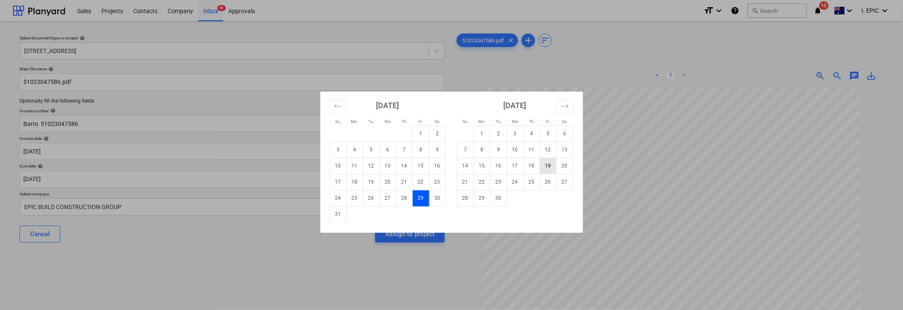
click at [551, 164] on td "19" at bounding box center [548, 166] width 17 height 16
type input "[DATE]"
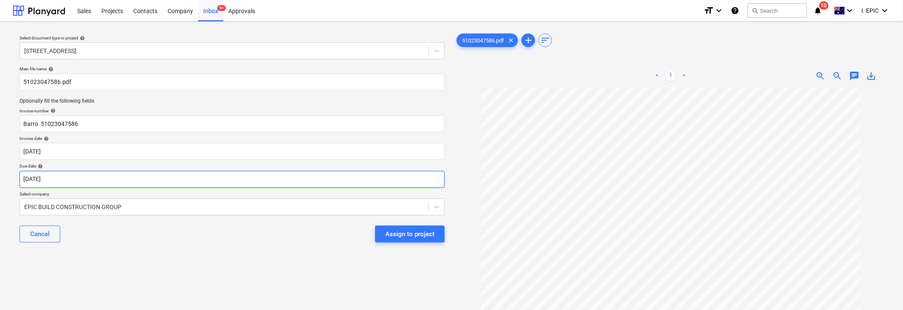
click at [97, 174] on body "Sales Projects Contacts Company Inbox 9+ Approvals format_size keyboard_arrow_d…" at bounding box center [451, 155] width 903 height 310
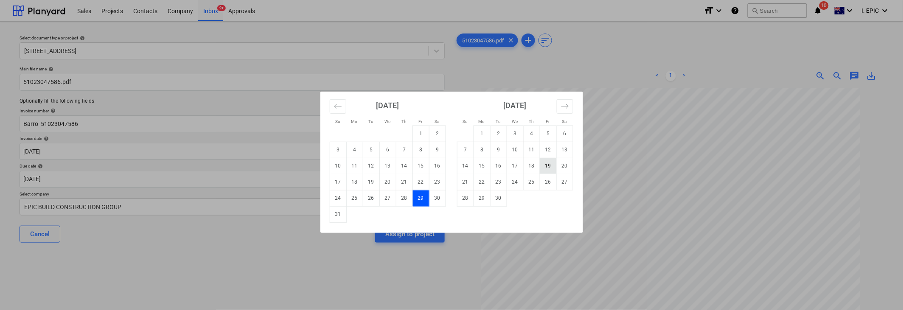
click at [543, 164] on td "19" at bounding box center [548, 166] width 17 height 16
type input "[DATE]"
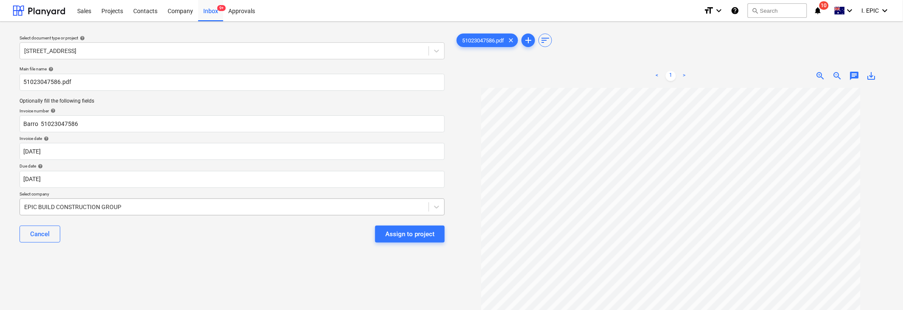
click at [88, 203] on div at bounding box center [224, 207] width 400 height 8
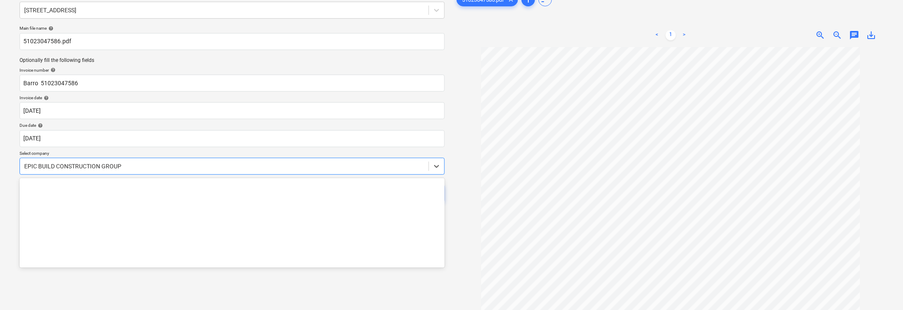
scroll to position [5107, 0]
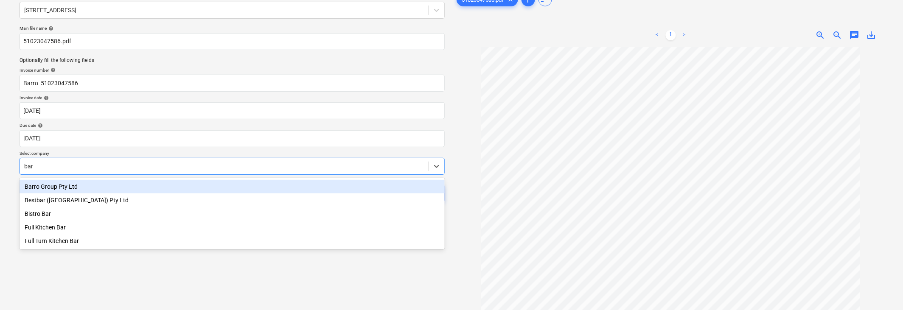
type input "[PERSON_NAME]"
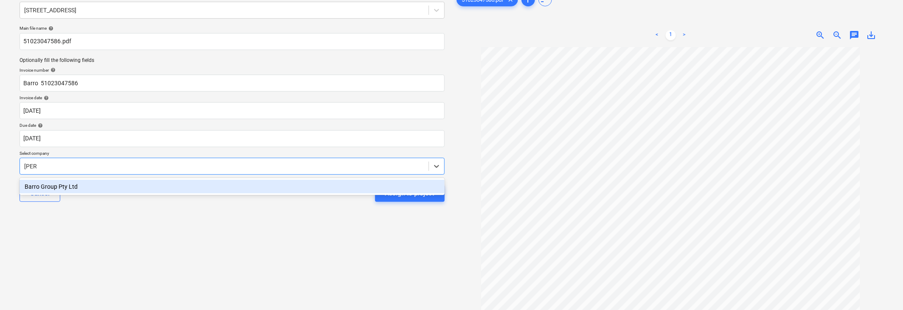
click at [73, 185] on div "Barro Group Pty Ltd" at bounding box center [232, 187] width 425 height 14
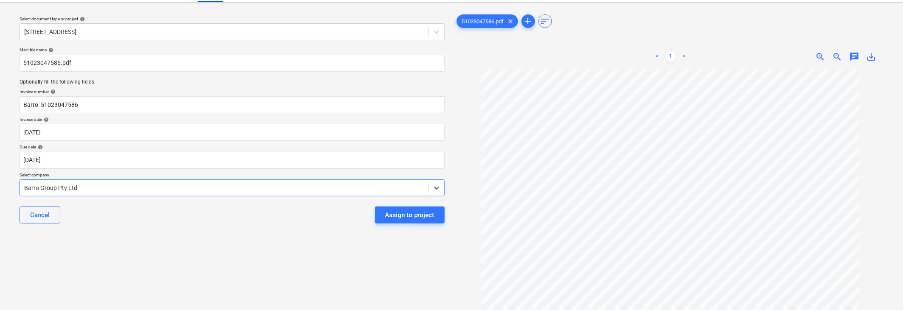
scroll to position [0, 0]
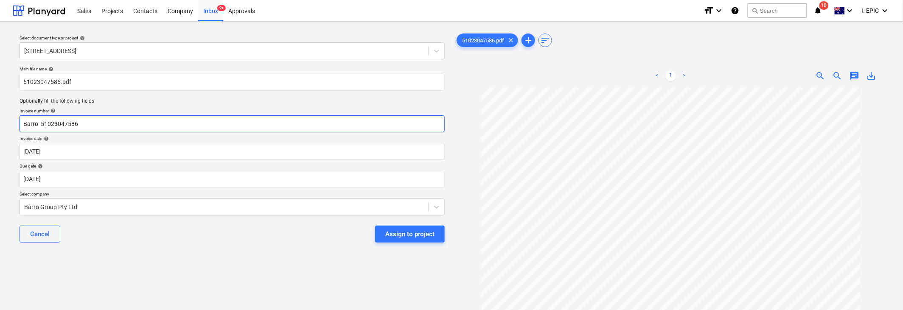
drag, startPoint x: 42, startPoint y: 124, endPoint x: 17, endPoint y: 123, distance: 24.2
click at [17, 123] on div "Main file name help 51023047586.pdf Optionally fill the following fields Invoic…" at bounding box center [232, 158] width 432 height 190
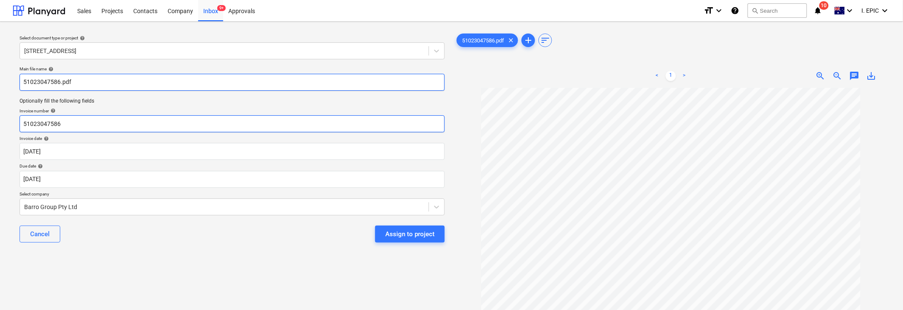
type input "51023047586"
click at [26, 81] on input "51023047586.pdf" at bounding box center [232, 82] width 425 height 17
paste input "Barro"
type input "Barro 51023047586.pdf"
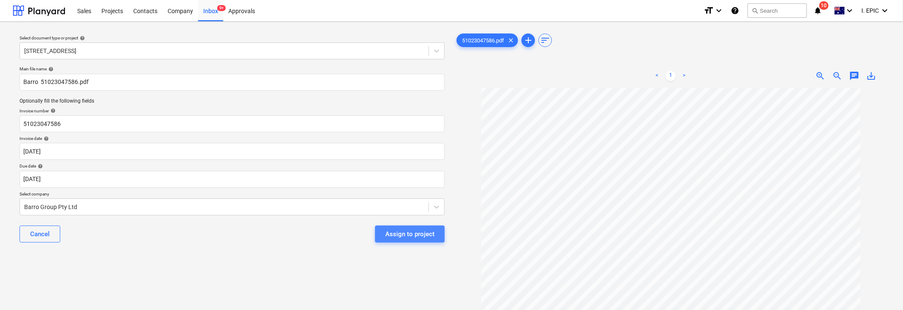
click at [414, 238] on div "Assign to project" at bounding box center [409, 234] width 49 height 11
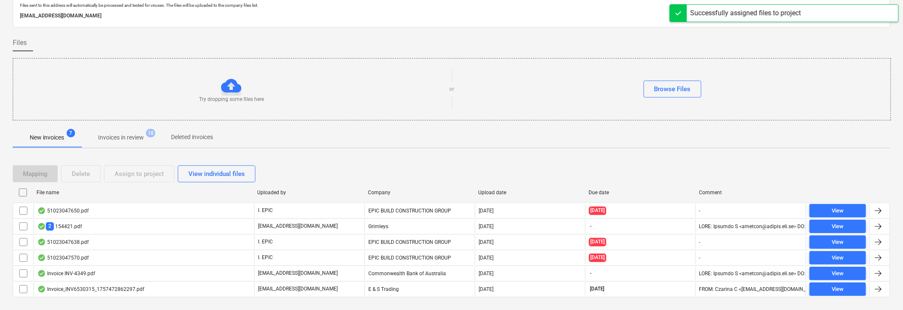
scroll to position [51, 0]
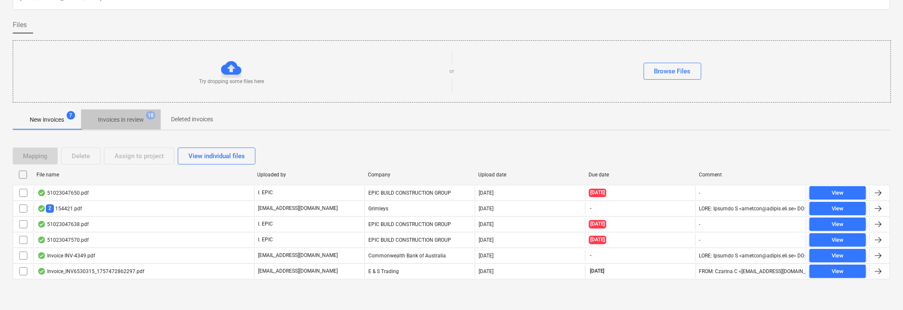
click at [111, 125] on span "Invoices in review 18" at bounding box center [121, 119] width 80 height 15
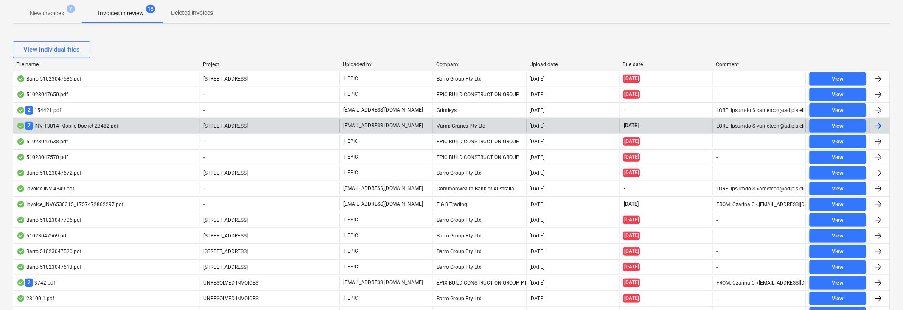
scroll to position [210, 0]
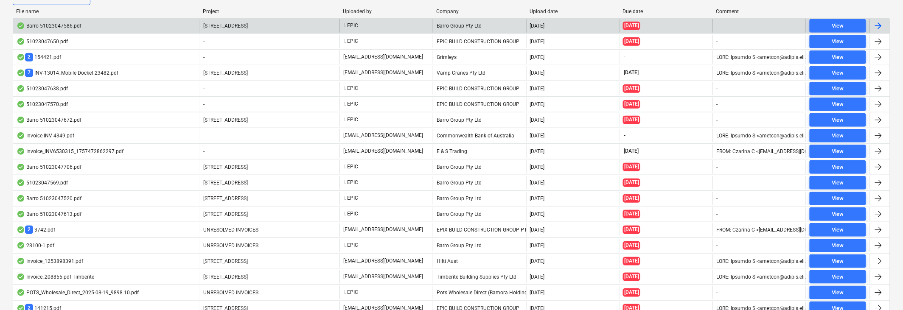
click at [95, 23] on div "Barro 51023047586.pdf" at bounding box center [106, 26] width 187 height 14
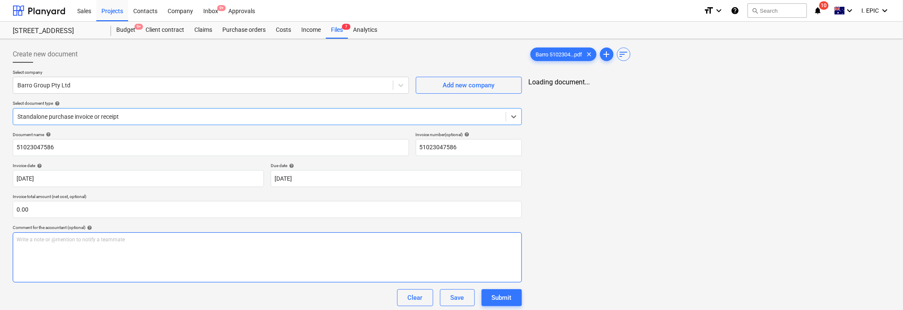
click at [47, 238] on p "Write a note or @mention to notify a teammate [PERSON_NAME]" at bounding box center [267, 239] width 501 height 7
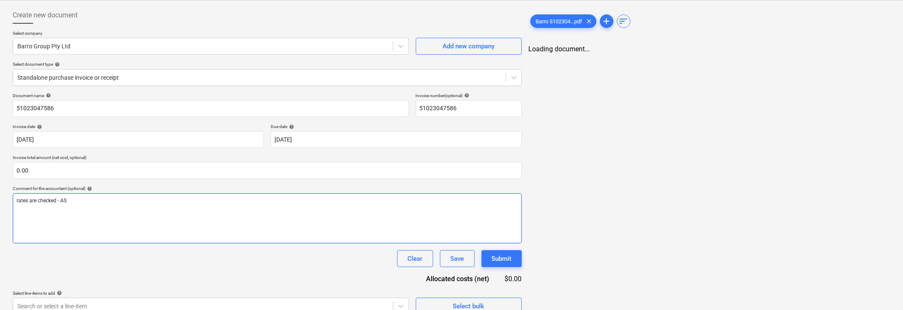
scroll to position [50, 0]
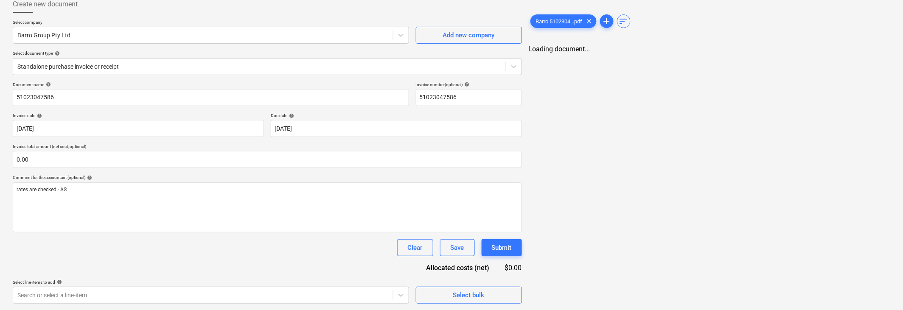
click at [515, 256] on div "Document name help 51023047586 Invoice number (optional) help 51023047586 Invoi…" at bounding box center [267, 193] width 509 height 222
click at [510, 251] on div "Submit" at bounding box center [502, 247] width 20 height 11
click at [33, 260] on body "Sales Projects Contacts Company Inbox 9+ Approvals format_size keyboard_arrow_d…" at bounding box center [451, 105] width 903 height 310
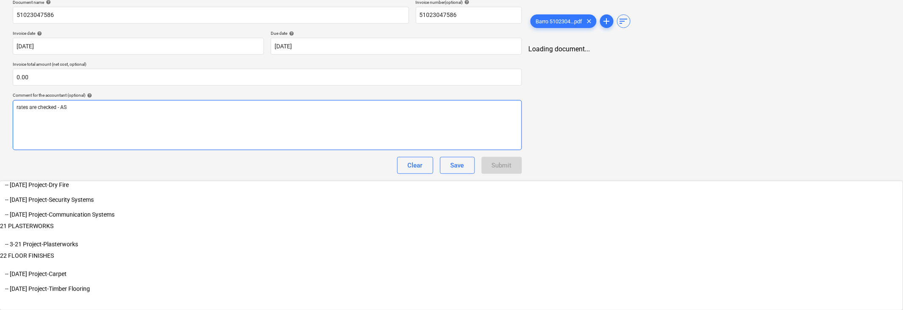
scroll to position [1485, 0]
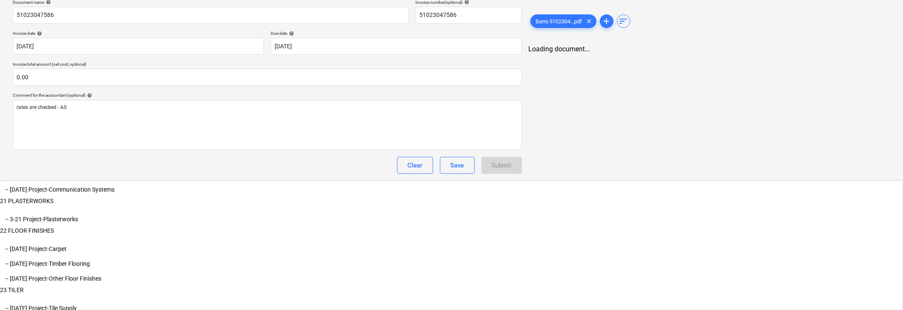
click at [491, 178] on html "Sales Projects Contacts Company Inbox 9+ Approvals format_size keyboard_arrow_d…" at bounding box center [451, 23] width 903 height 310
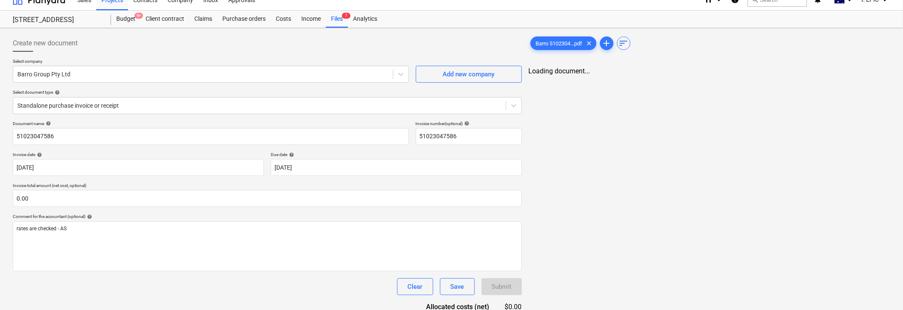
scroll to position [0, 0]
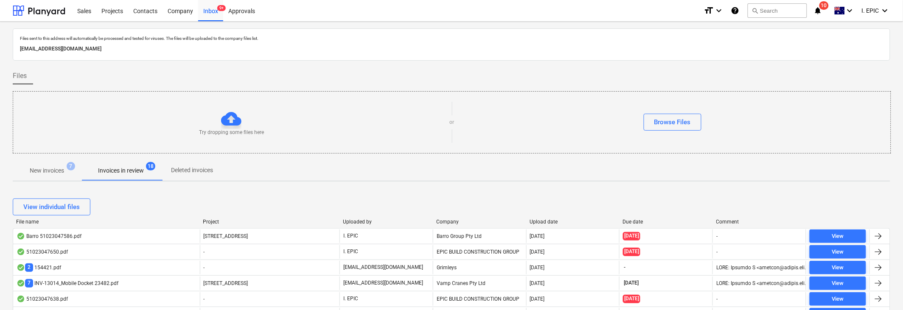
click at [67, 173] on span "New invoices 7" at bounding box center [47, 170] width 48 height 9
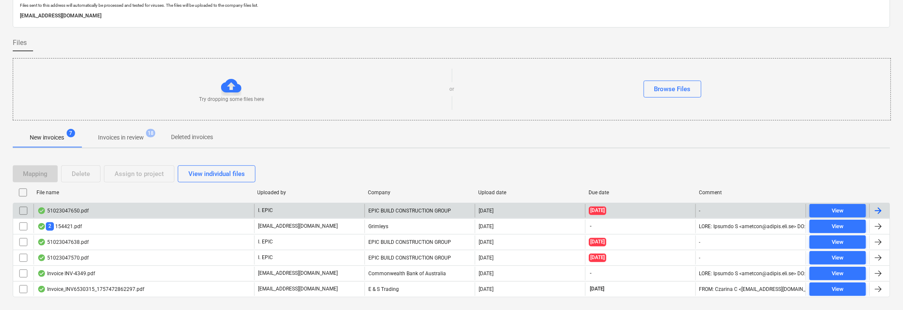
scroll to position [51, 0]
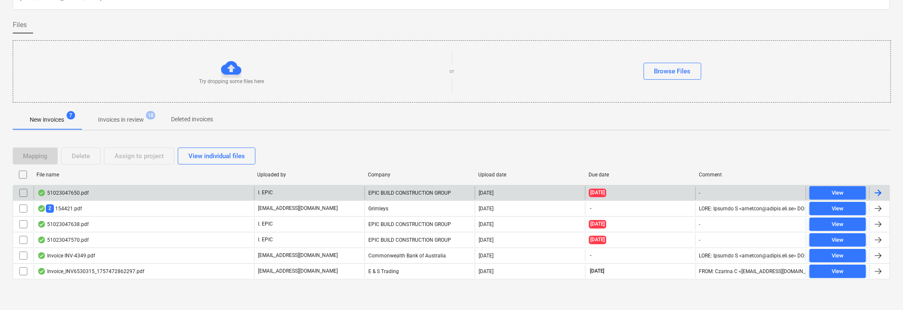
click at [71, 191] on div "51023047650.pdf" at bounding box center [62, 193] width 51 height 7
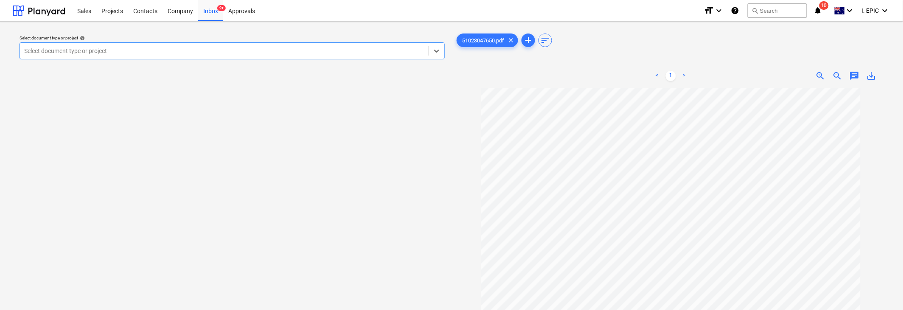
click at [317, 47] on div at bounding box center [224, 51] width 400 height 8
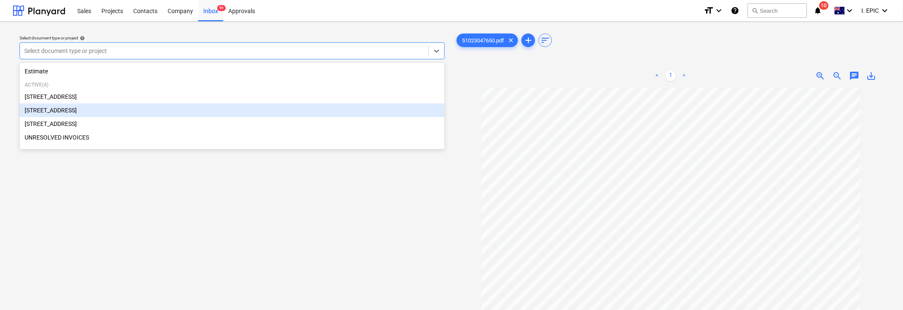
click at [73, 115] on div "[STREET_ADDRESS]" at bounding box center [232, 111] width 425 height 14
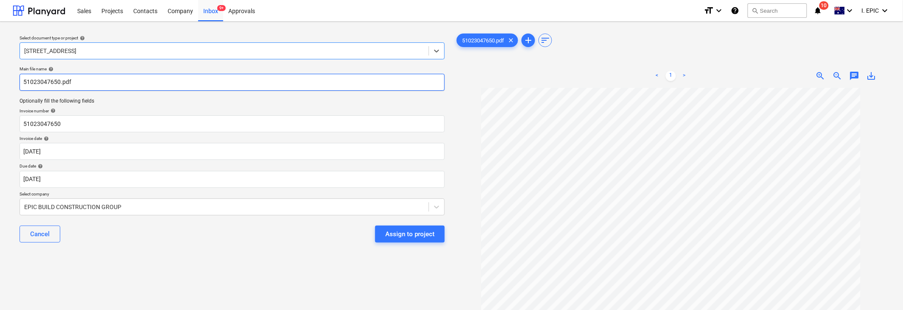
click at [24, 82] on input "51023047650.pdf" at bounding box center [232, 82] width 425 height 17
paste input "Barro"
type input "Barro 51023047650.pdf"
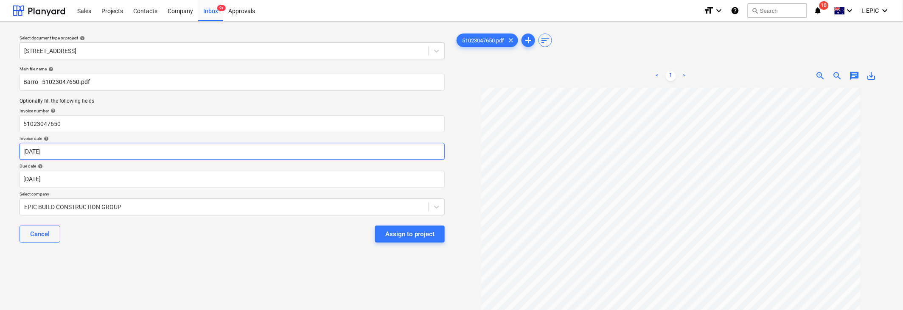
click at [36, 146] on body "Sales Projects Contacts Company Inbox 9+ Approvals format_size keyboard_arrow_d…" at bounding box center [451, 155] width 903 height 310
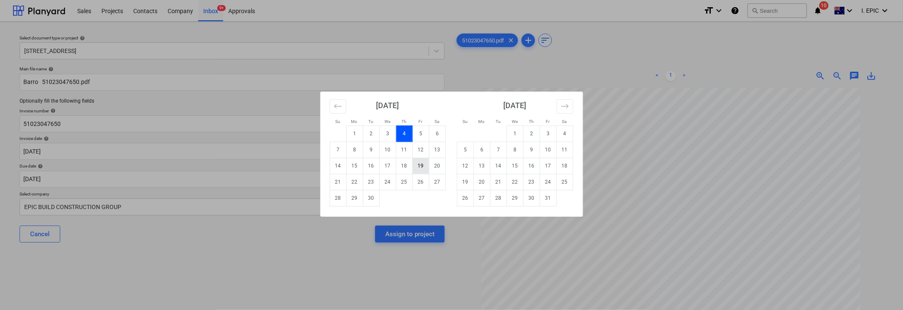
click at [416, 168] on td "19" at bounding box center [420, 166] width 17 height 16
type input "[DATE]"
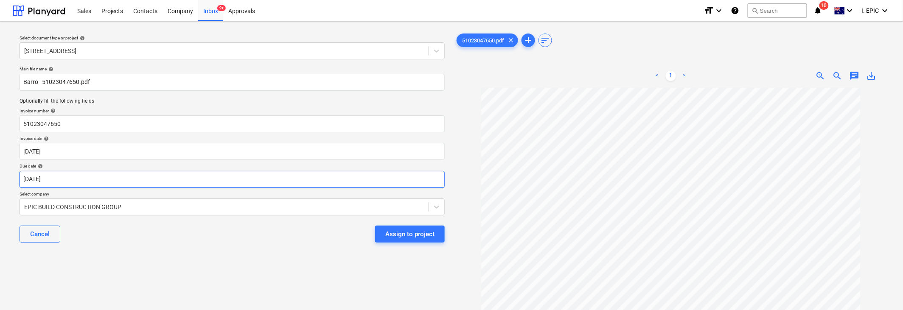
click at [53, 181] on body "Sales Projects Contacts Company Inbox 9+ Approvals format_size keyboard_arrow_d…" at bounding box center [451, 155] width 903 height 310
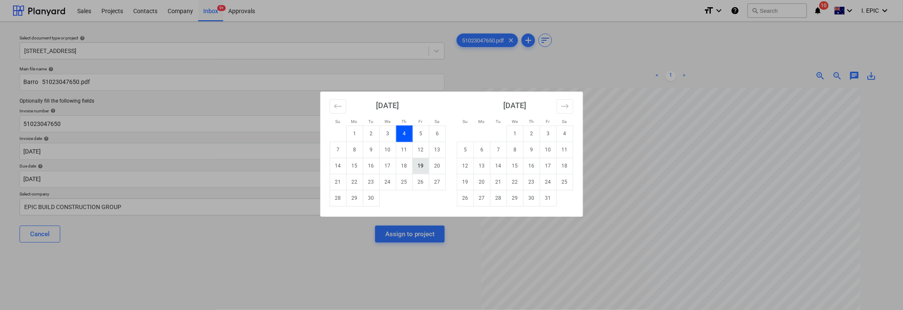
click at [418, 165] on td "19" at bounding box center [420, 166] width 17 height 16
type input "[DATE]"
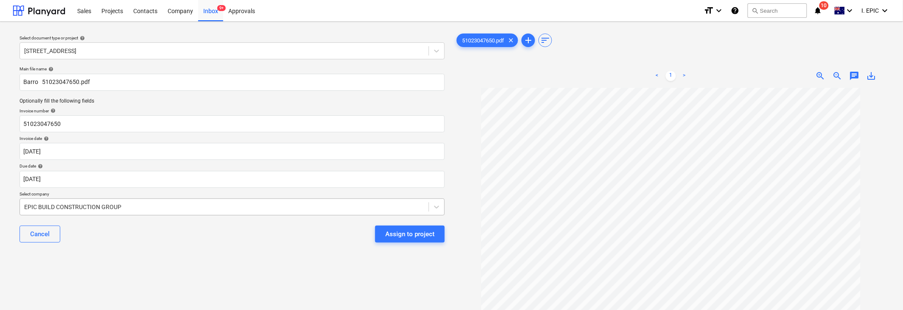
click at [114, 205] on div "EPIC BUILD CONSTRUCTION GROUP" at bounding box center [224, 207] width 408 height 12
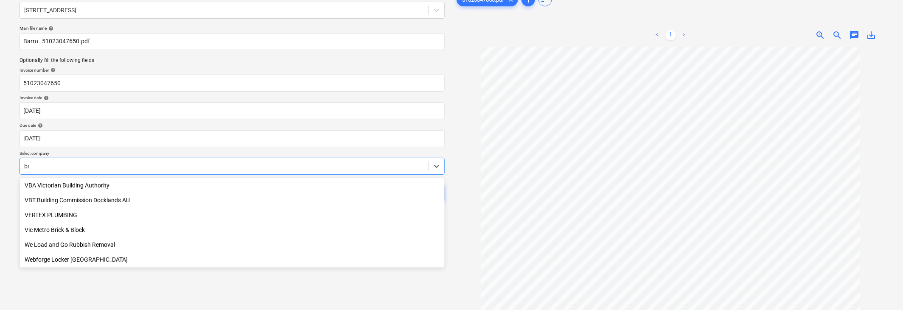
scroll to position [506, 0]
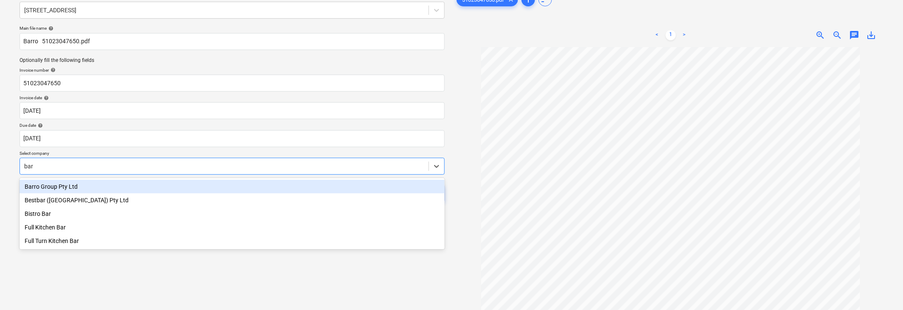
type input "[PERSON_NAME]"
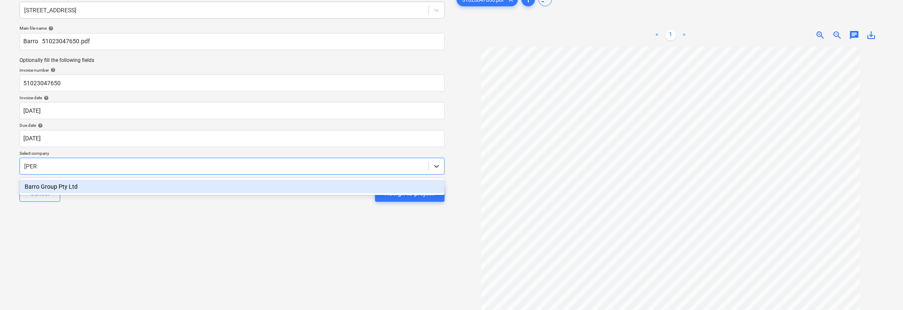
click at [45, 184] on div "Barro Group Pty Ltd" at bounding box center [232, 187] width 425 height 14
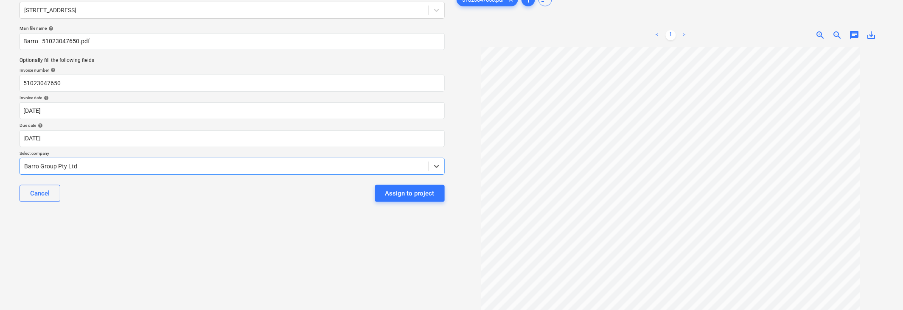
click at [174, 224] on div "Select document type or project help [STREET_ADDRESS] file name help Barro 5102…" at bounding box center [232, 162] width 439 height 349
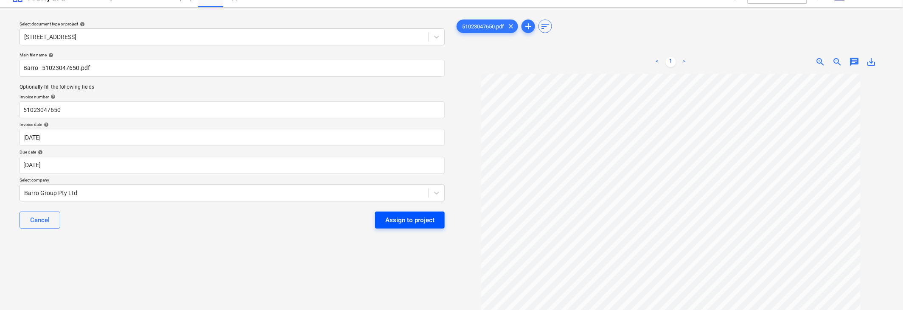
scroll to position [0, 0]
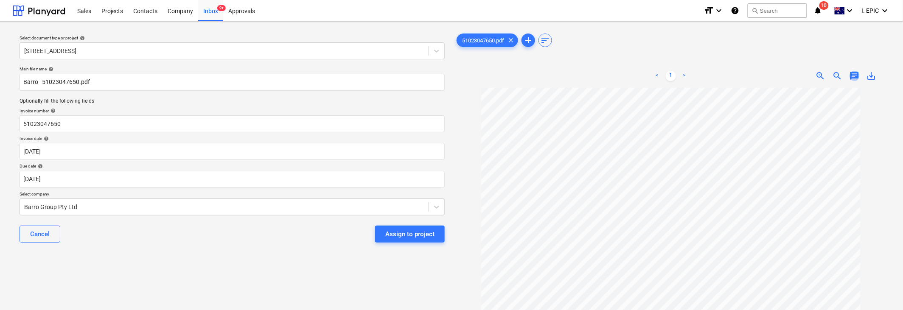
click at [573, 80] on span "chat" at bounding box center [854, 76] width 10 height 10
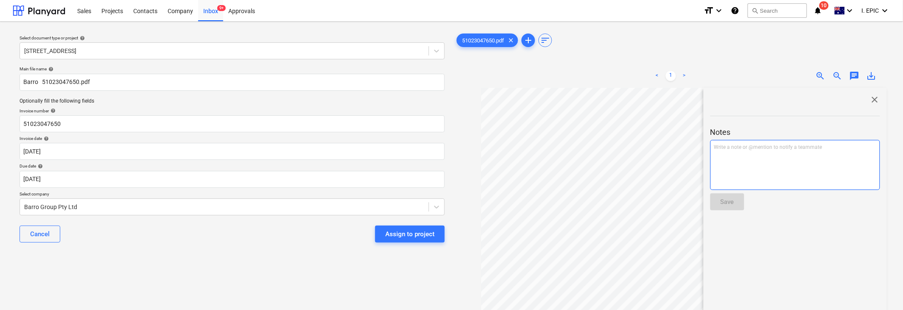
click at [573, 165] on div "Write a note or @mention to notify a teammate [PERSON_NAME]" at bounding box center [795, 165] width 170 height 50
click at [573, 194] on button "Save" at bounding box center [727, 201] width 34 height 17
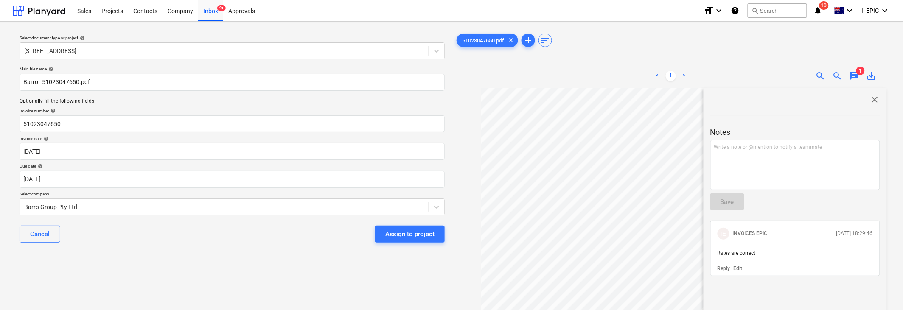
click at [573, 266] on p "Edit" at bounding box center [737, 268] width 9 height 7
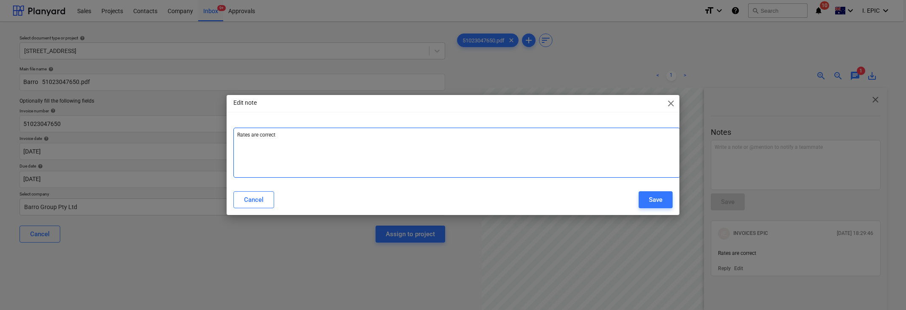
click at [362, 149] on div "Rates are correct ﻿" at bounding box center [456, 153] width 447 height 50
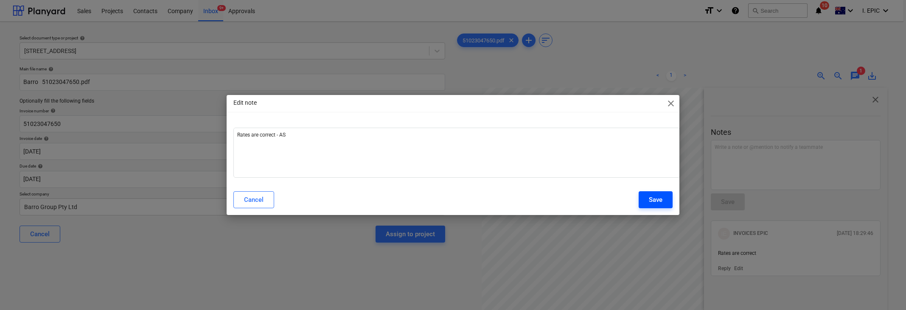
click at [573, 197] on div "Save" at bounding box center [656, 199] width 14 height 11
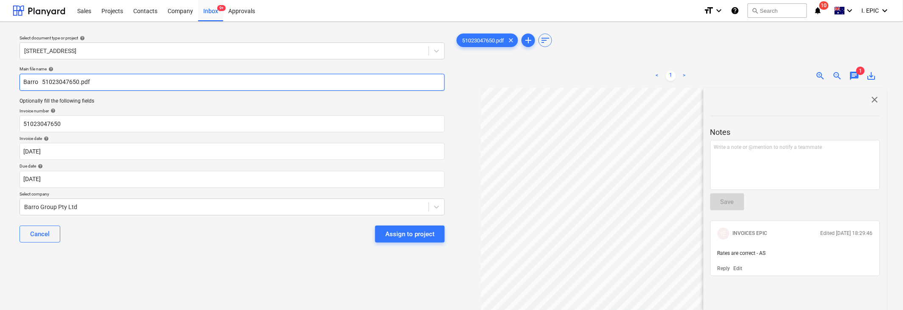
click at [42, 83] on input "Barro 51023047650.pdf" at bounding box center [232, 82] width 425 height 17
type input "Barro 51023047650.pdf"
click at [573, 100] on span "close" at bounding box center [875, 100] width 10 height 10
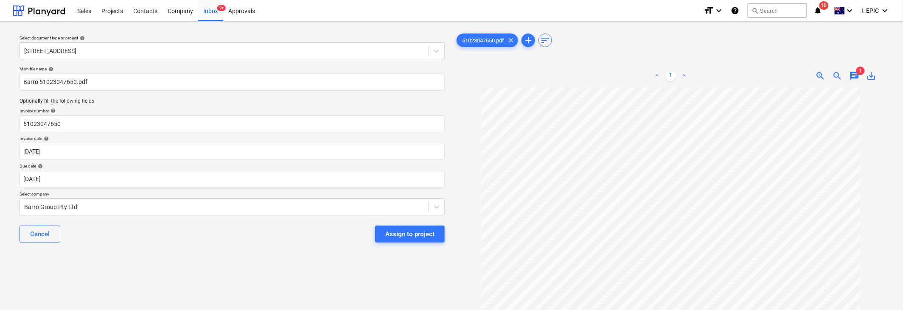
click at [197, 293] on div "Select document type or project help [STREET_ADDRESS] file name help Barro 5102…" at bounding box center [232, 202] width 439 height 349
click at [416, 229] on div "Assign to project" at bounding box center [409, 234] width 49 height 11
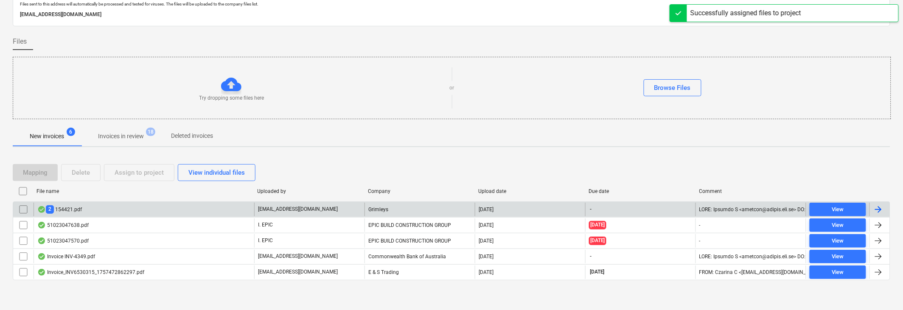
scroll to position [35, 0]
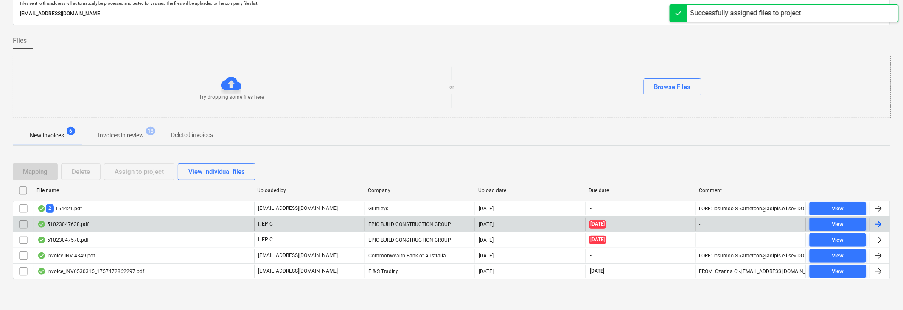
click at [64, 224] on div "51023047638.pdf" at bounding box center [62, 224] width 51 height 7
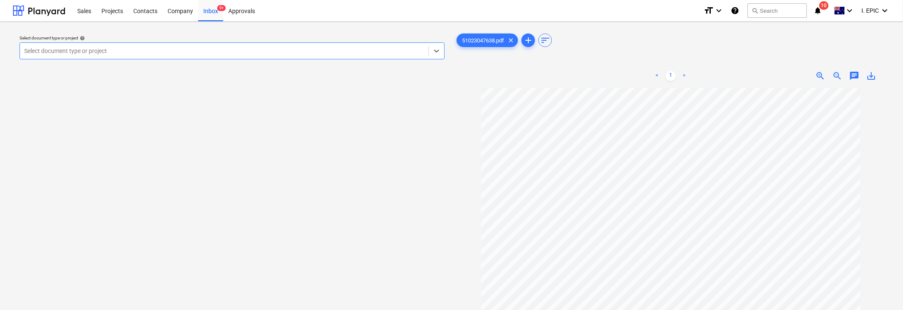
click at [73, 45] on div "Select document type or project" at bounding box center [224, 51] width 408 height 12
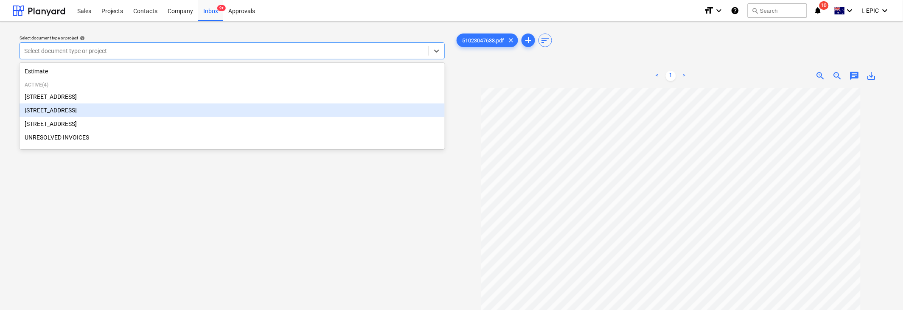
click at [63, 111] on div "[STREET_ADDRESS]" at bounding box center [232, 111] width 425 height 14
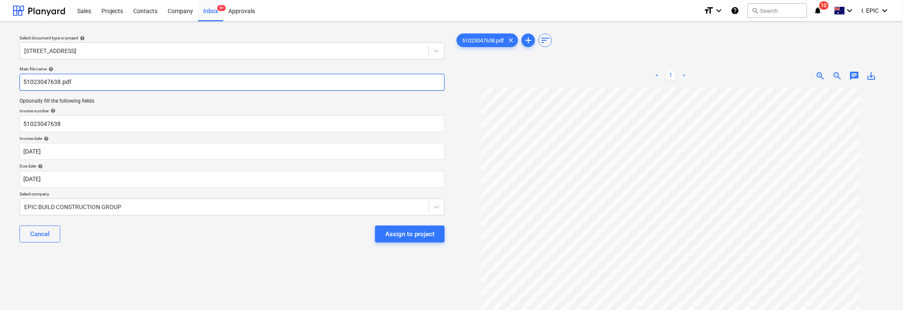
click at [24, 85] on input "51023047638.pdf" at bounding box center [232, 82] width 425 height 17
paste input "Barro"
type input "Barro 51023047638.pdf"
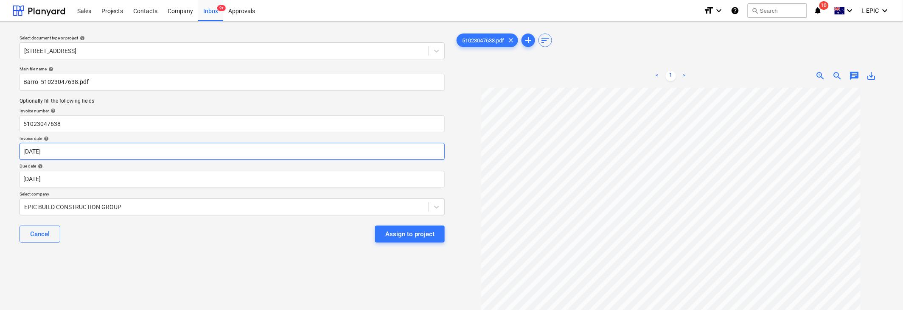
click at [45, 149] on body "Sales Projects Contacts Company Inbox 9+ Approvals format_size keyboard_arrow_d…" at bounding box center [451, 155] width 903 height 310
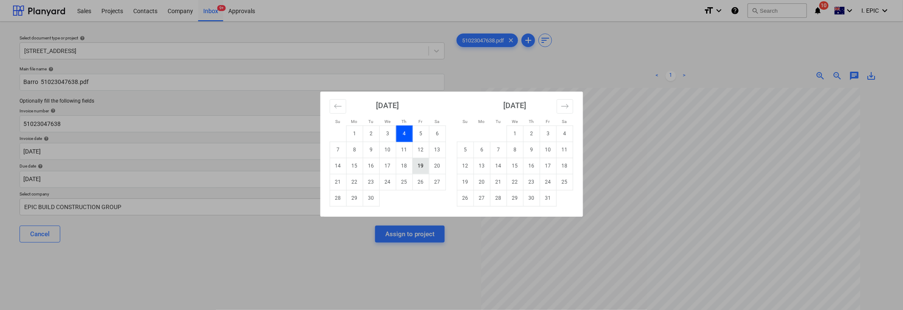
click at [421, 166] on td "19" at bounding box center [420, 166] width 17 height 16
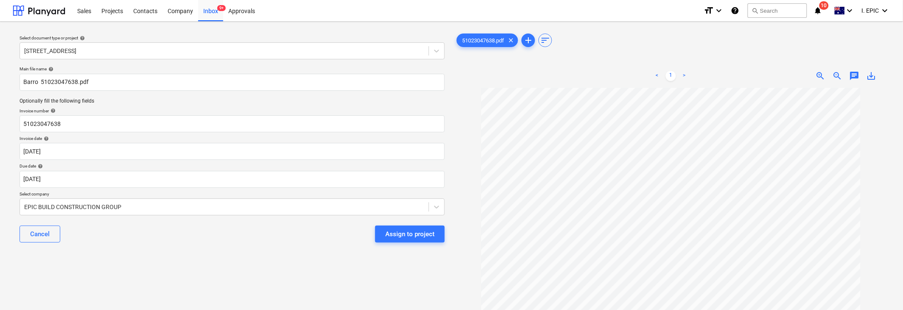
type input "[DATE]"
click at [35, 176] on body "Sales Projects Contacts Company Inbox 9+ Approvals format_size keyboard_arrow_d…" at bounding box center [451, 155] width 903 height 310
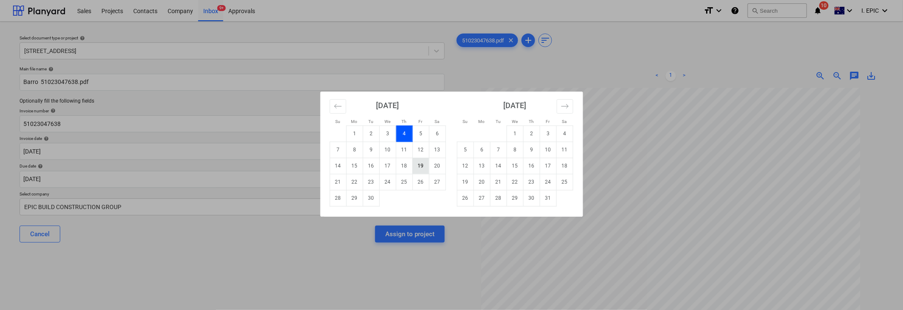
click at [417, 167] on td "19" at bounding box center [420, 166] width 17 height 16
type input "[DATE]"
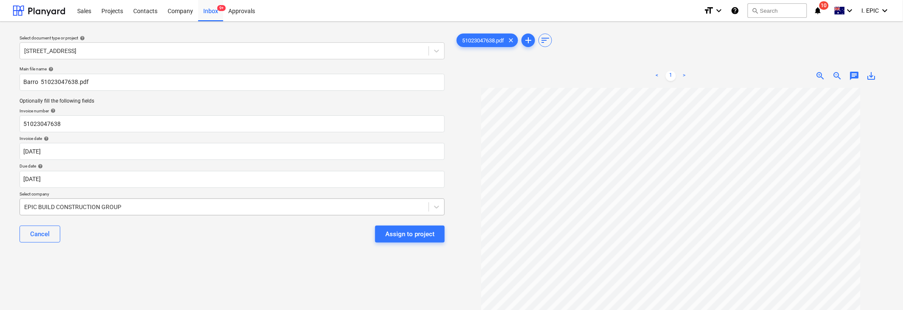
drag, startPoint x: 183, startPoint y: 246, endPoint x: 137, endPoint y: 213, distance: 56.9
click at [182, 246] on div "Cancel Assign to project" at bounding box center [232, 234] width 425 height 31
click at [130, 208] on div "Main file name help [PERSON_NAME] 51023047638.pdf Optionally fill the following…" at bounding box center [232, 158] width 432 height 190
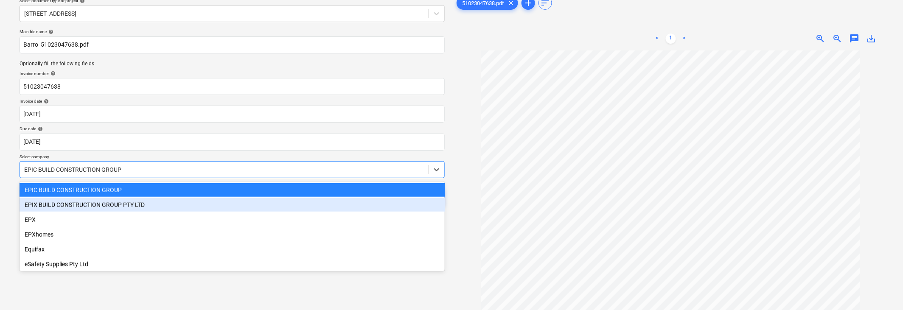
scroll to position [41, 0]
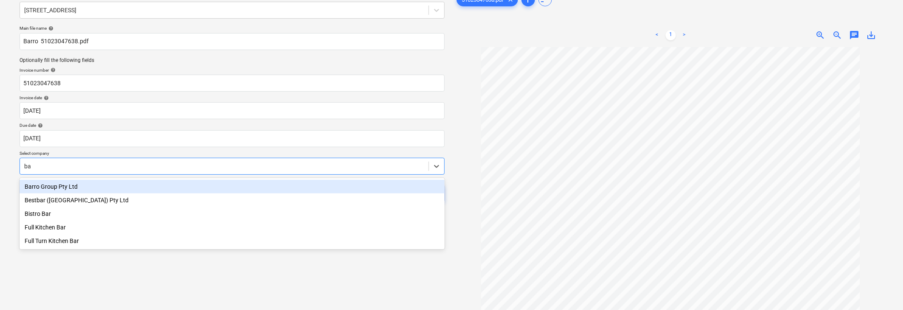
type input "bar"
click at [39, 187] on div "Barro Group Pty Ltd" at bounding box center [232, 187] width 425 height 14
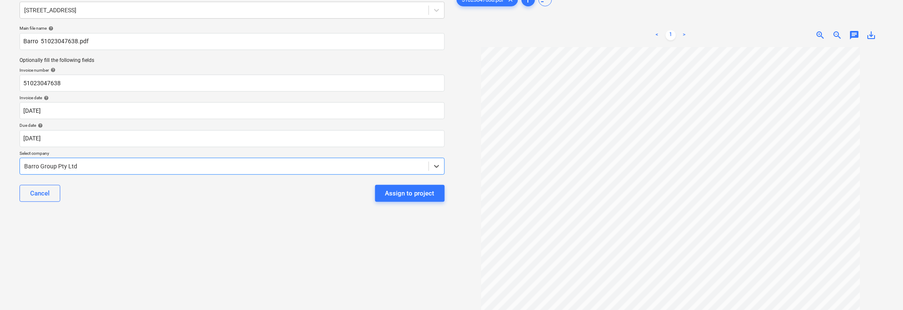
click at [101, 256] on div "Select document type or project help [STREET_ADDRESS] file name help Barro 5102…" at bounding box center [232, 162] width 439 height 349
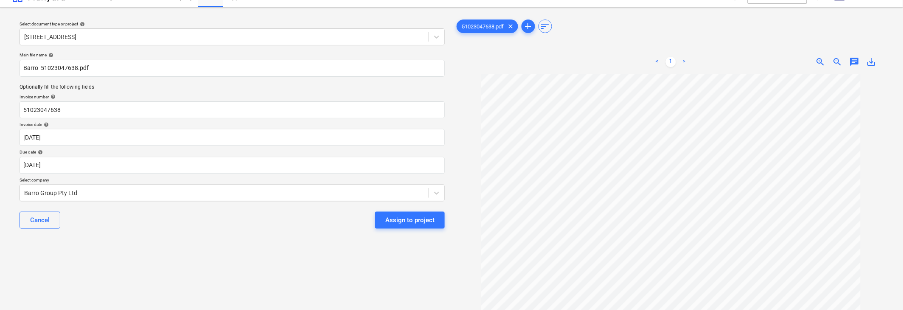
scroll to position [0, 0]
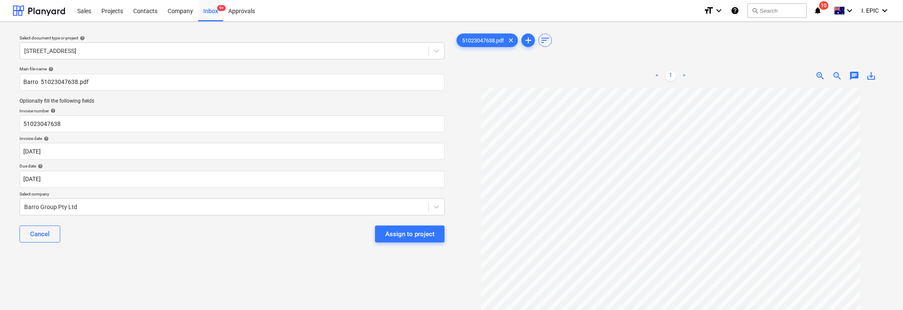
click at [573, 76] on span "chat" at bounding box center [854, 76] width 10 height 10
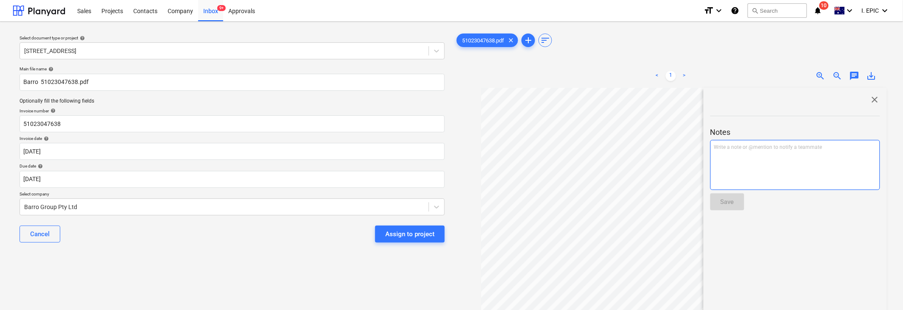
click at [573, 168] on div "Write a note or @mention to notify a teammate [PERSON_NAME]" at bounding box center [795, 165] width 170 height 50
click at [573, 201] on button "Save" at bounding box center [727, 201] width 34 height 17
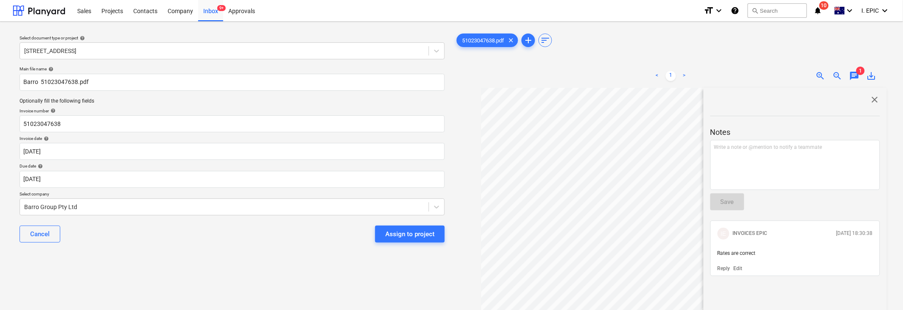
click at [573, 270] on p "Edit" at bounding box center [737, 268] width 9 height 7
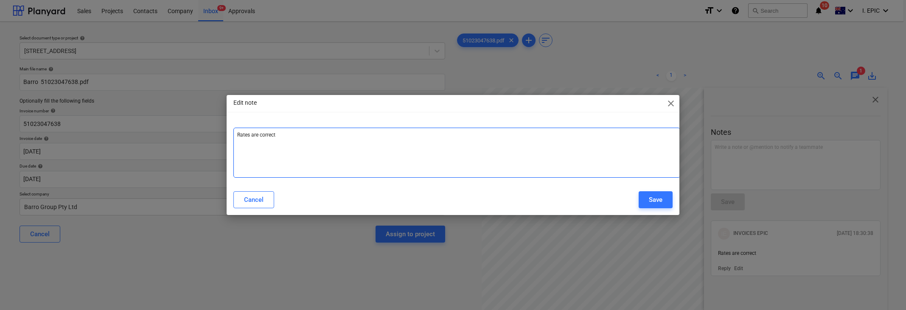
click at [325, 149] on div "Rates are correct ﻿" at bounding box center [456, 153] width 447 height 50
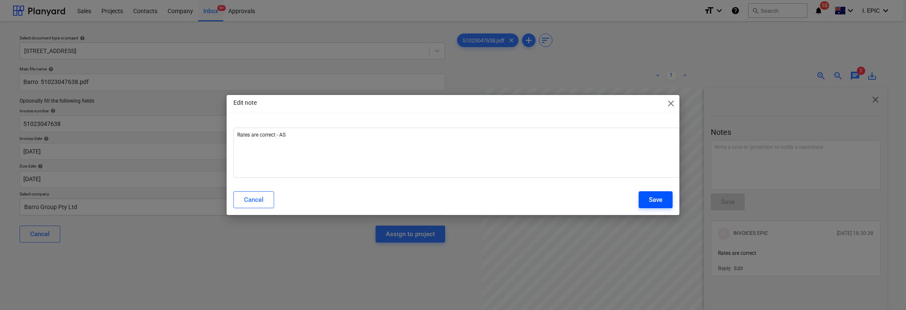
click at [573, 192] on button "Save" at bounding box center [655, 199] width 34 height 17
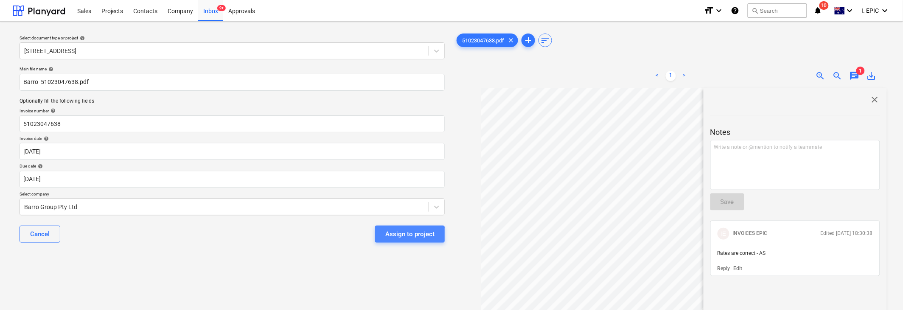
click at [390, 240] on button "Assign to project" at bounding box center [410, 234] width 70 height 17
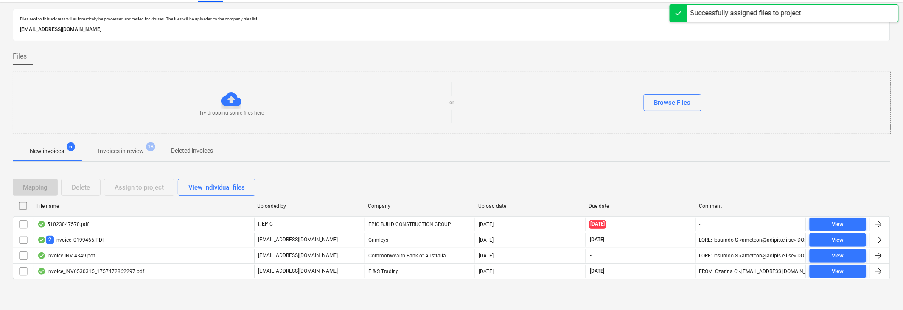
scroll to position [20, 0]
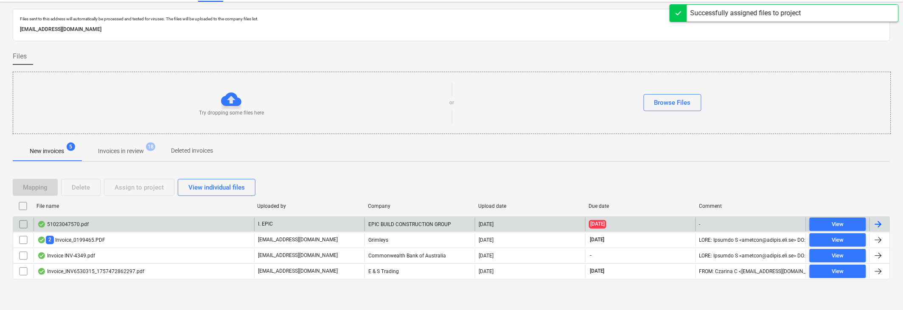
click at [62, 221] on div "51023047570.pdf" at bounding box center [62, 224] width 51 height 7
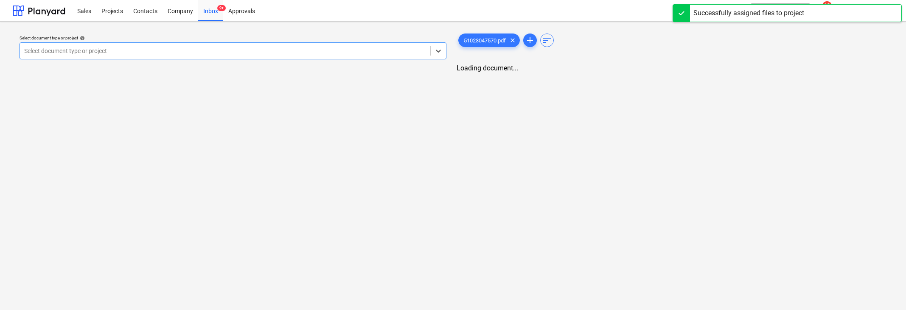
click at [70, 51] on div at bounding box center [225, 51] width 402 height 8
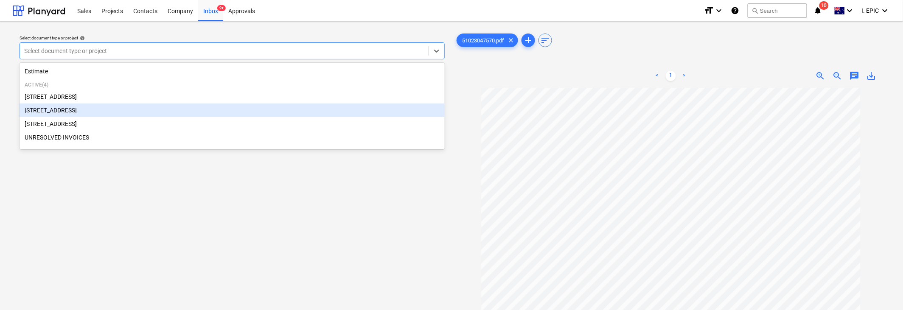
click at [47, 111] on div "[STREET_ADDRESS]" at bounding box center [232, 111] width 425 height 14
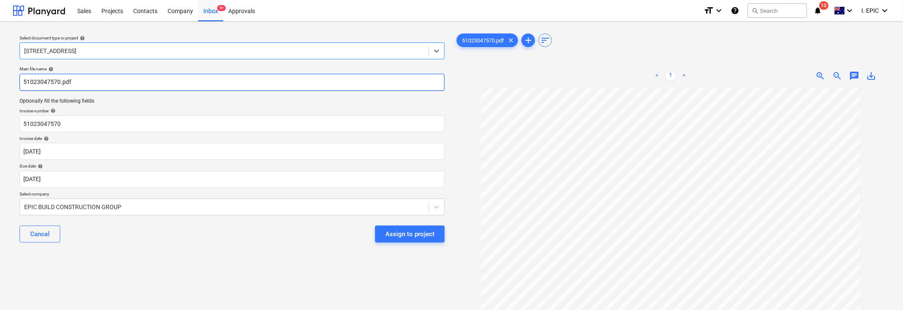
click at [24, 78] on input "51023047570.pdf" at bounding box center [232, 82] width 425 height 17
paste input "Barro"
type input "Barro 51023047570.pdf"
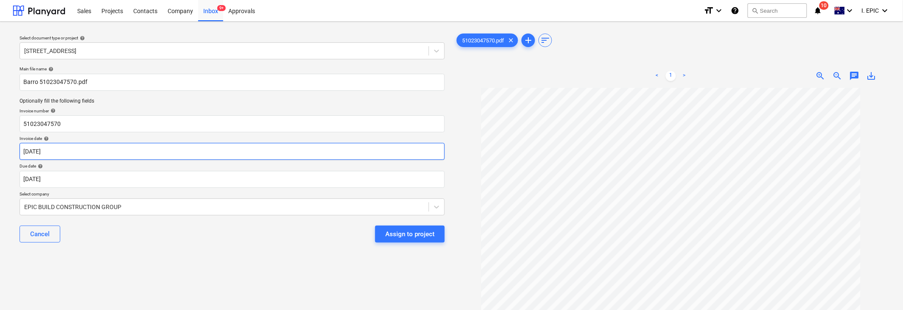
click at [42, 150] on body "Sales Projects Contacts Company Inbox 9+ Approvals format_size keyboard_arrow_d…" at bounding box center [451, 155] width 903 height 310
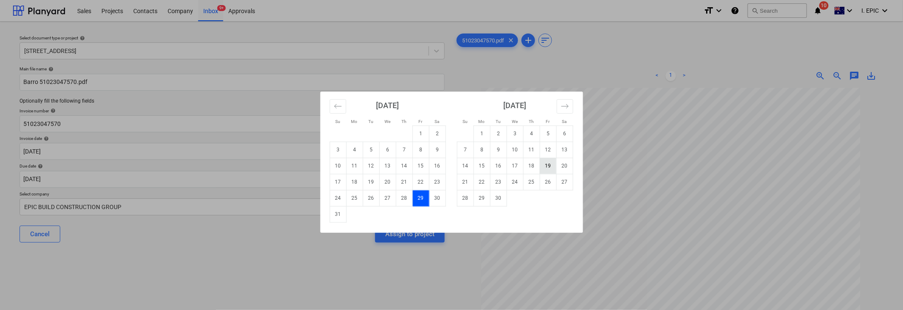
click at [545, 165] on td "19" at bounding box center [548, 166] width 17 height 16
type input "[DATE]"
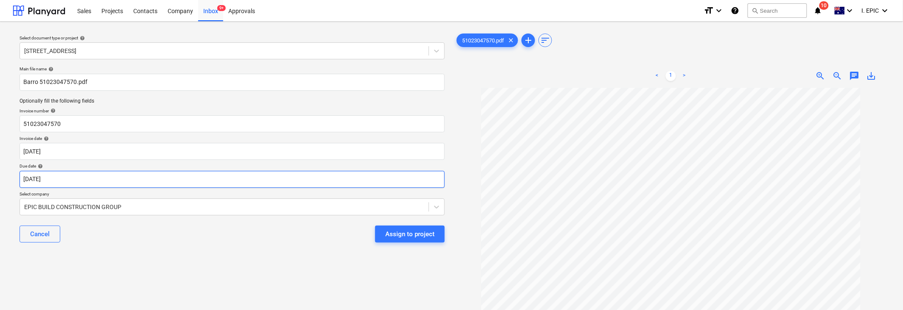
click at [49, 178] on body "Sales Projects Contacts Company Inbox 9+ Approvals format_size keyboard_arrow_d…" at bounding box center [451, 155] width 903 height 310
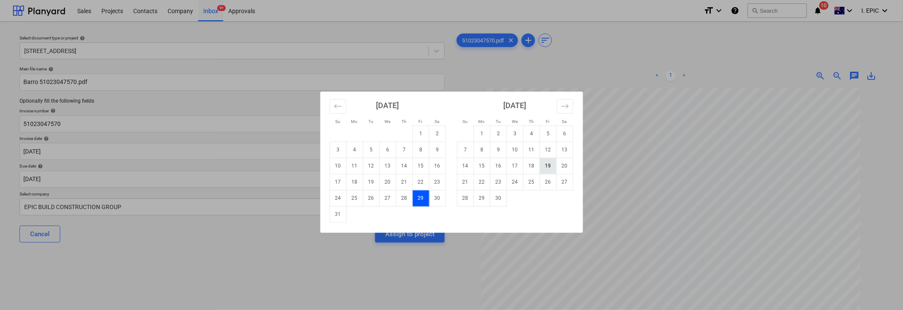
click at [546, 168] on td "19" at bounding box center [548, 166] width 17 height 16
type input "[DATE]"
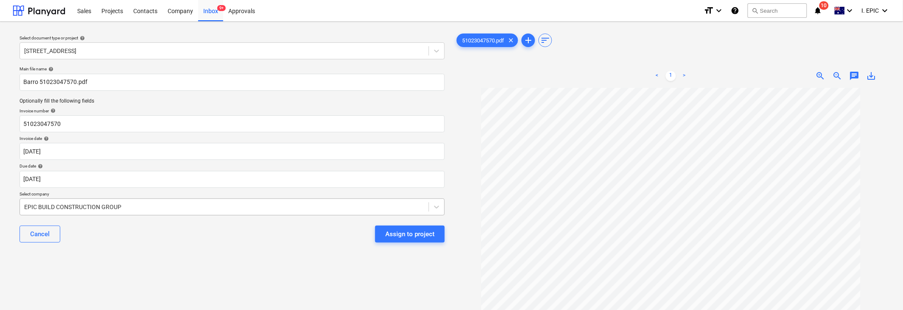
click at [60, 211] on body "Sales Projects Contacts Company Inbox 9+ Approvals format_size keyboard_arrow_d…" at bounding box center [451, 155] width 903 height 310
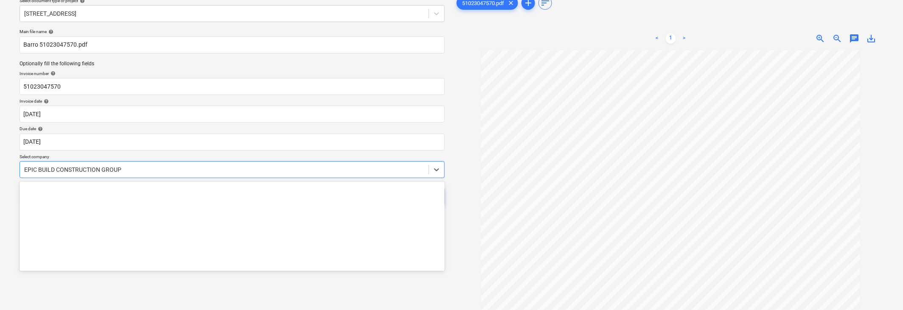
scroll to position [41, 0]
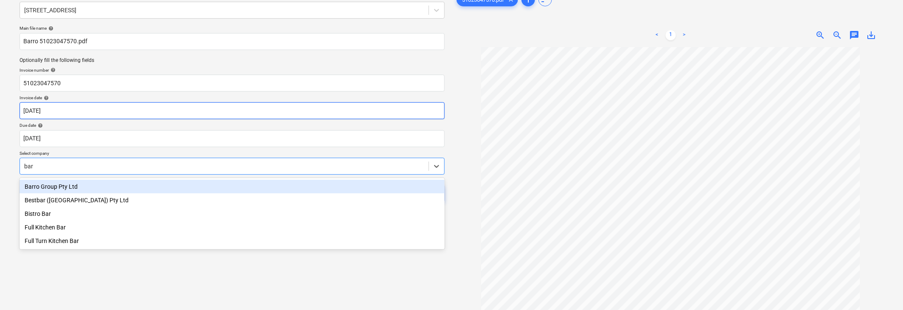
type input "[PERSON_NAME]"
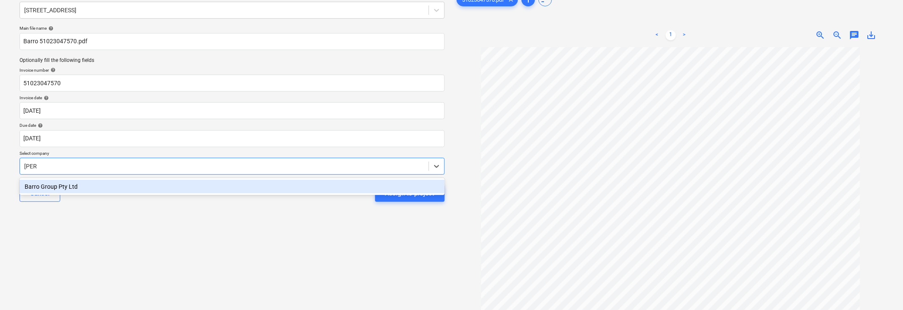
click at [66, 185] on div "Barro Group Pty Ltd" at bounding box center [232, 187] width 425 height 14
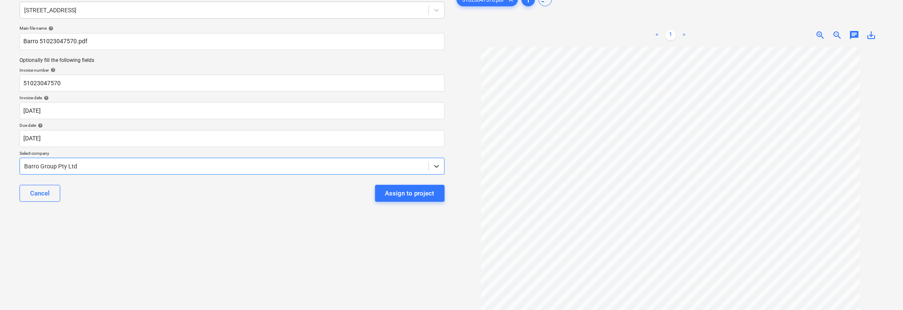
click at [178, 227] on div "Select document type or project help [STREET_ADDRESS] file name help Barro 5102…" at bounding box center [232, 162] width 439 height 349
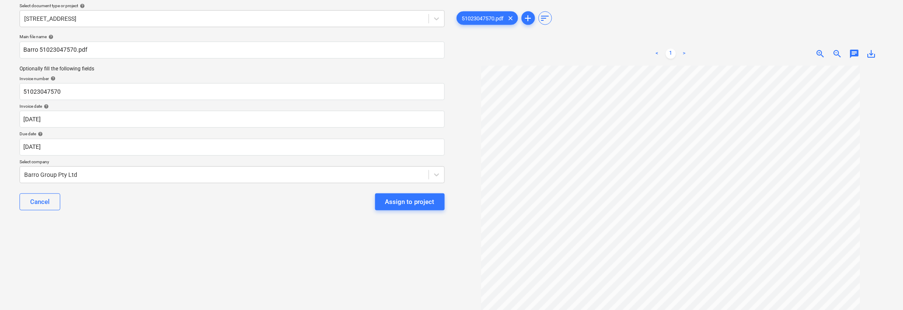
scroll to position [0, 0]
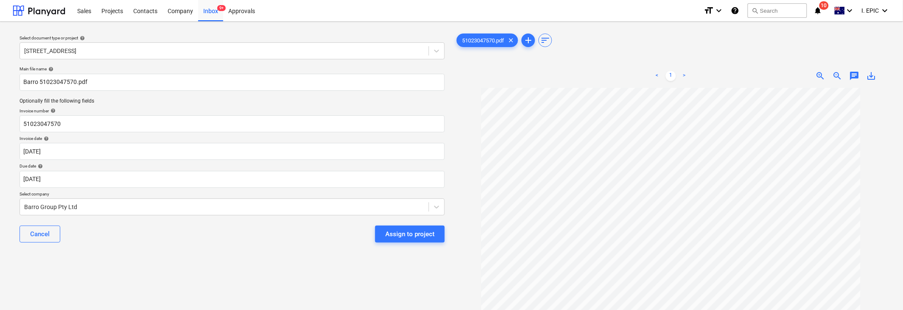
click at [238, 292] on div "Select document type or project help [STREET_ADDRESS] file name help Barro 5102…" at bounding box center [232, 202] width 439 height 349
click at [573, 76] on span "chat" at bounding box center [854, 76] width 10 height 10
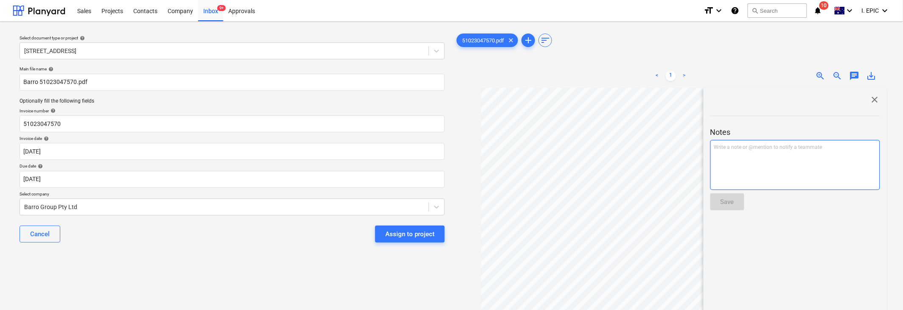
click at [573, 173] on div "Write a note or @mention to notify a teammate [PERSON_NAME]" at bounding box center [795, 165] width 170 height 50
click at [573, 204] on button "Save" at bounding box center [727, 201] width 34 height 17
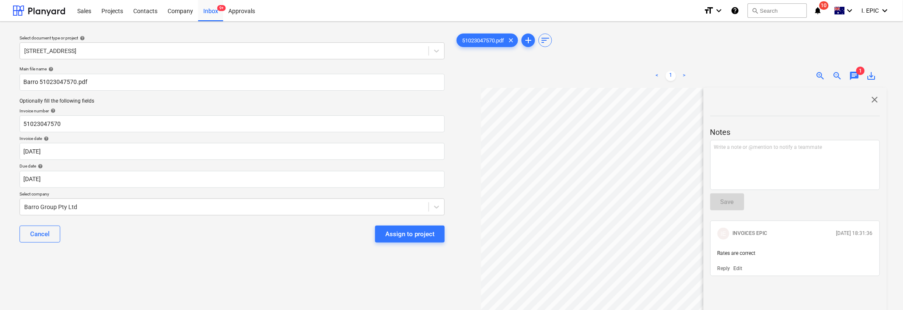
click at [573, 270] on p "Edit" at bounding box center [737, 268] width 9 height 7
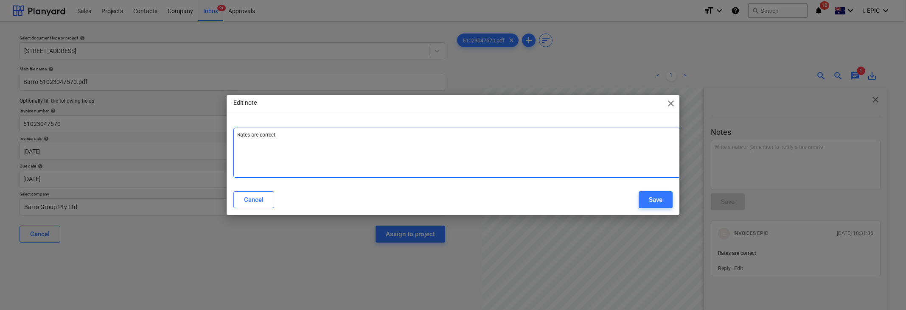
click at [406, 158] on div "Rates are correct ﻿" at bounding box center [456, 153] width 447 height 50
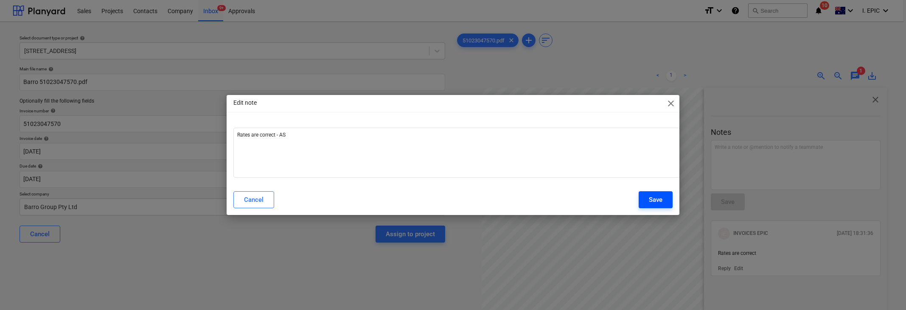
click at [573, 198] on button "Save" at bounding box center [655, 199] width 34 height 17
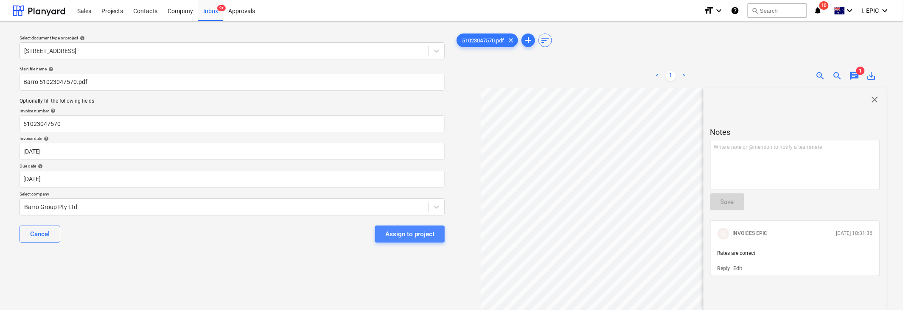
click at [399, 234] on div "Assign to project" at bounding box center [409, 234] width 49 height 11
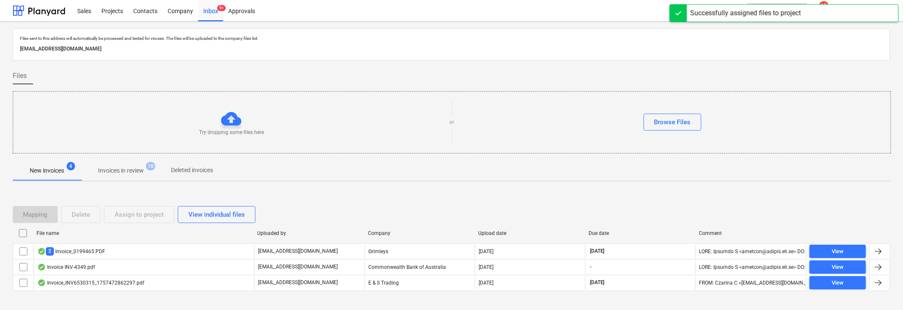
click at [131, 170] on p "Invoices in review" at bounding box center [121, 170] width 46 height 9
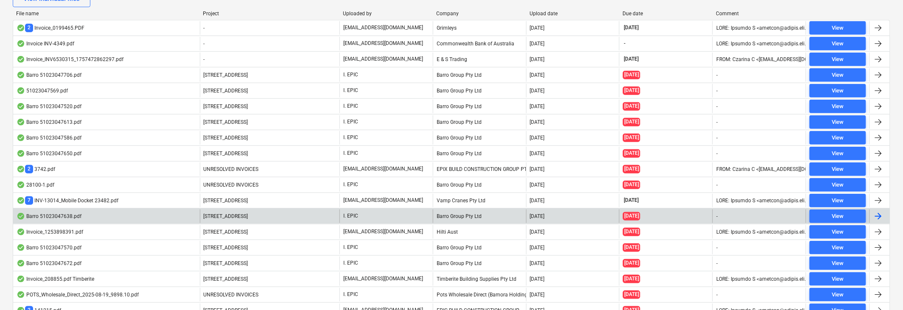
scroll to position [190, 0]
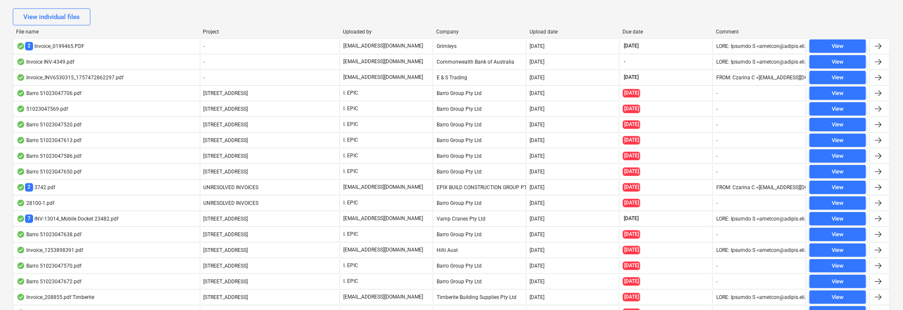
click at [213, 14] on div "View individual files" at bounding box center [451, 16] width 877 height 17
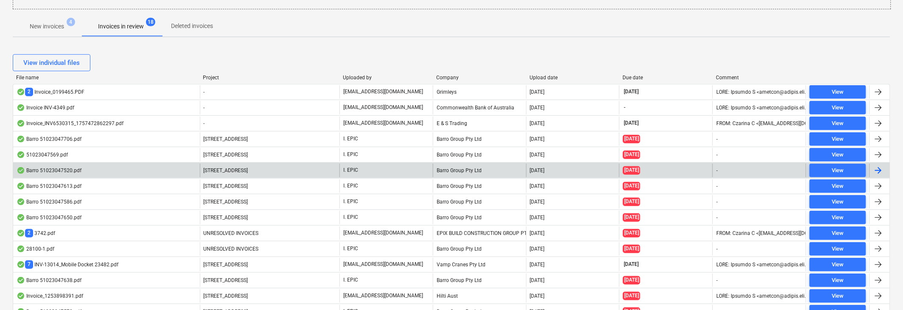
scroll to position [84, 0]
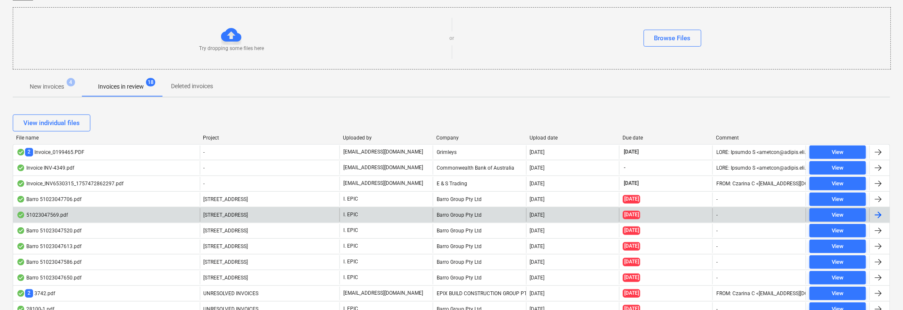
click at [52, 214] on div "51023047569.pdf" at bounding box center [42, 215] width 51 height 7
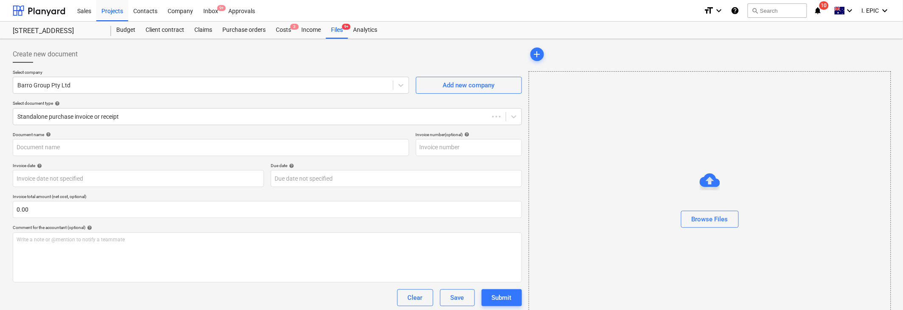
type input "Barro 51023047569"
type input "[DATE]"
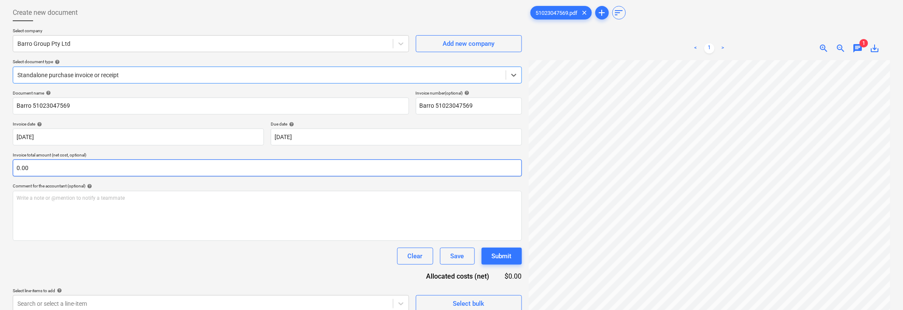
scroll to position [53, 0]
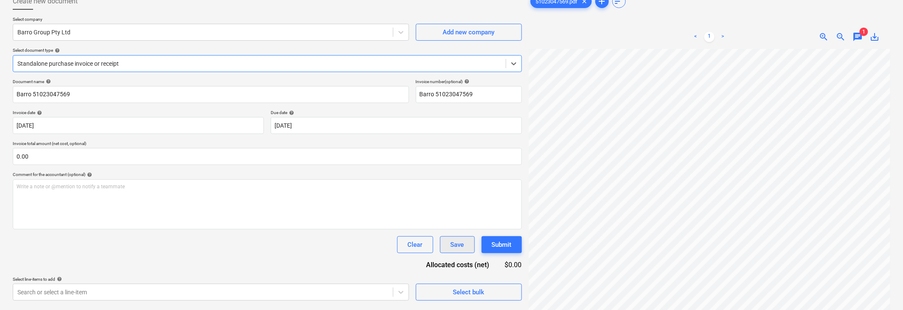
click at [452, 244] on div "Save" at bounding box center [457, 244] width 14 height 11
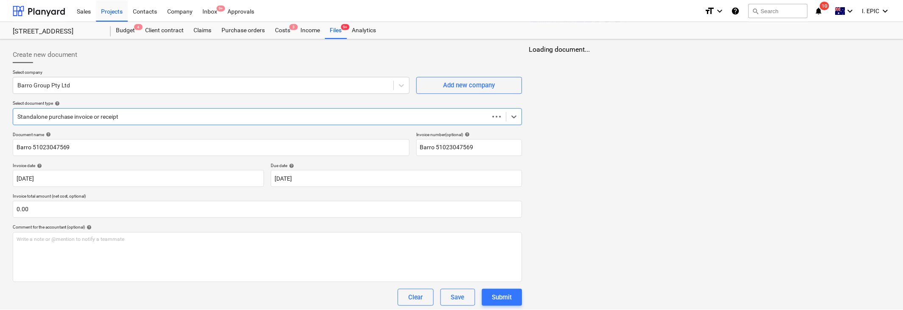
scroll to position [50, 0]
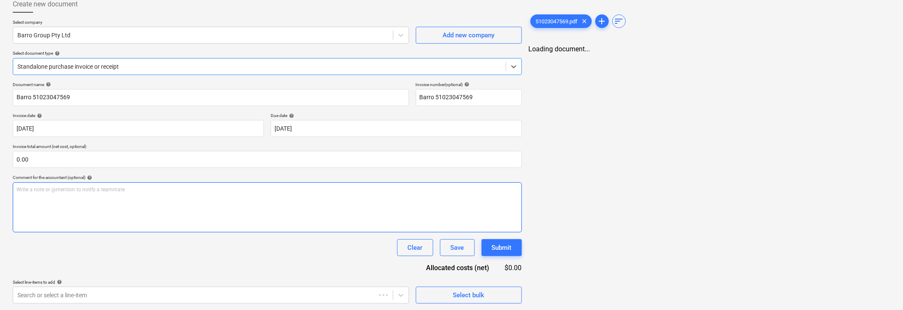
click at [104, 204] on div "Write a note or @mention to notify a teammate [PERSON_NAME]" at bounding box center [267, 207] width 509 height 50
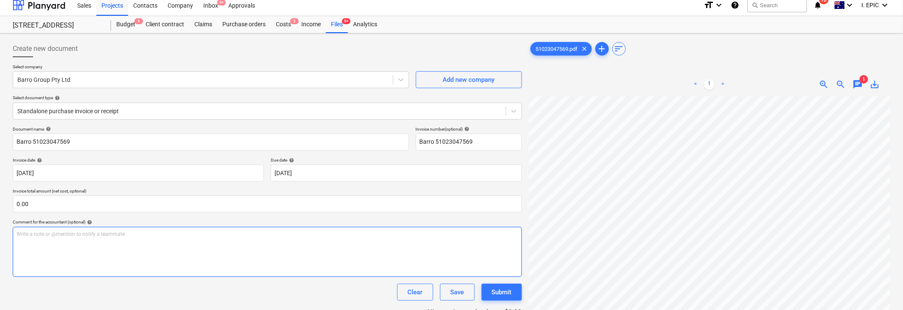
scroll to position [0, 0]
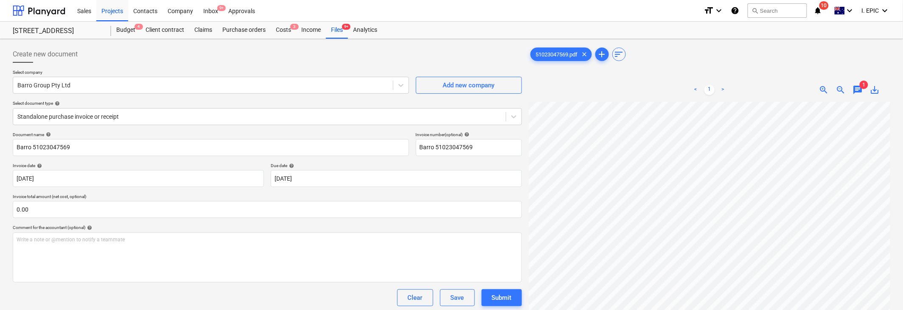
click at [573, 92] on span "chat" at bounding box center [858, 90] width 10 height 10
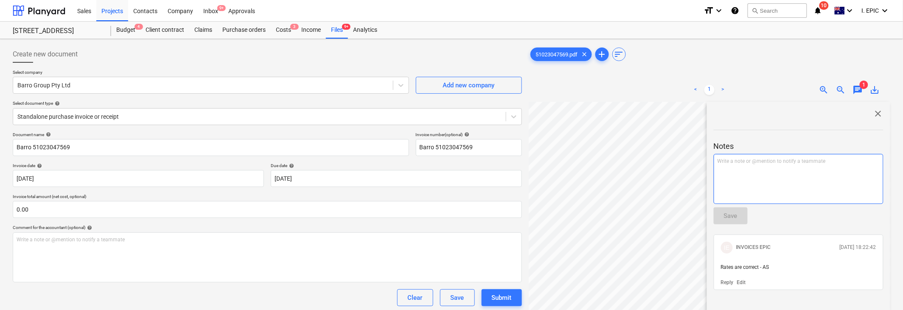
click at [573, 179] on div "Write a note or @mention to notify a teammate [PERSON_NAME]" at bounding box center [798, 179] width 170 height 50
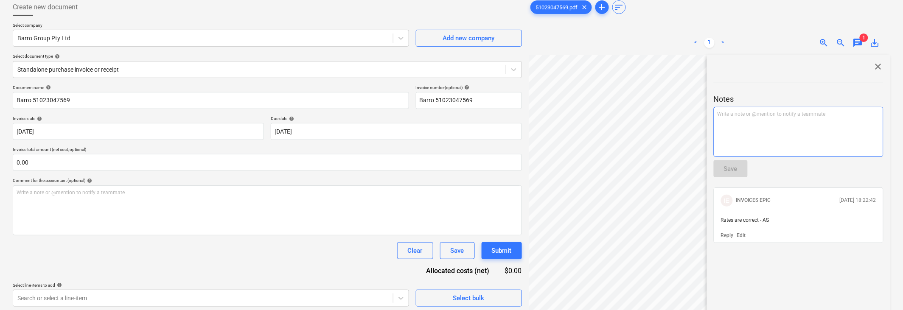
scroll to position [92, 0]
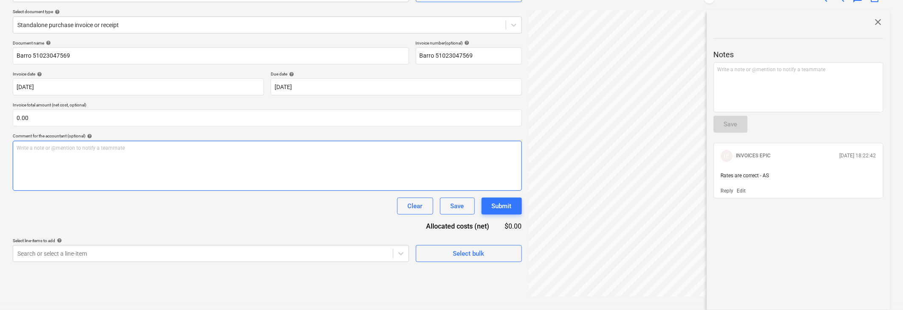
click at [59, 170] on div "Write a note or @mention to notify a teammate [PERSON_NAME]" at bounding box center [267, 166] width 509 height 50
click at [454, 207] on div "Save" at bounding box center [457, 206] width 14 height 11
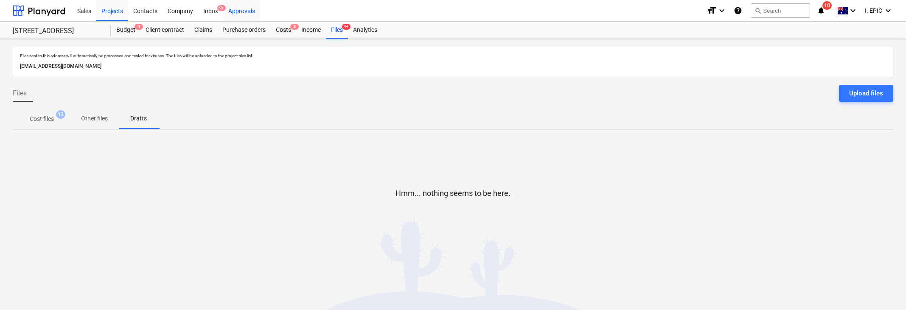
drag, startPoint x: 340, startPoint y: 28, endPoint x: 239, endPoint y: 3, distance: 104.3
click at [341, 29] on div "Files 9+" at bounding box center [337, 30] width 22 height 17
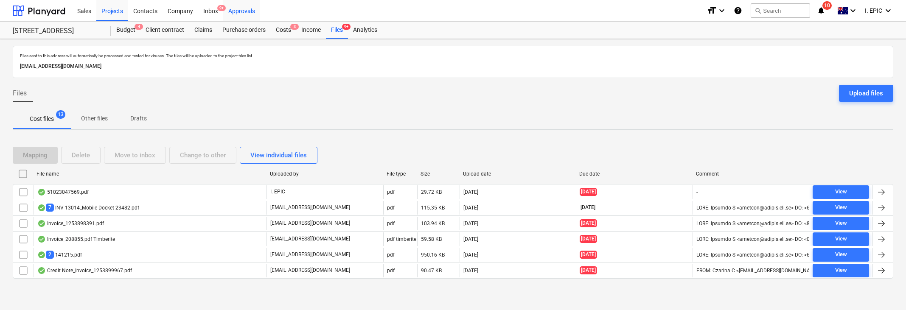
click at [326, 22] on link "Files 9+" at bounding box center [337, 30] width 22 height 17
